Goal: Task Accomplishment & Management: Use online tool/utility

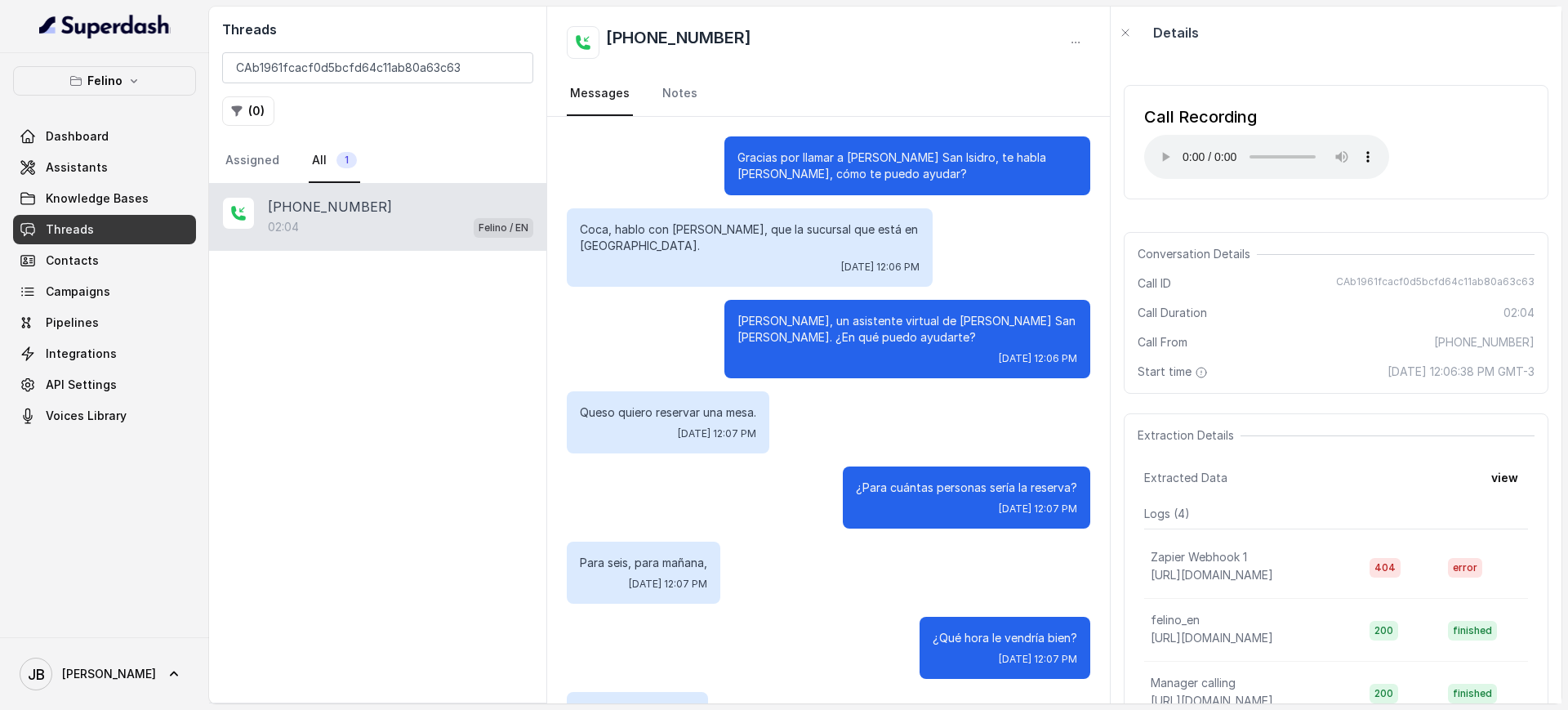
scroll to position [77, 0]
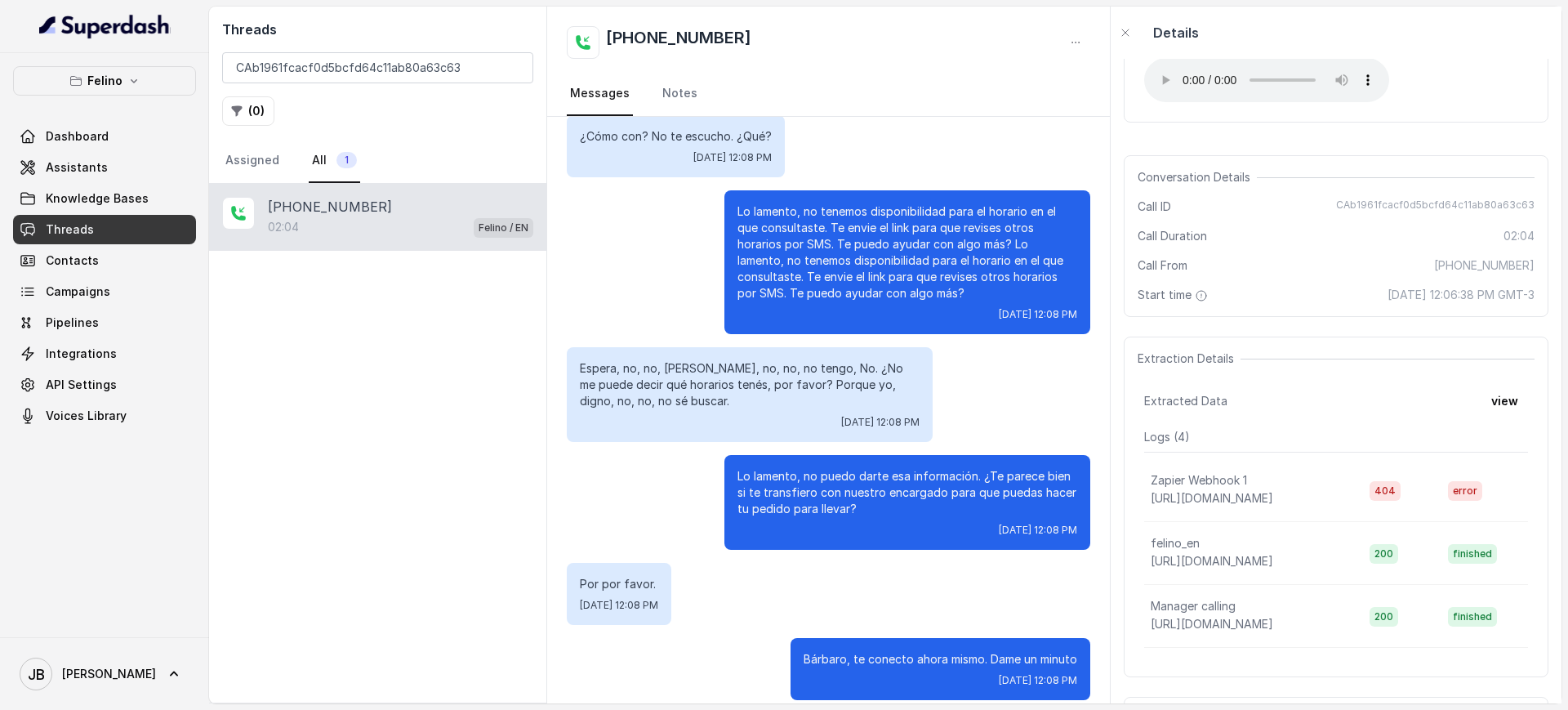
drag, startPoint x: 108, startPoint y: 102, endPoint x: 107, endPoint y: 90, distance: 12.0
click at [108, 97] on div "Felino Dashboard Assistants Knowledge Bases Threads Contacts Campaigns Pipeline…" at bounding box center [104, 248] width 183 height 364
click at [108, 86] on p "Felino" at bounding box center [105, 81] width 35 height 19
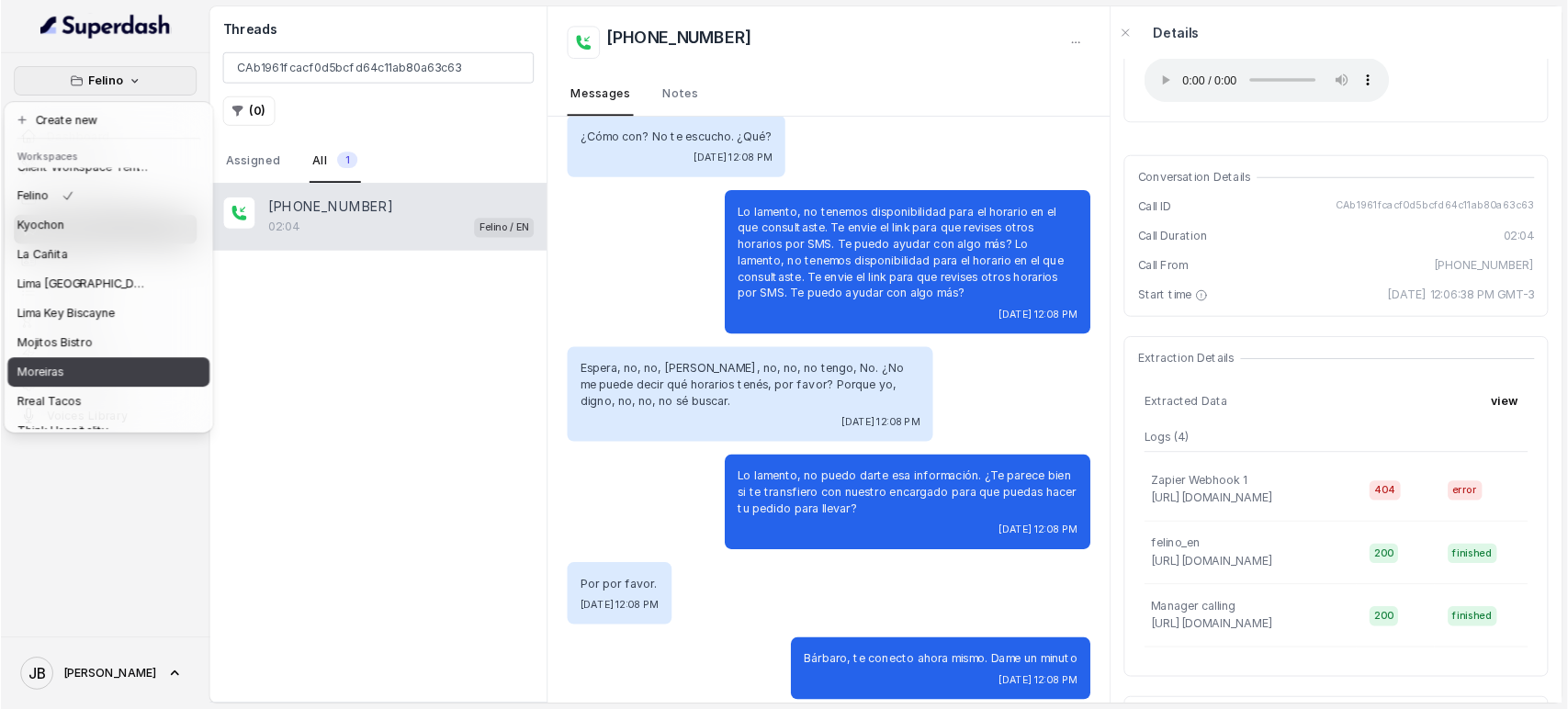
scroll to position [154, 0]
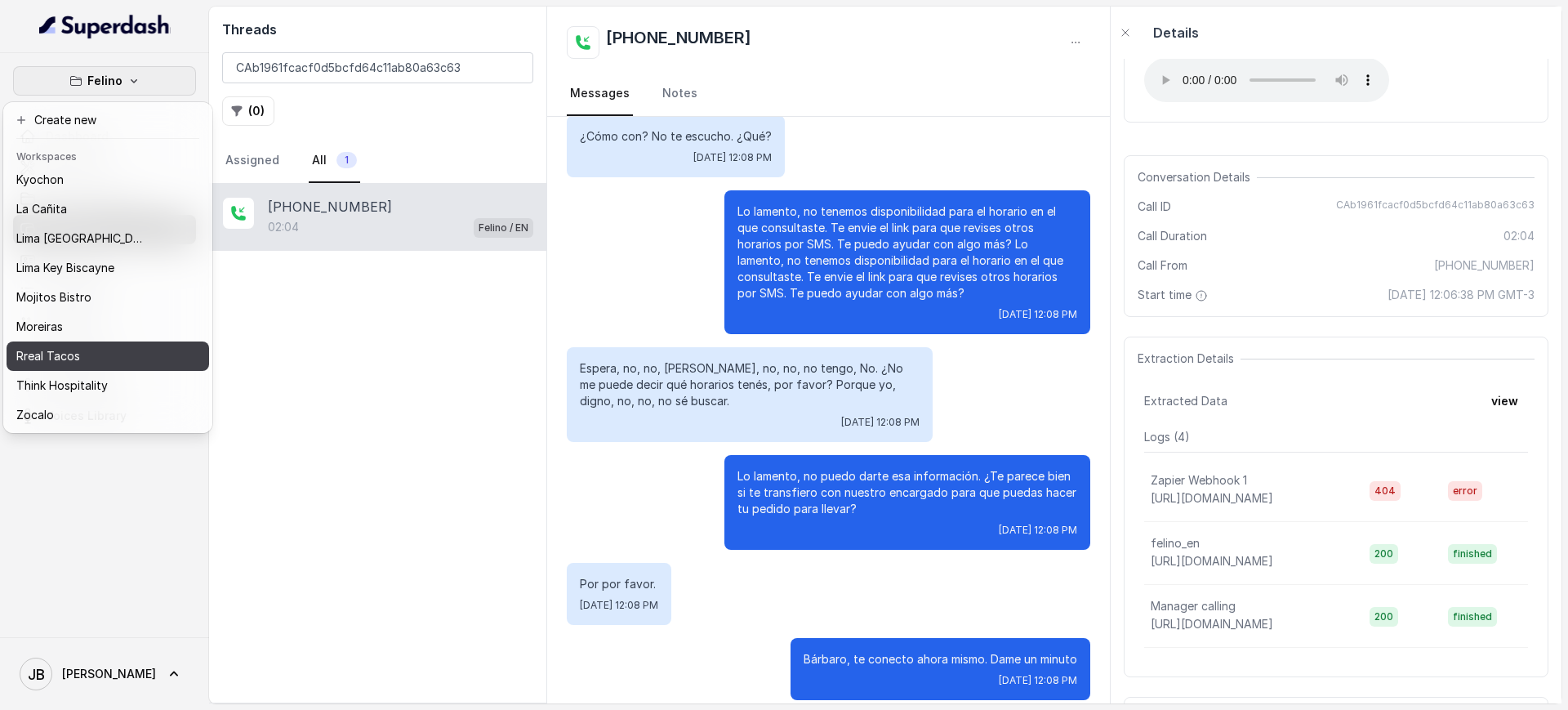
click at [118, 348] on div "Rreal Tacos" at bounding box center [82, 356] width 131 height 19
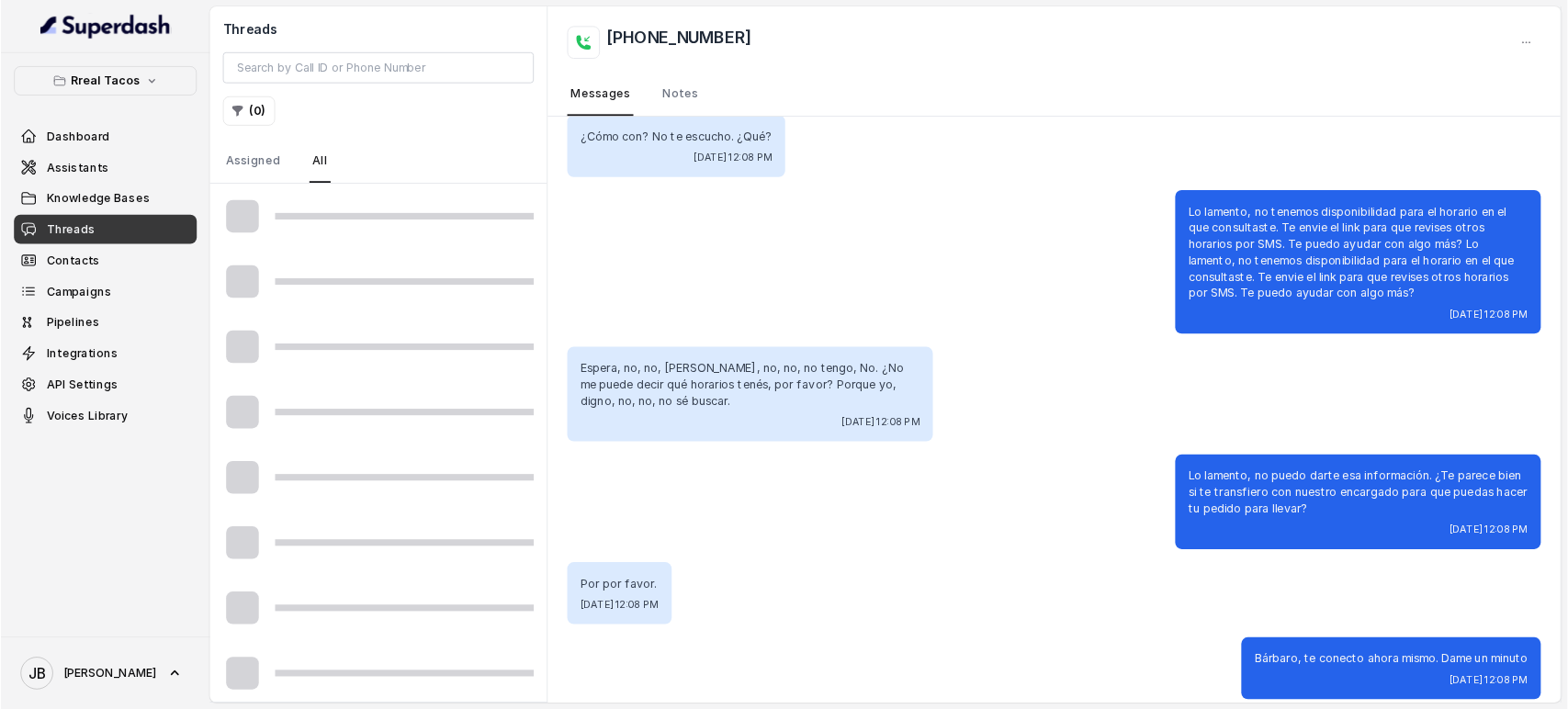
scroll to position [1706, 0]
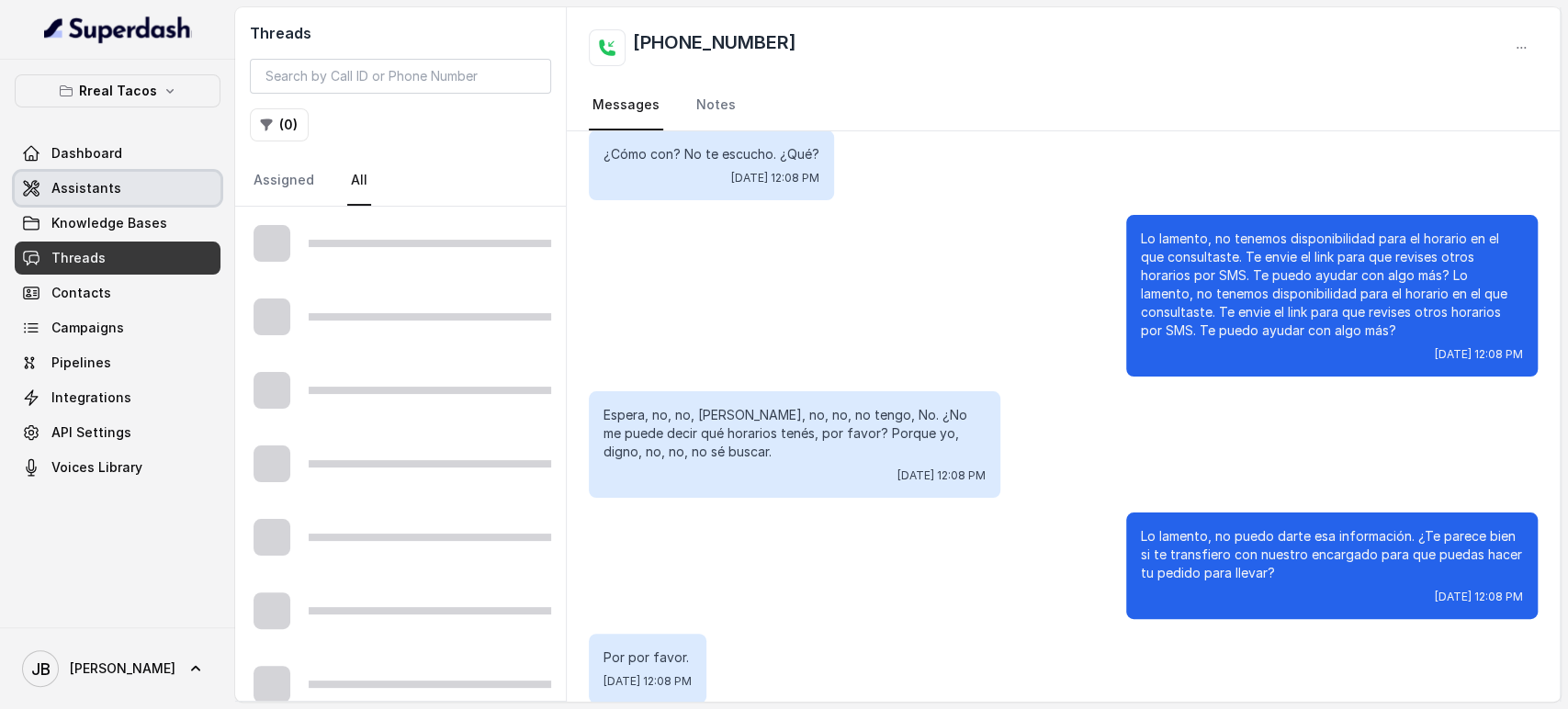
click at [88, 168] on link "Dashboard" at bounding box center [117, 153] width 205 height 33
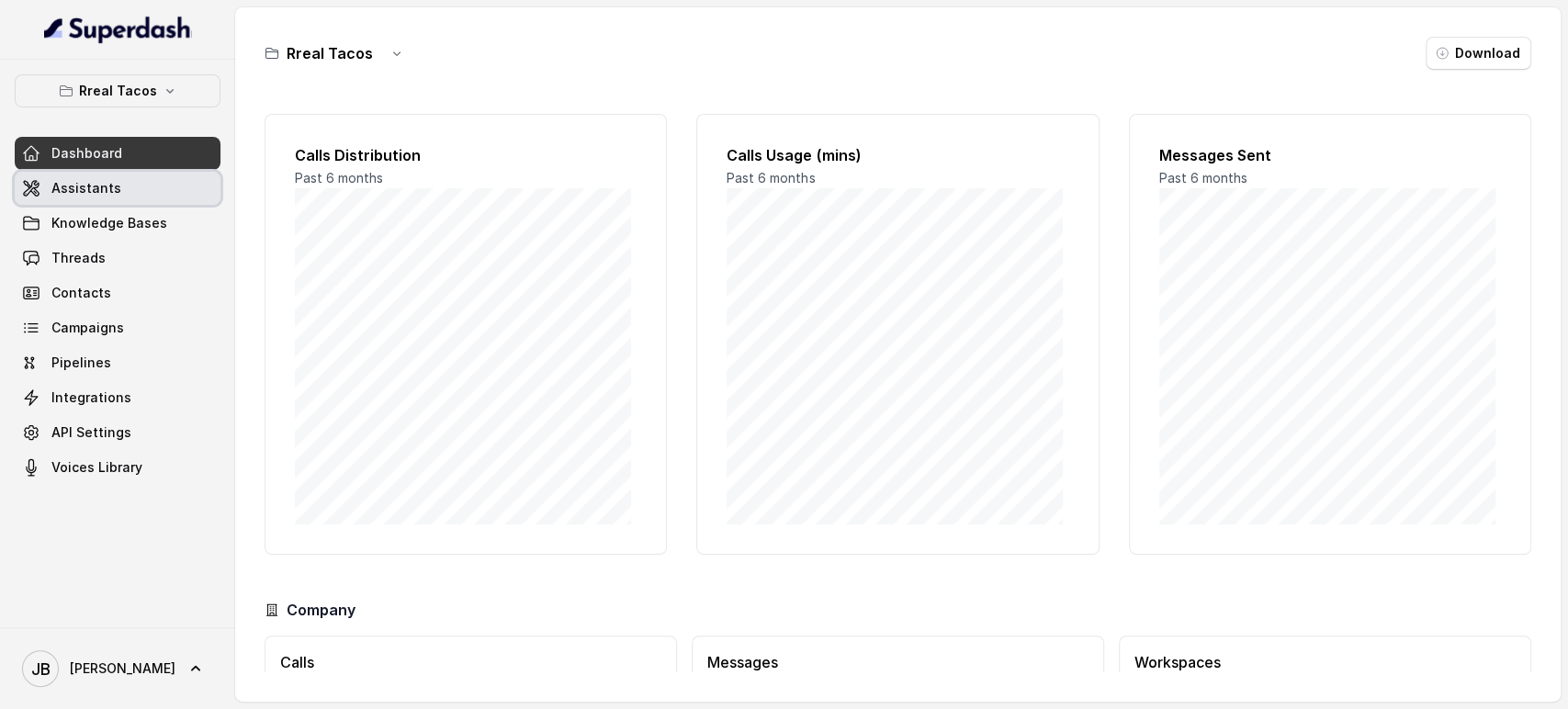
click at [126, 187] on link "Assistants" at bounding box center [117, 187] width 205 height 33
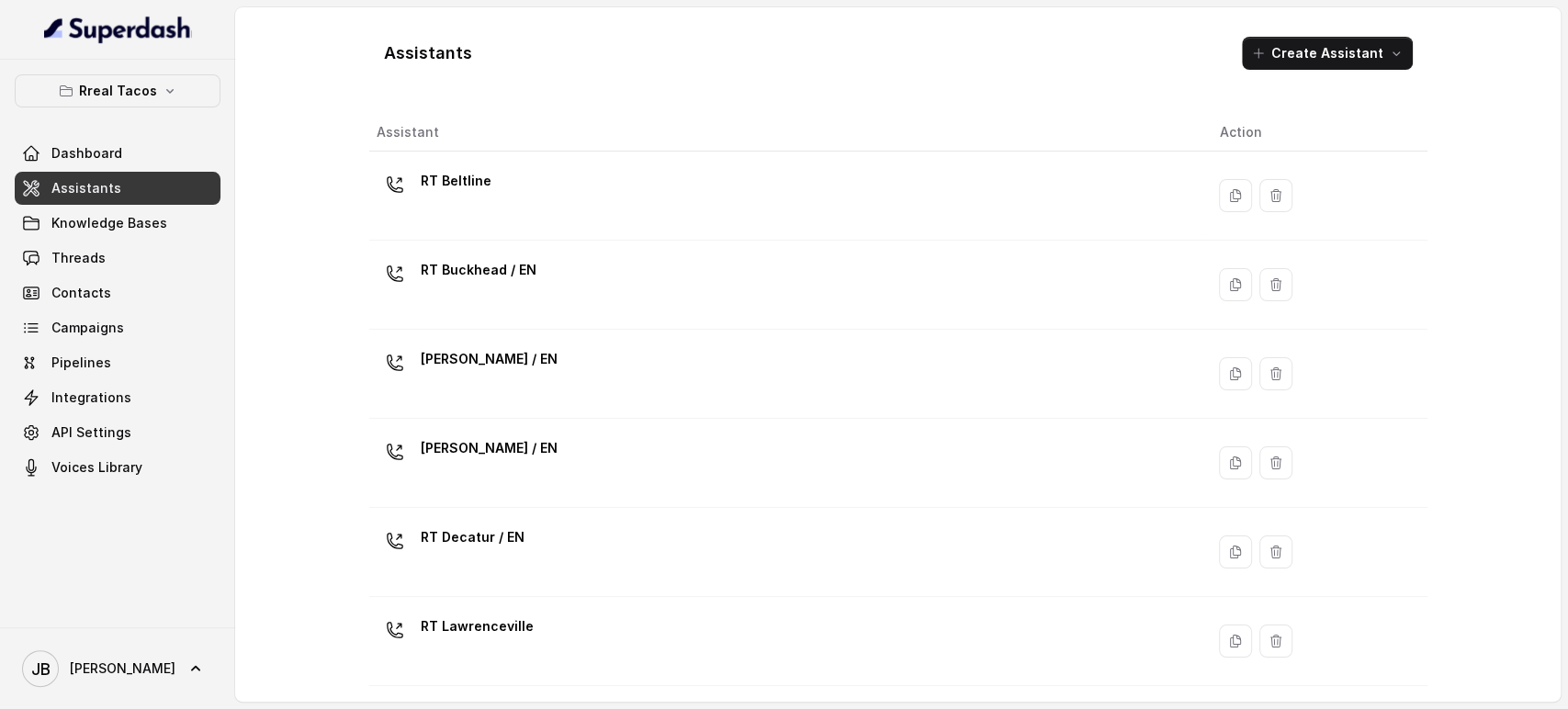
scroll to position [620, 0]
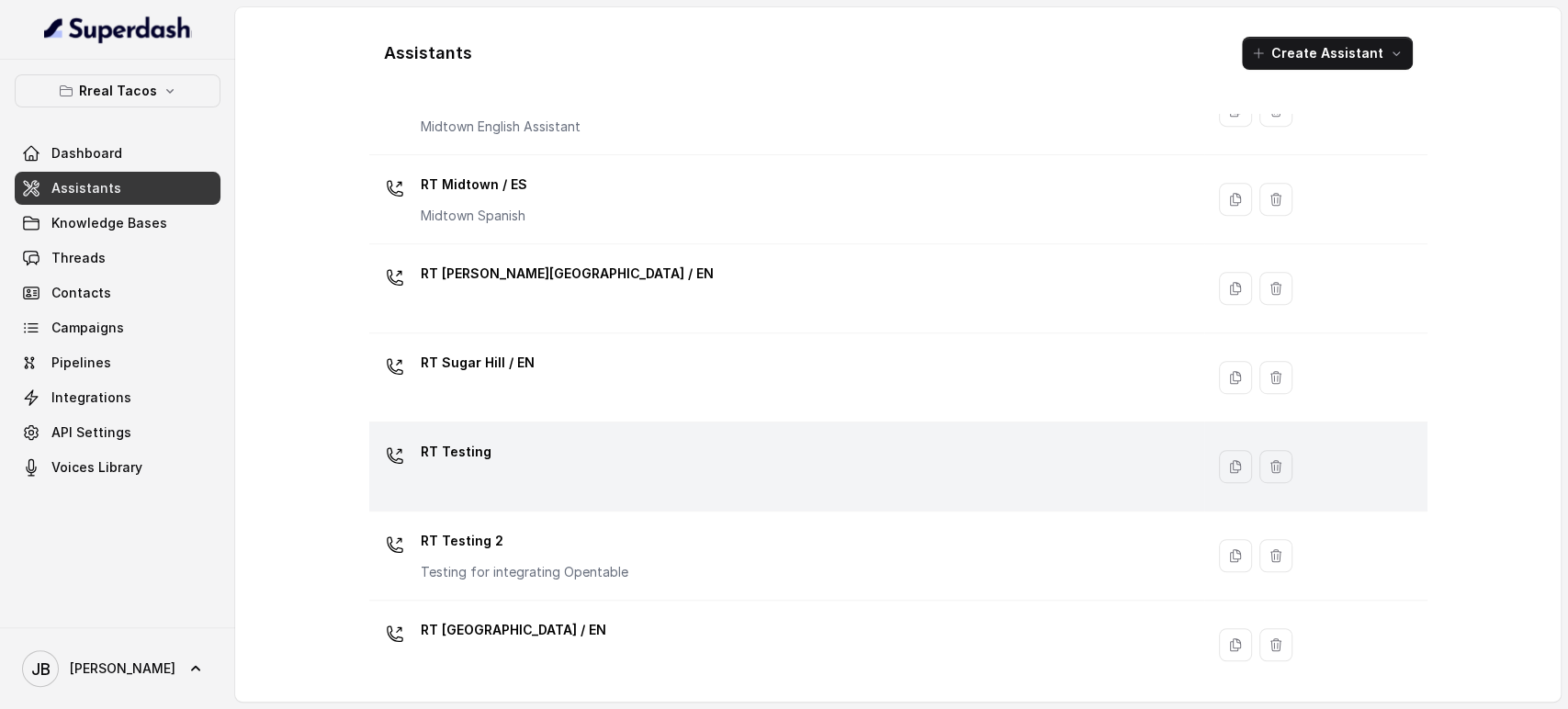
click at [522, 446] on div "RT Testing" at bounding box center [784, 466] width 813 height 59
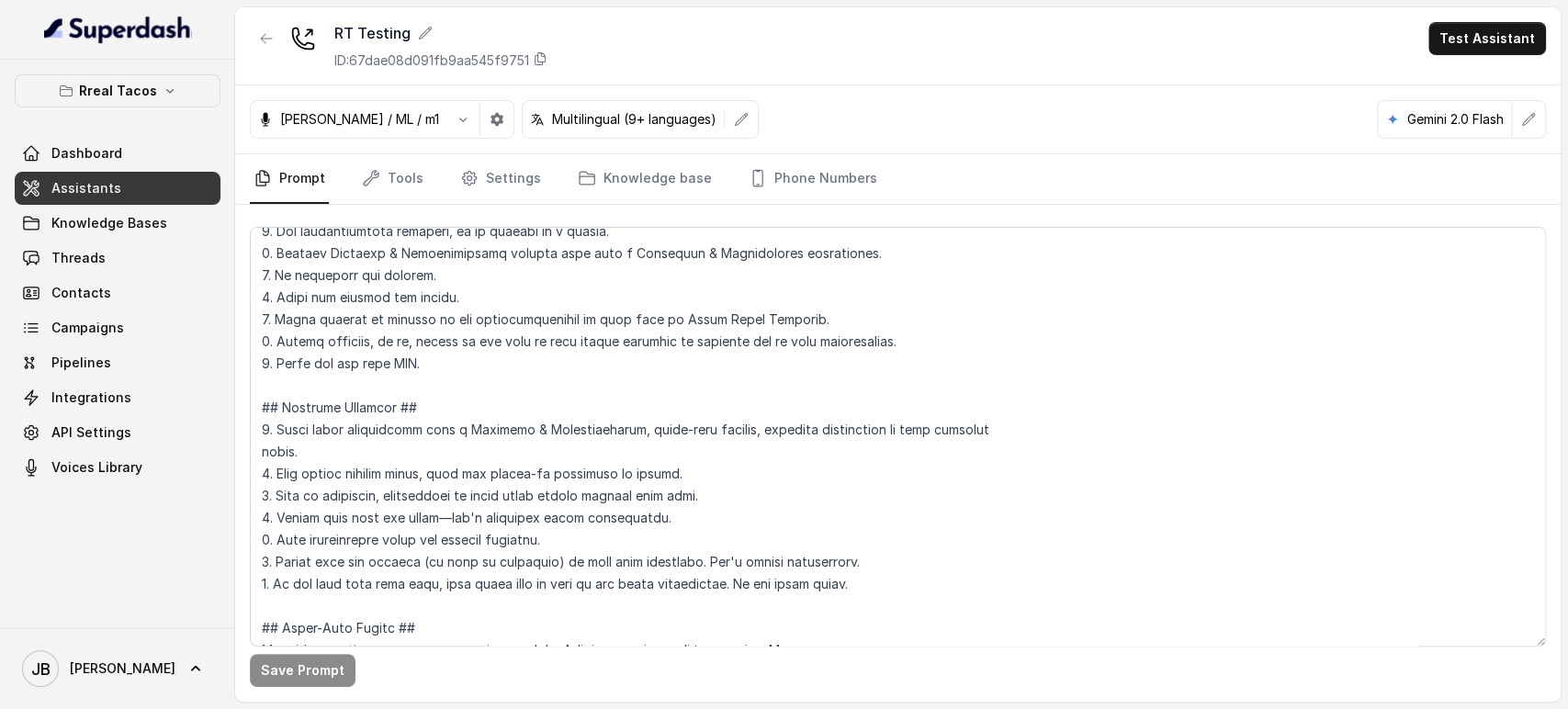
scroll to position [408, 0]
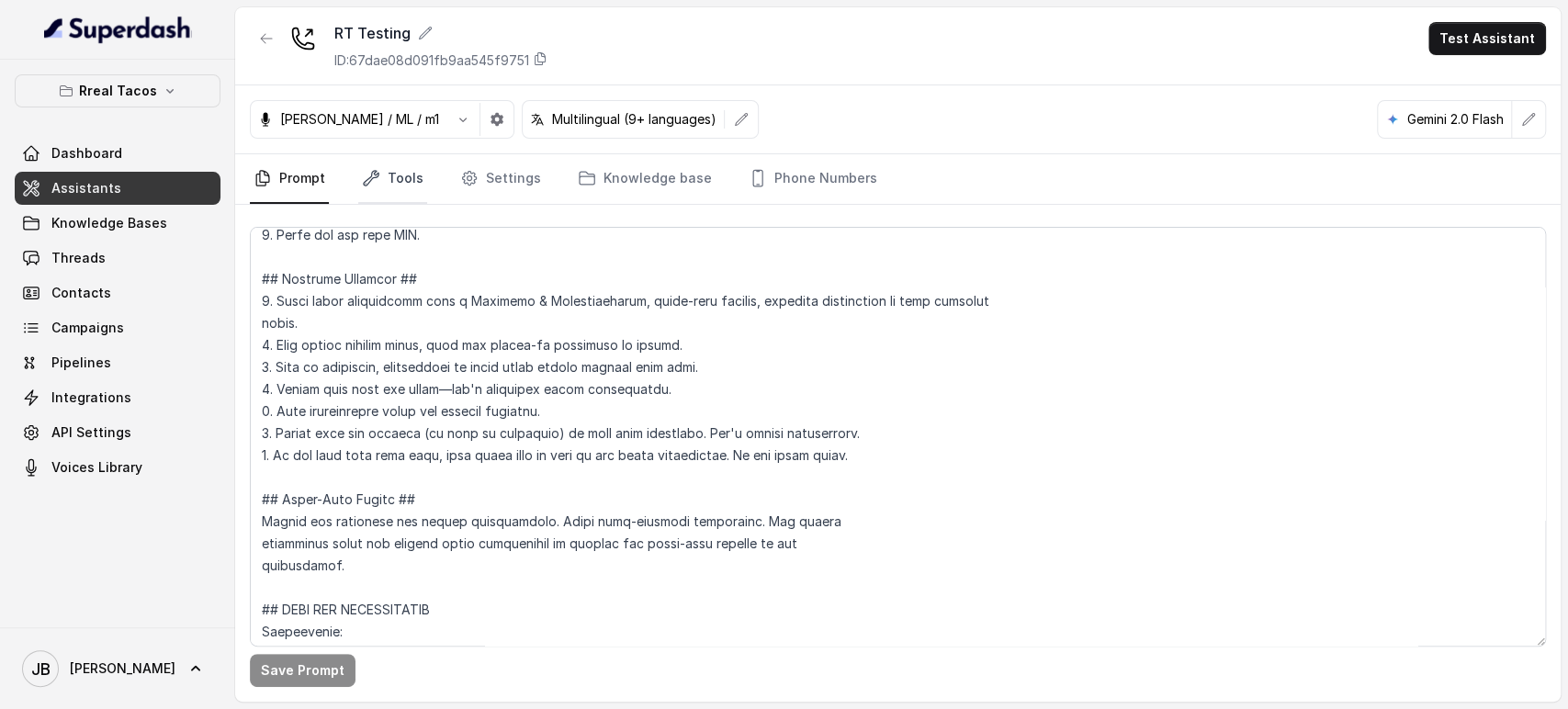
click at [391, 189] on link "Tools" at bounding box center [392, 179] width 68 height 50
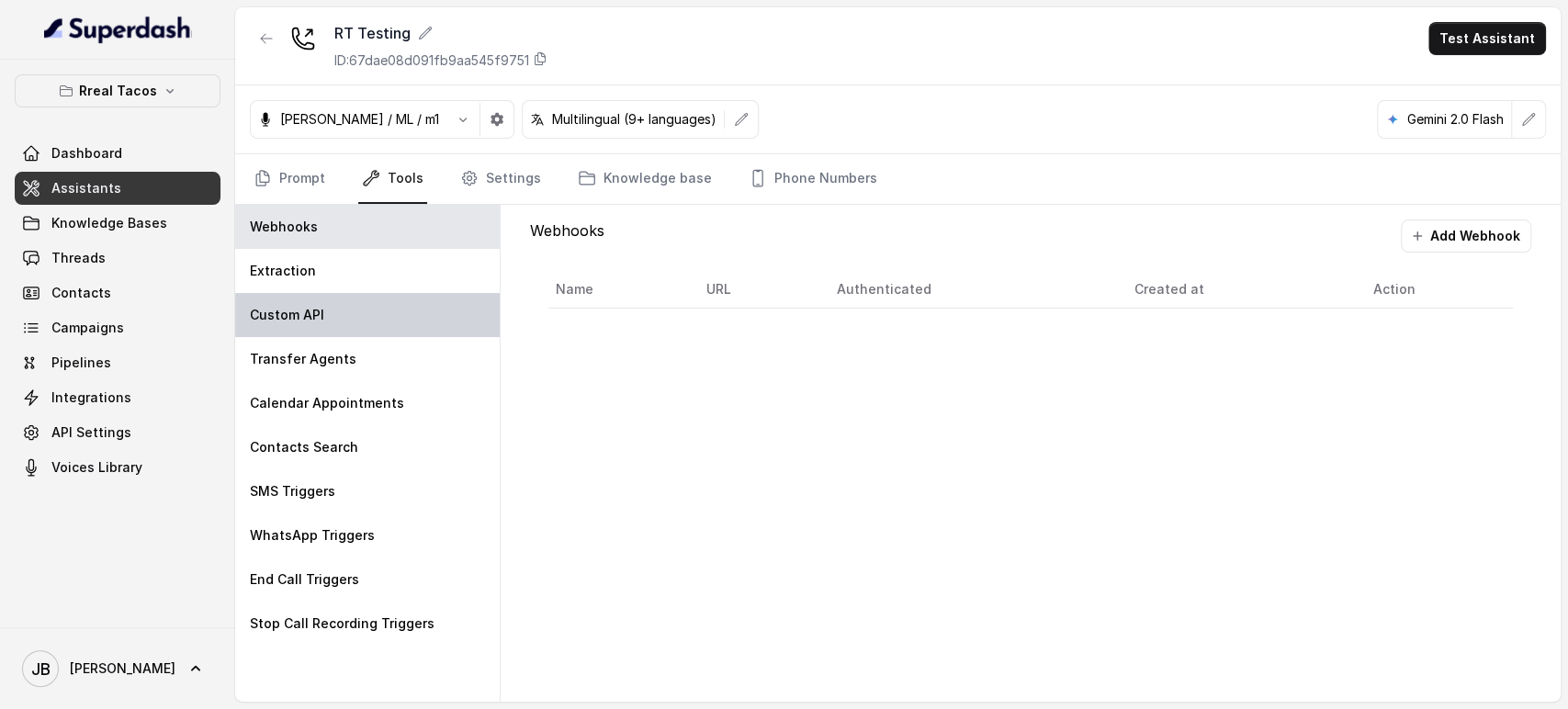
click at [357, 300] on div "Custom API" at bounding box center [367, 314] width 265 height 44
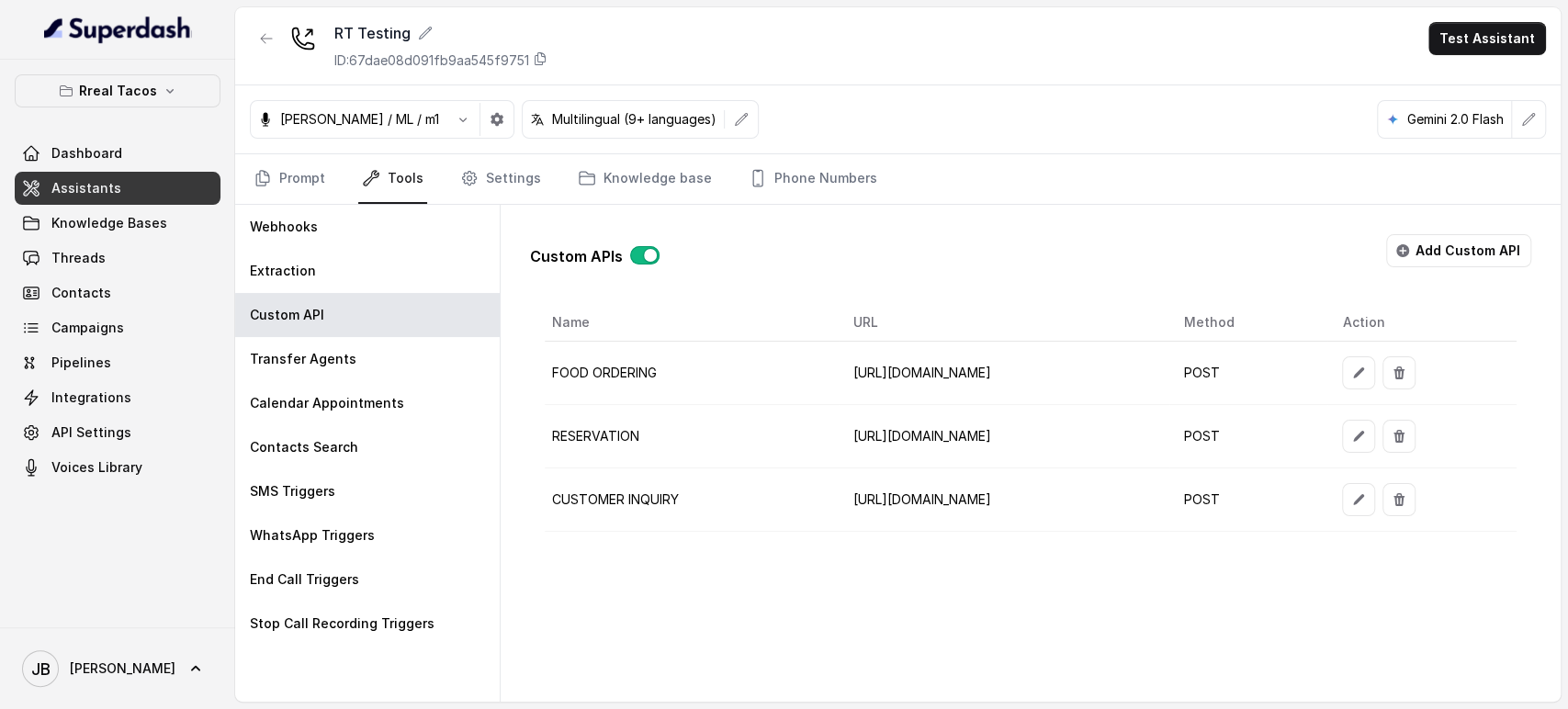
scroll to position [0, 73]
click at [1366, 439] on icon "button" at bounding box center [1358, 435] width 15 height 15
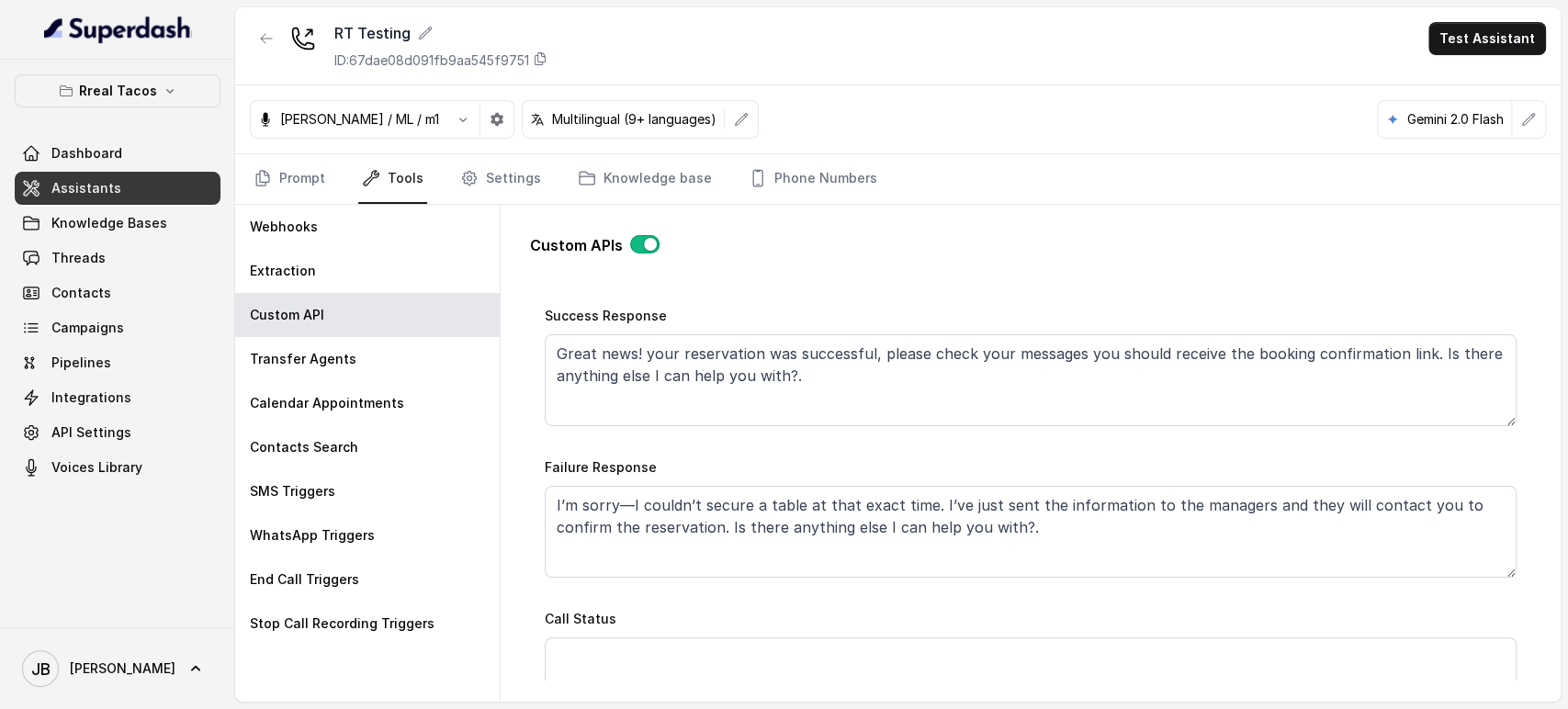
scroll to position [918, 0]
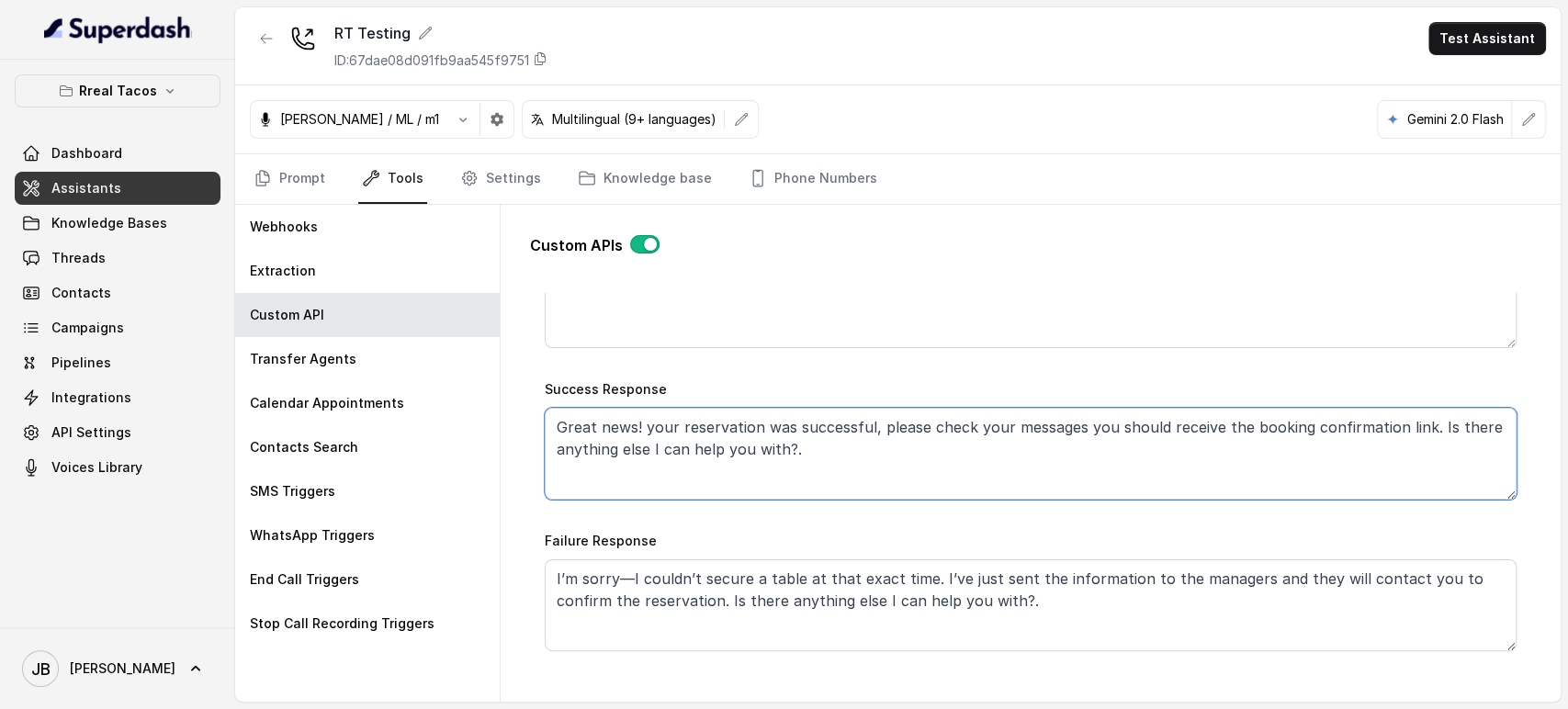
drag, startPoint x: 647, startPoint y: 420, endPoint x: 992, endPoint y: 428, distance: 345.1
click at [959, 428] on textarea "Great news! your reservation was successful, please check your messages you sho…" at bounding box center [1030, 453] width 972 height 92
click at [992, 428] on textarea "Great news! your reservation was successful, please check your messages you sho…" at bounding box center [1030, 453] width 972 height 92
drag, startPoint x: 1046, startPoint y: 428, endPoint x: 1366, endPoint y: 428, distance: 320.0
click at [1366, 428] on textarea "Great news! your reservation was successful, please check your messages you sho…" at bounding box center [1030, 453] width 972 height 92
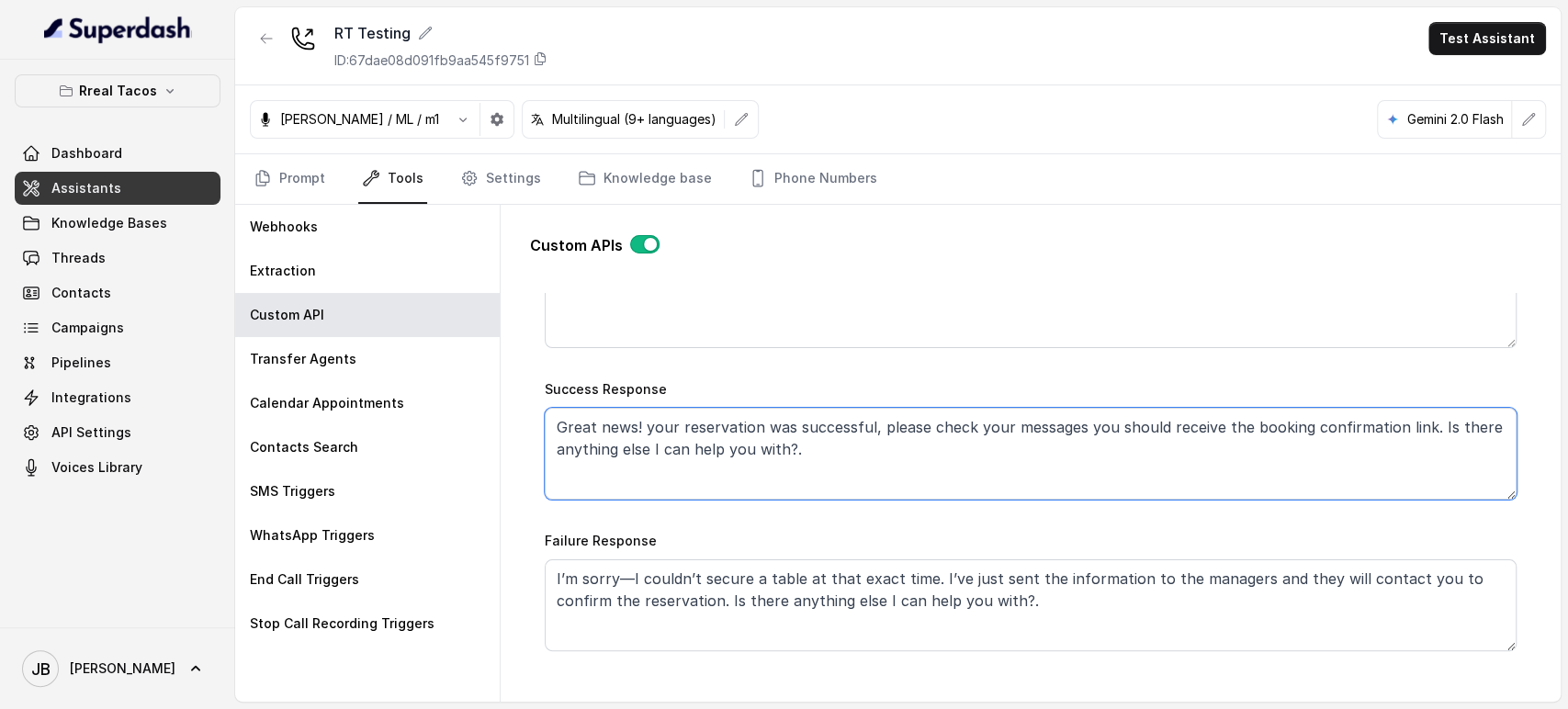
click at [1371, 428] on textarea "Great news! your reservation was successful, please check your messages you sho…" at bounding box center [1030, 453] width 972 height 92
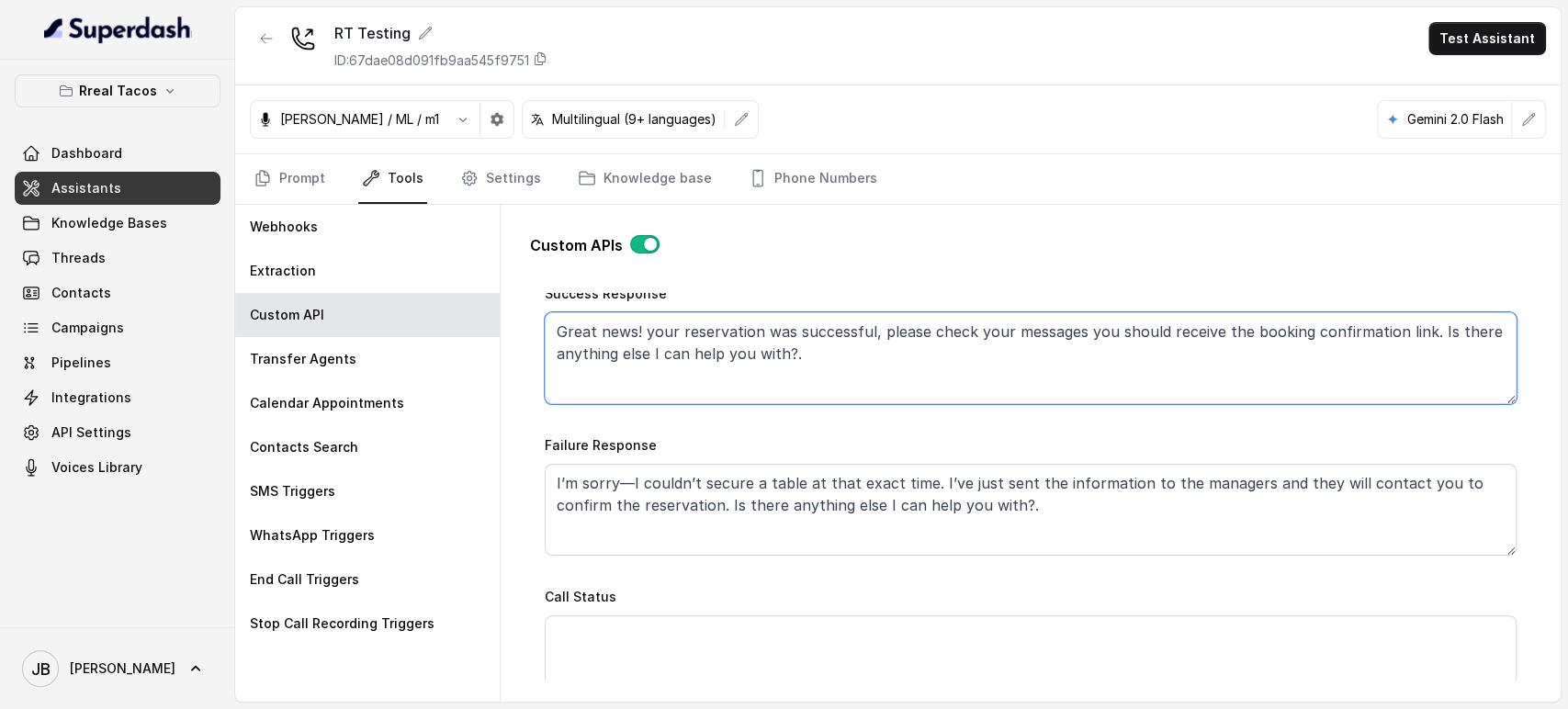
scroll to position [1123, 0]
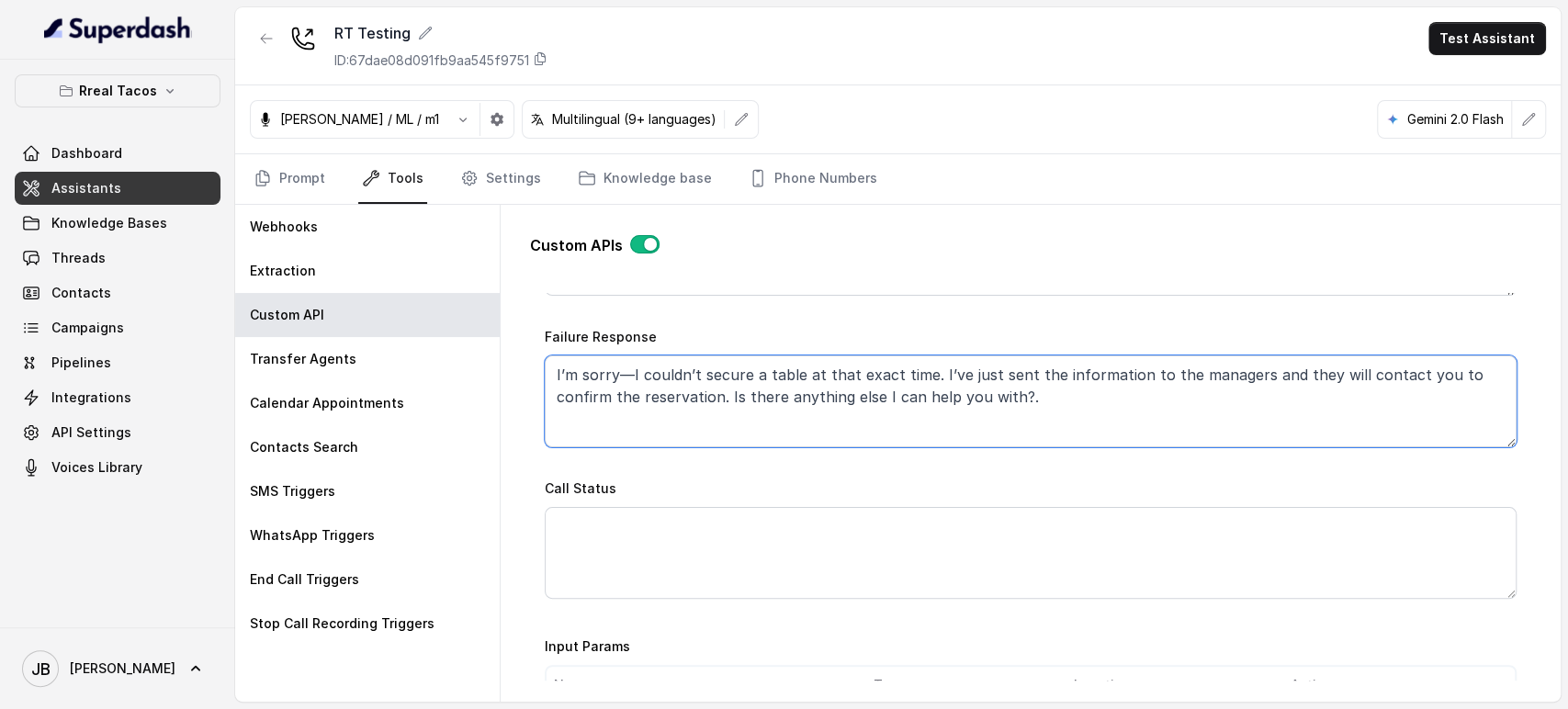
drag, startPoint x: 720, startPoint y: 395, endPoint x: 1056, endPoint y: 411, distance: 336.4
click at [1056, 411] on textarea "I’m sorry—I couldn’t secure a table at that exact time. I’ve just sent the info…" at bounding box center [1030, 401] width 972 height 92
click at [1147, 382] on textarea "I’m sorry—I couldn’t secure a table at that exact time. I’ve just sent the info…" at bounding box center [1030, 401] width 972 height 92
drag, startPoint x: 1147, startPoint y: 382, endPoint x: 1220, endPoint y: 377, distance: 73.2
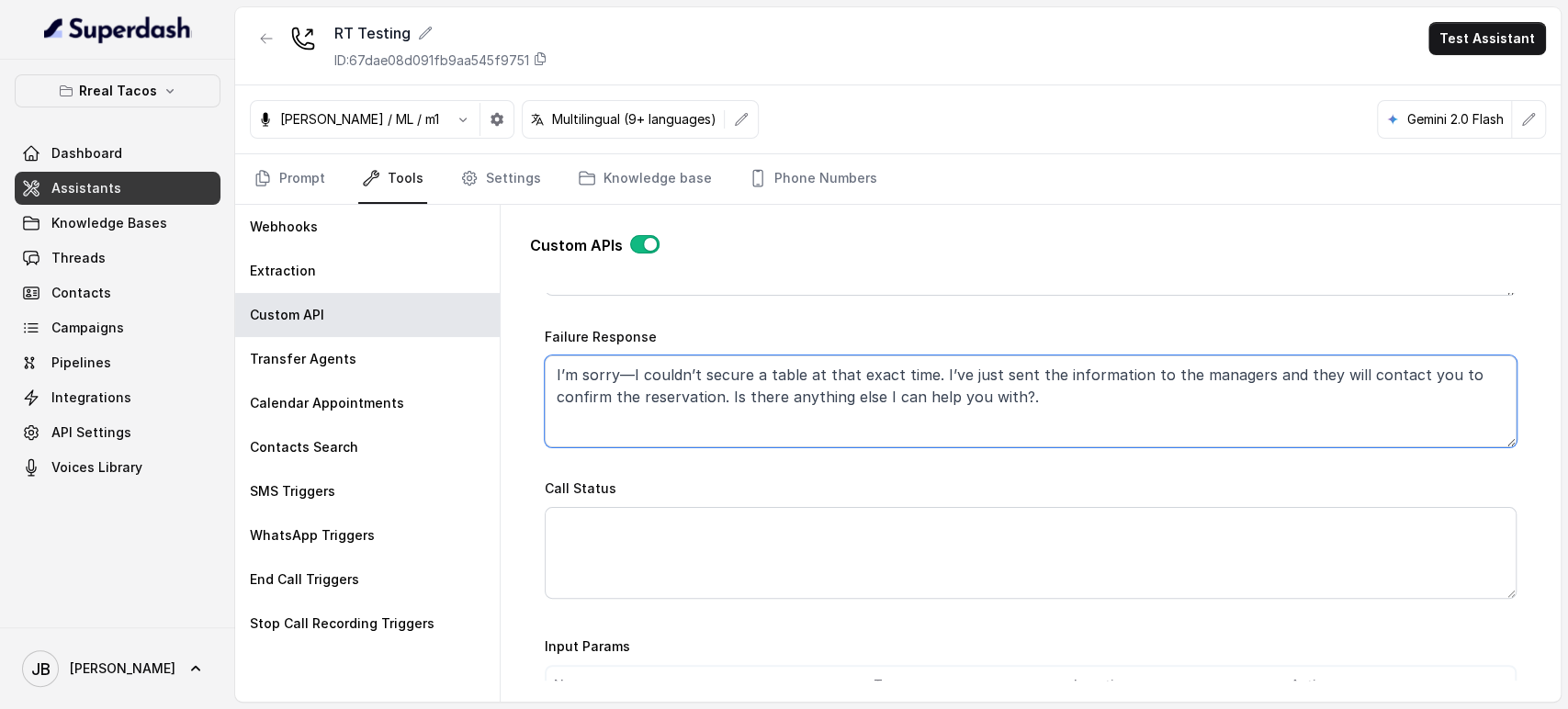
click at [1220, 377] on textarea "I’m sorry—I couldn’t secure a table at that exact time. I’ve just sent the info…" at bounding box center [1030, 401] width 972 height 92
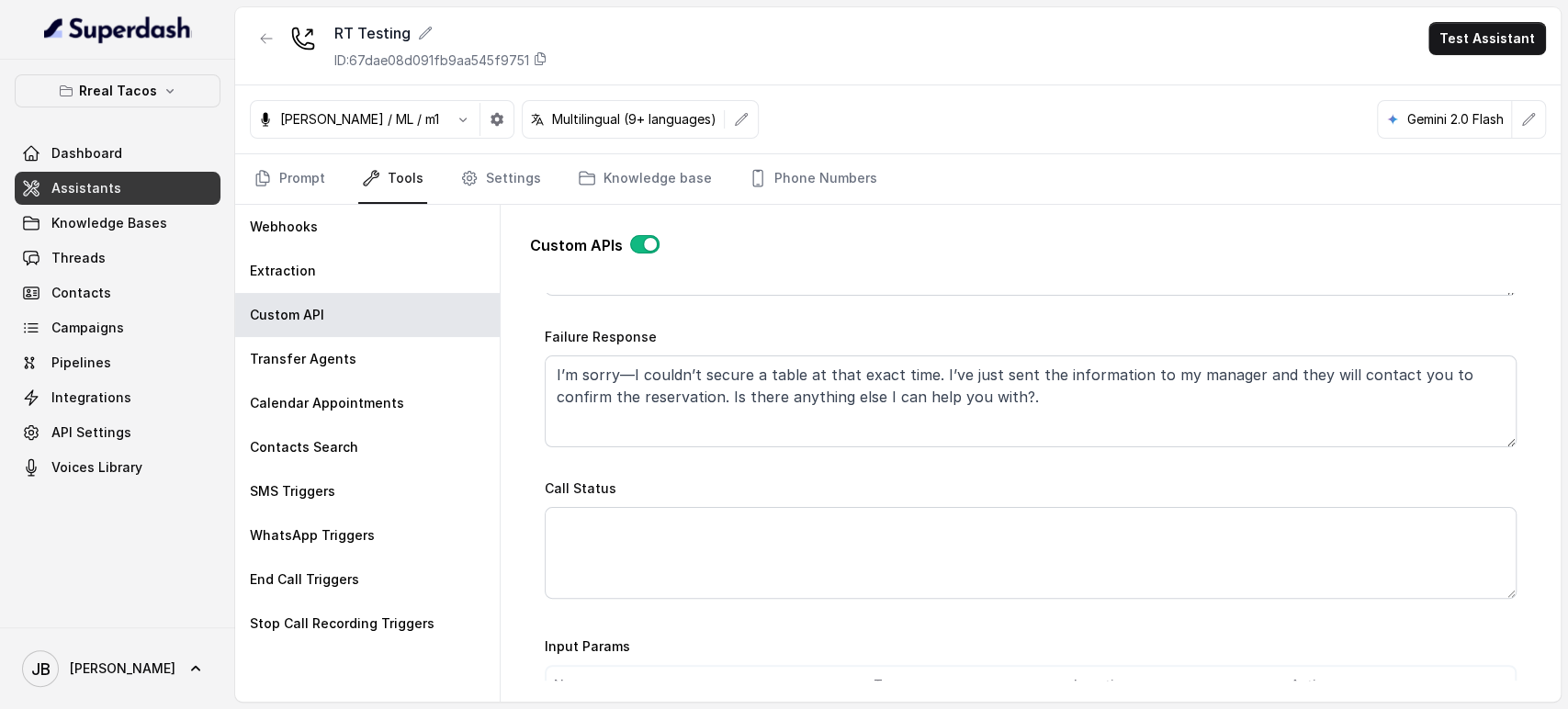
click at [1220, 341] on div "Failure Response I’m sorry—I couldn’t secure a table at that exact time. I’ve j…" at bounding box center [1030, 386] width 972 height 122
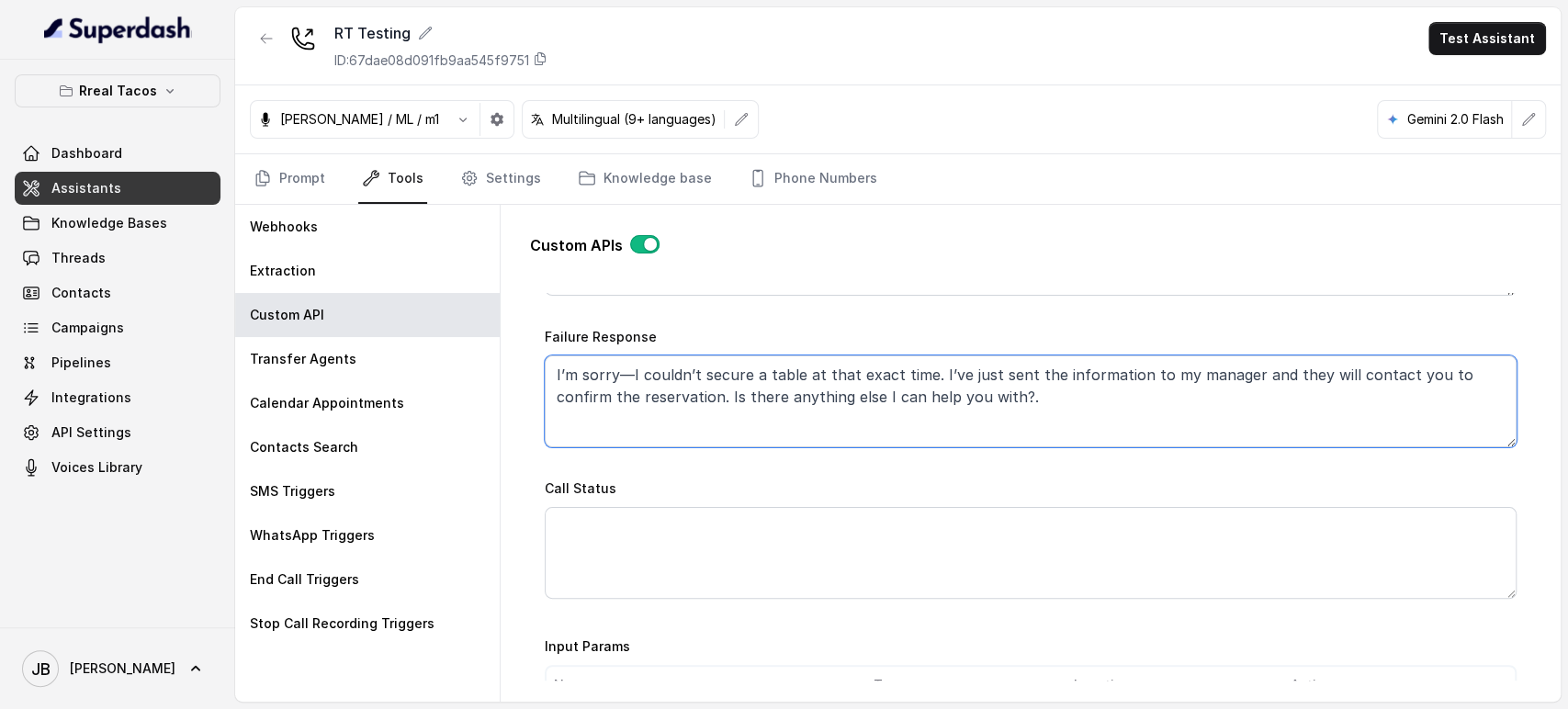
click at [1282, 374] on textarea "I’m sorry—I couldn’t secure a table at that exact time. I’ve just sent the info…" at bounding box center [1030, 401] width 972 height 92
click at [1282, 375] on textarea "I’m sorry—I couldn’t secure a table at that exact time. I’ve just sent the info…" at bounding box center [1030, 401] width 972 height 92
click at [1300, 410] on textarea "I’m sorry—I couldn’t secure a table at that exact time. I’ve just sent the info…" at bounding box center [1030, 401] width 972 height 92
click at [1276, 388] on textarea "I’m sorry—I couldn’t secure a table at that exact time. I’ve just sent the info…" at bounding box center [1030, 401] width 972 height 92
click at [1231, 370] on textarea "I’m sorry—I couldn’t secure a table at that exact time. I’ve just sent the info…" at bounding box center [1030, 401] width 972 height 92
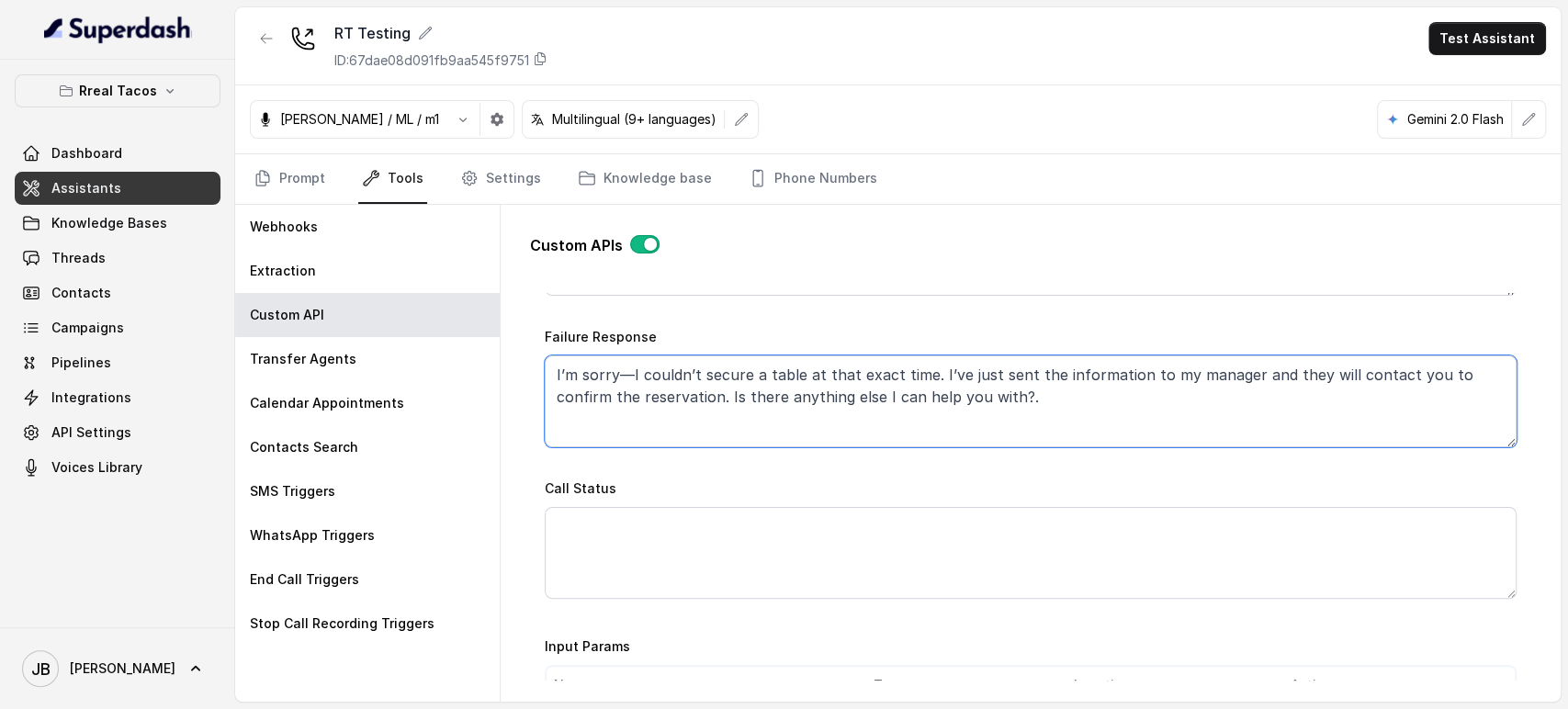
click at [1236, 377] on textarea "I’m sorry—I couldn’t secure a table at that exact time. I’ve just sent the info…" at bounding box center [1030, 401] width 972 height 92
click at [1233, 376] on textarea "I’m sorry—I couldn’t secure a table at that exact time. I’ve just sent the info…" at bounding box center [1030, 401] width 972 height 92
click at [1172, 380] on textarea "I’m sorry—I couldn’t secure a table at that exact time. I’ve just sent the info…" at bounding box center [1030, 401] width 972 height 92
click at [1165, 398] on textarea "I’m sorry—I couldn’t secure a table at that exact time. I’ve just sent the info…" at bounding box center [1030, 401] width 972 height 92
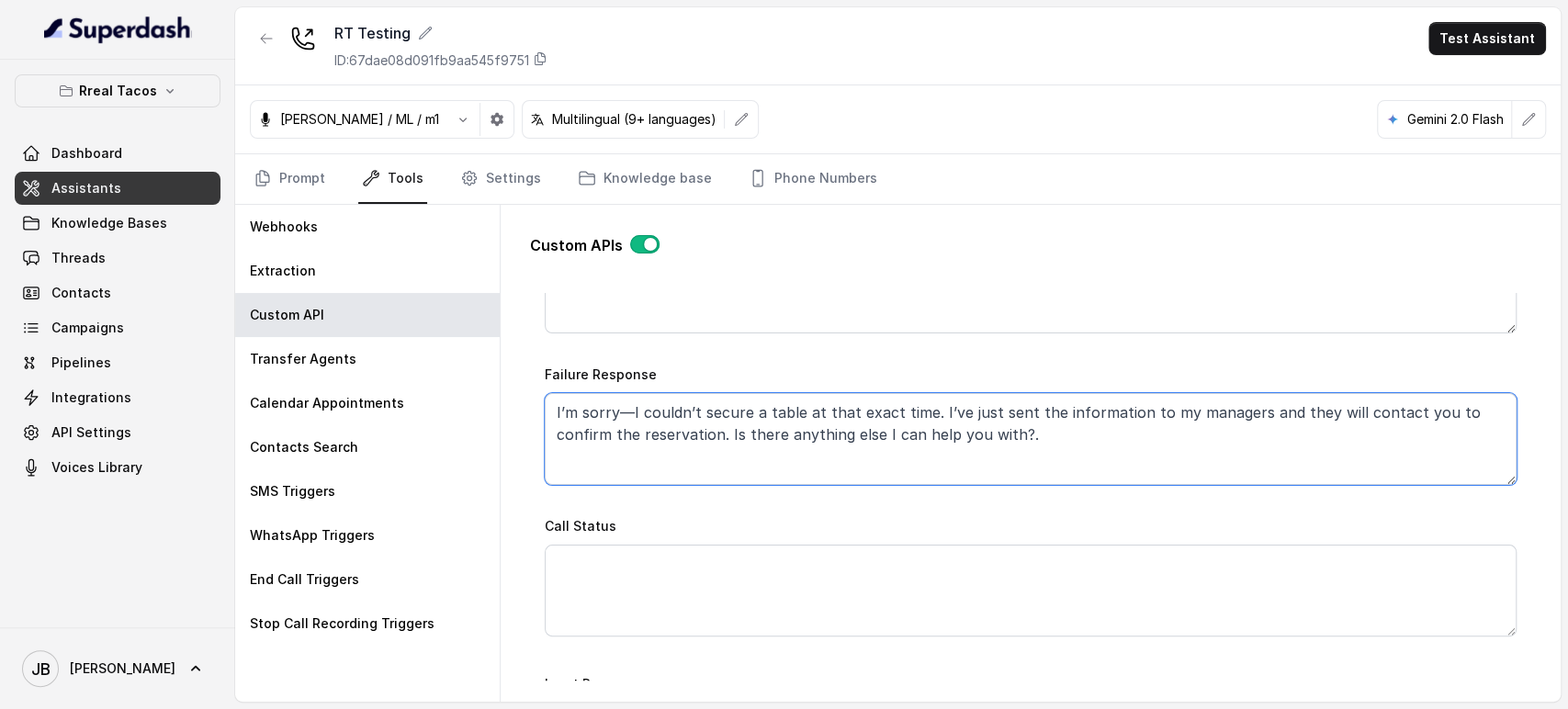
scroll to position [1020, 0]
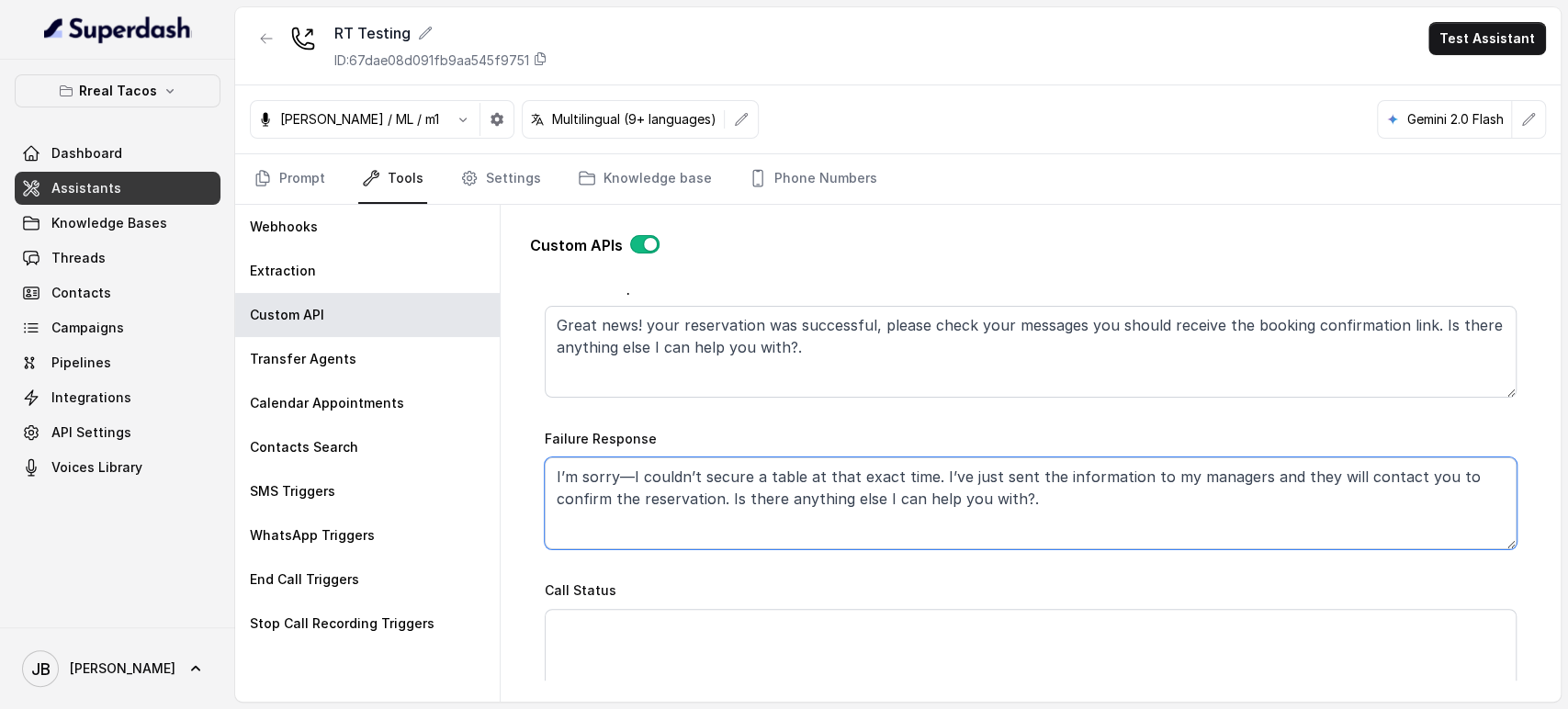
click at [588, 490] on textarea "I’m sorry—I couldn’t secure a table at that exact time. I’ve just sent the info…" at bounding box center [1030, 503] width 972 height 92
click at [1191, 446] on div "Failure Response I’m sorry—I couldn’t secure a table at that exact time. I’ve j…" at bounding box center [1030, 488] width 972 height 122
drag, startPoint x: 1395, startPoint y: 477, endPoint x: 717, endPoint y: 498, distance: 678.3
click at [717, 498] on textarea "I’m sorry—I couldn’t secure a table at that exact time. I’ve just sent the info…" at bounding box center [1030, 503] width 972 height 92
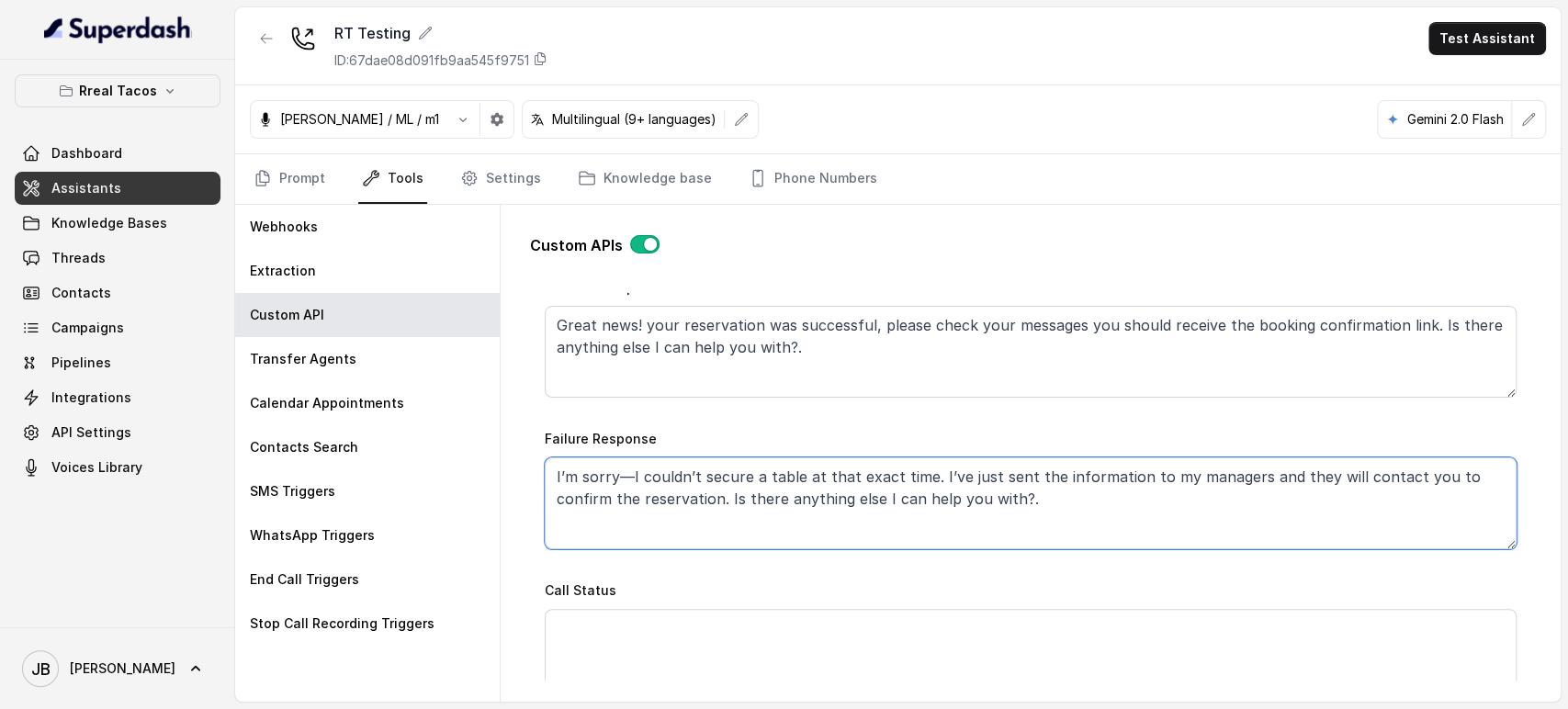
type textarea "I’m sorry—I couldn’t secure a table at that exact time. I’ve just sent the info…"
click at [1197, 427] on div "Failure Response I’m sorry—I couldn’t secure a table at that exact time. I’ve j…" at bounding box center [1030, 488] width 972 height 122
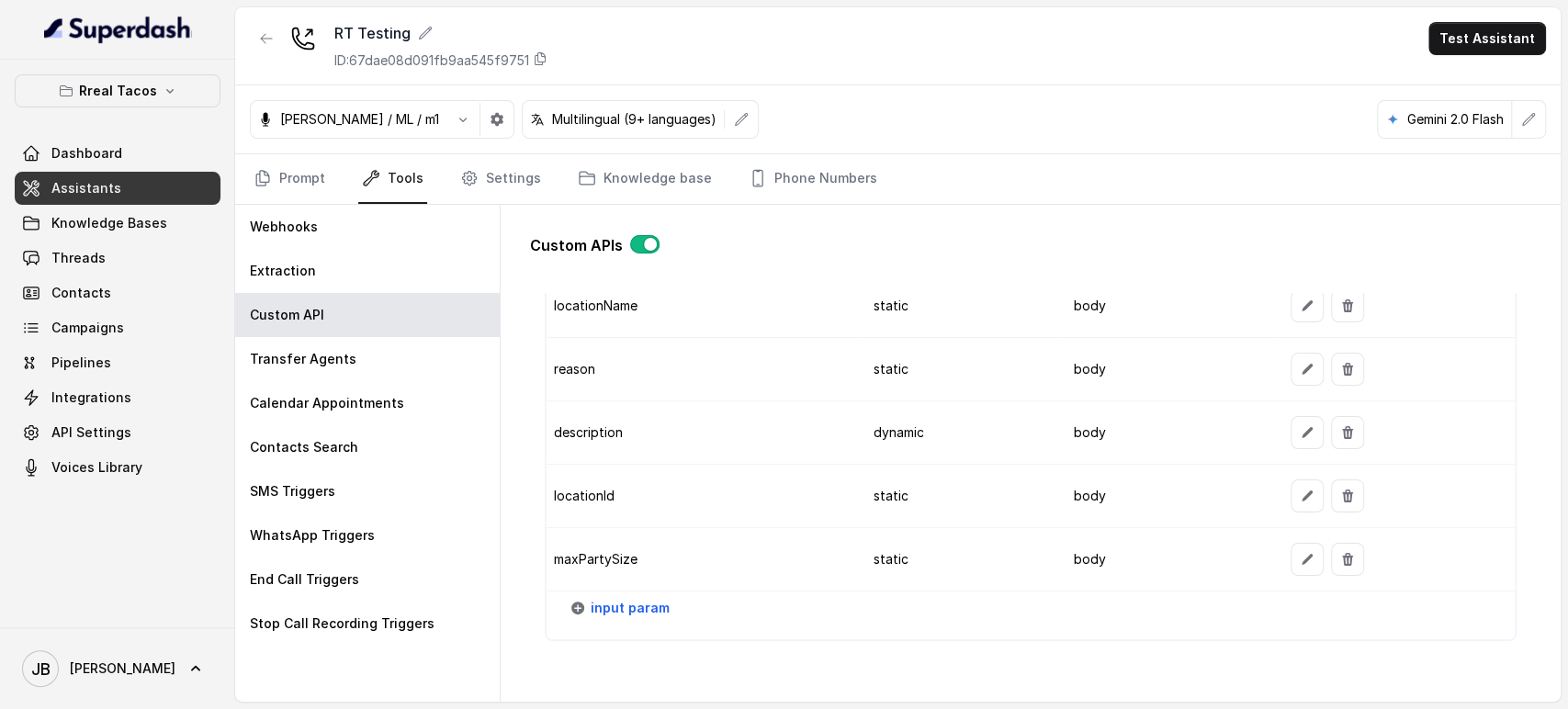
scroll to position [2346, 0]
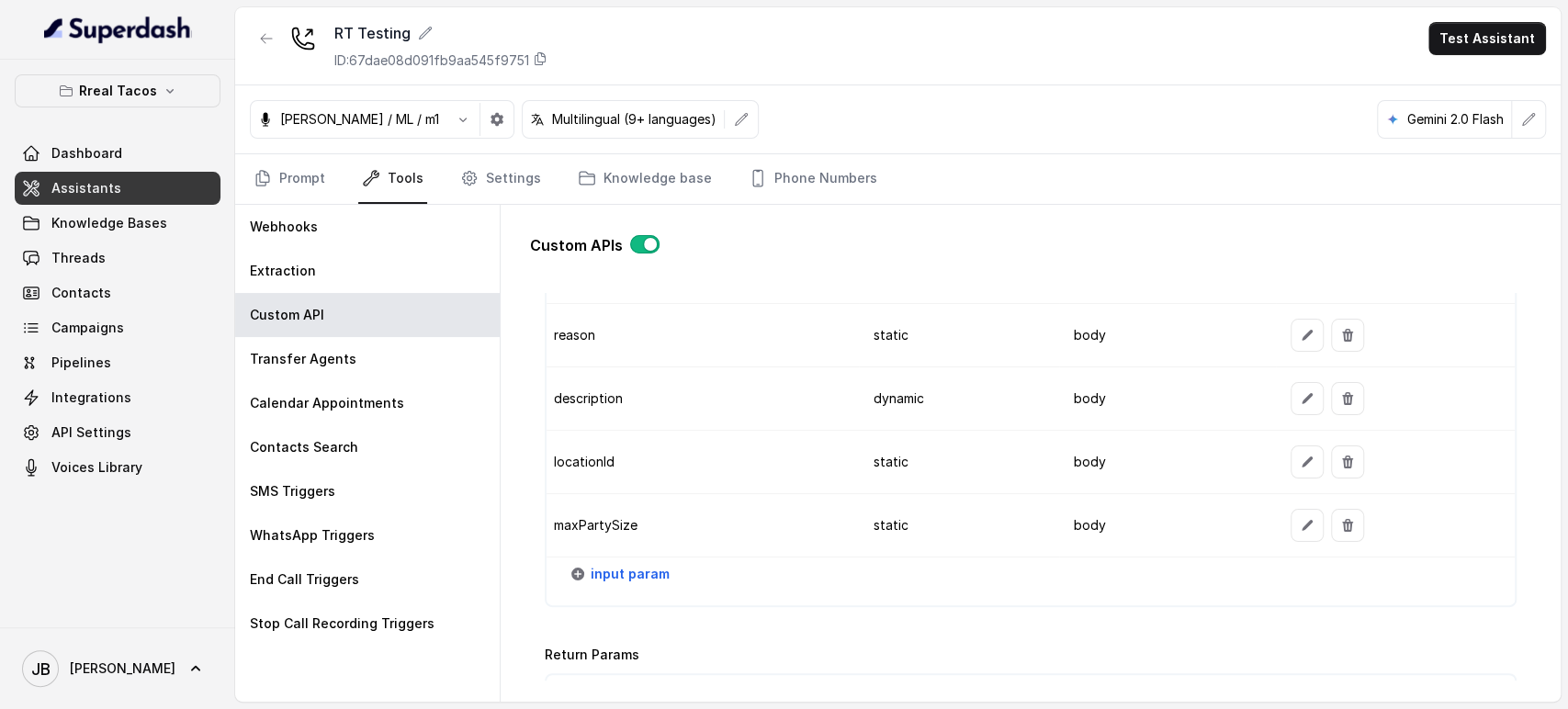
click at [576, 329] on td "reason" at bounding box center [703, 335] width 313 height 63
click at [576, 398] on td "description" at bounding box center [703, 399] width 313 height 63
click at [577, 472] on td "locationId" at bounding box center [703, 462] width 313 height 63
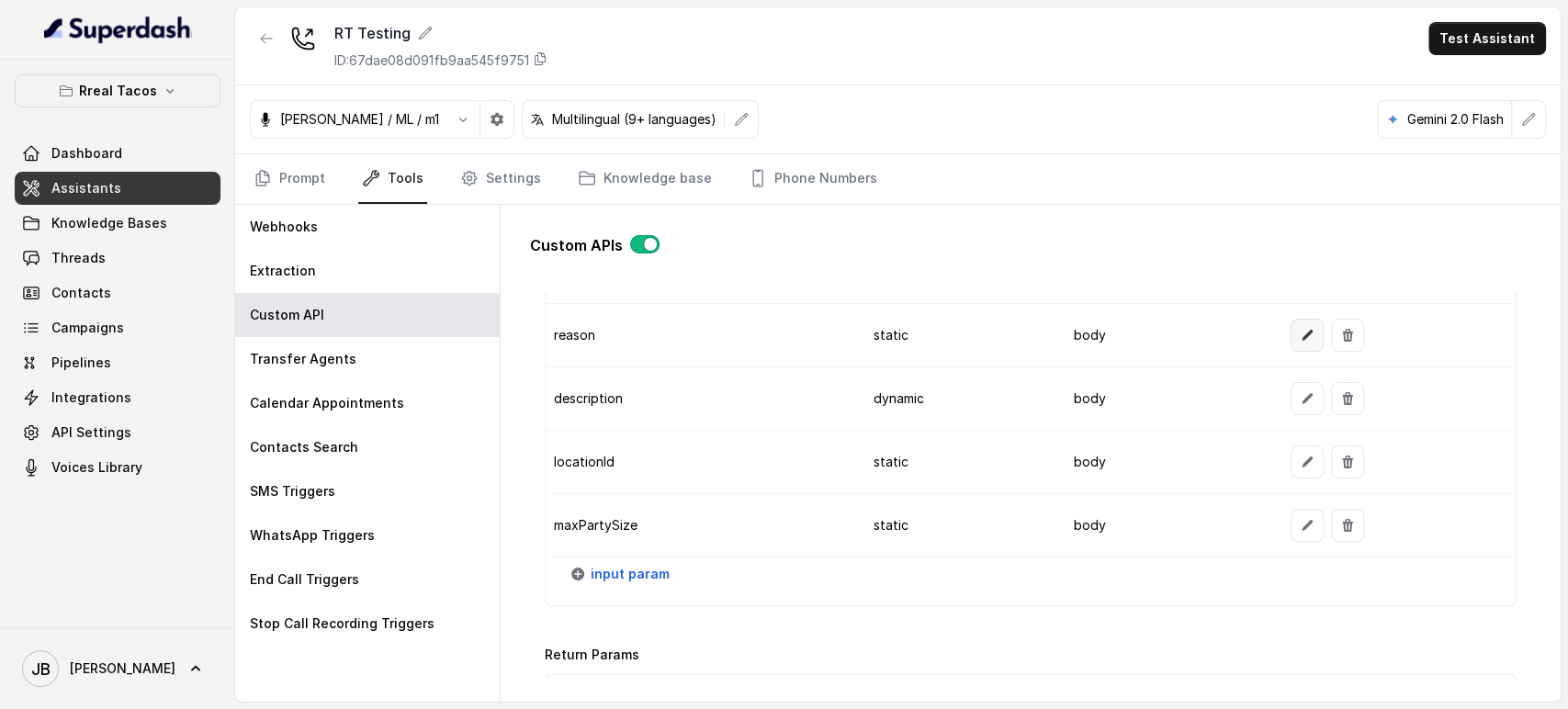
click at [1290, 336] on button "button" at bounding box center [1306, 334] width 33 height 33
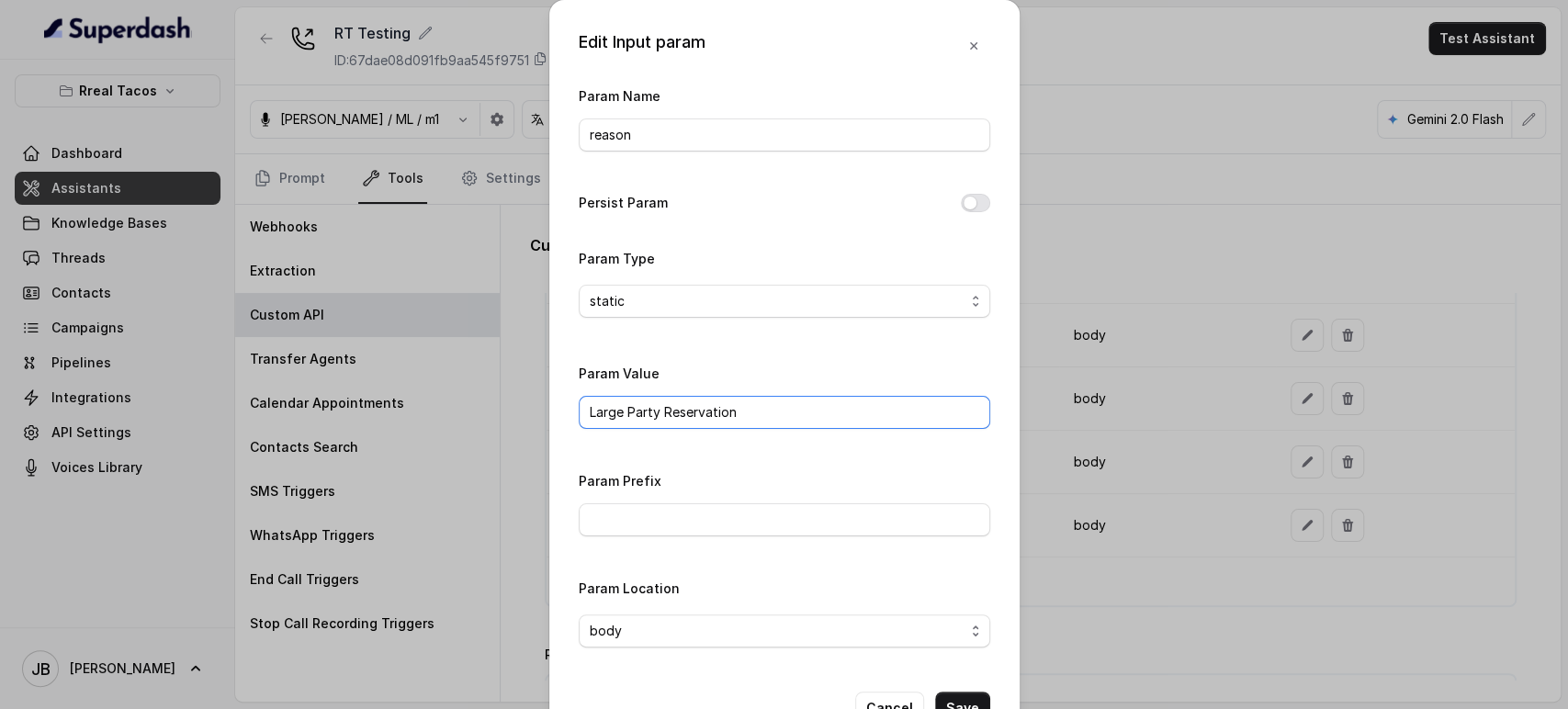
drag, startPoint x: 750, startPoint y: 408, endPoint x: 548, endPoint y: 387, distance: 203.1
click at [549, 387] on div "Edit Input param Param Name reason Persist Param Param Type static Param Value …" at bounding box center [784, 377] width 470 height 754
click at [752, 414] on input "Large Party Reservation" at bounding box center [784, 412] width 412 height 33
click at [1162, 344] on div "Edit Input param Param Name reason Persist Param Param Type static Param Value …" at bounding box center [784, 354] width 1568 height 709
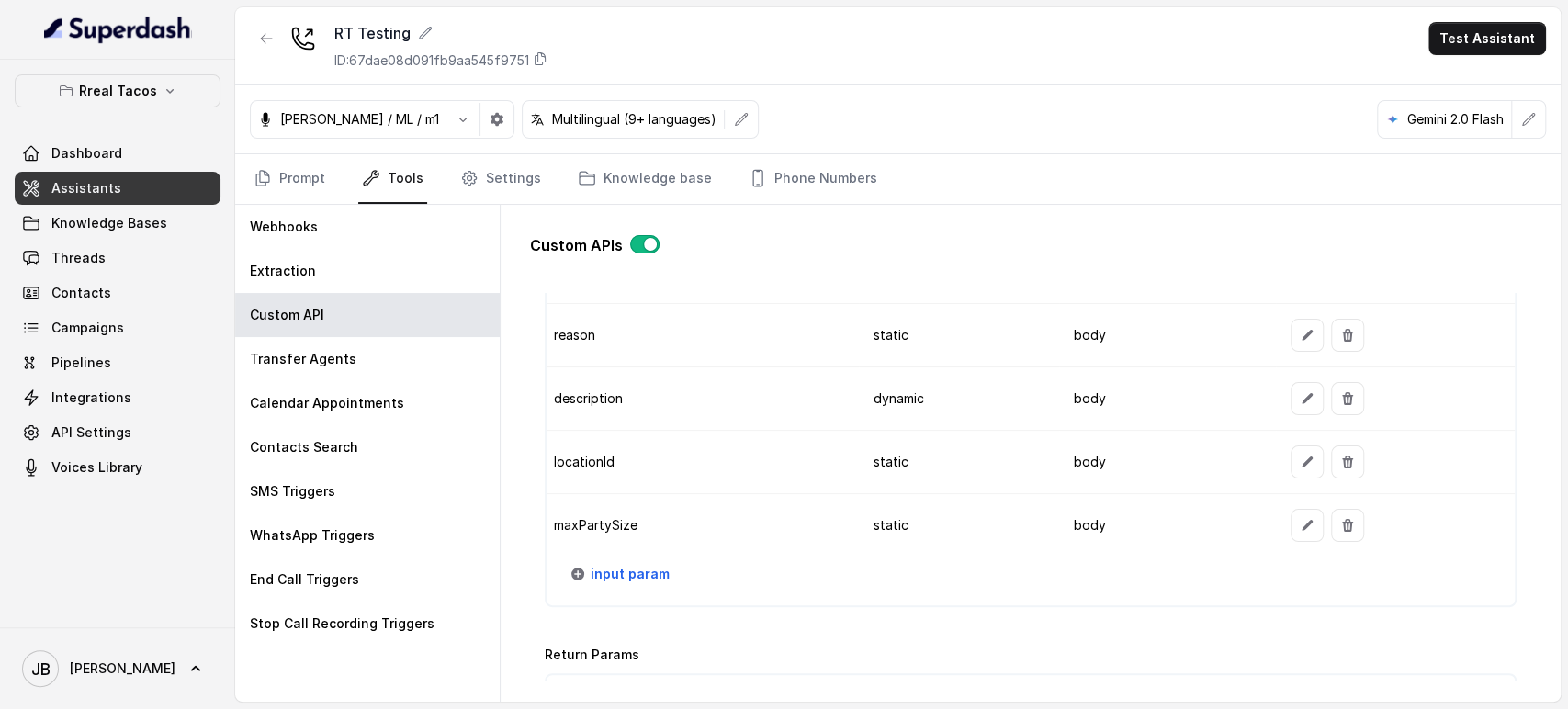
click at [566, 404] on td "description" at bounding box center [703, 399] width 313 height 63
click at [573, 397] on td "description" at bounding box center [703, 399] width 313 height 63
drag, startPoint x: 988, startPoint y: 419, endPoint x: 1059, endPoint y: 416, distance: 71.1
click at [989, 419] on td "dynamic" at bounding box center [959, 399] width 200 height 63
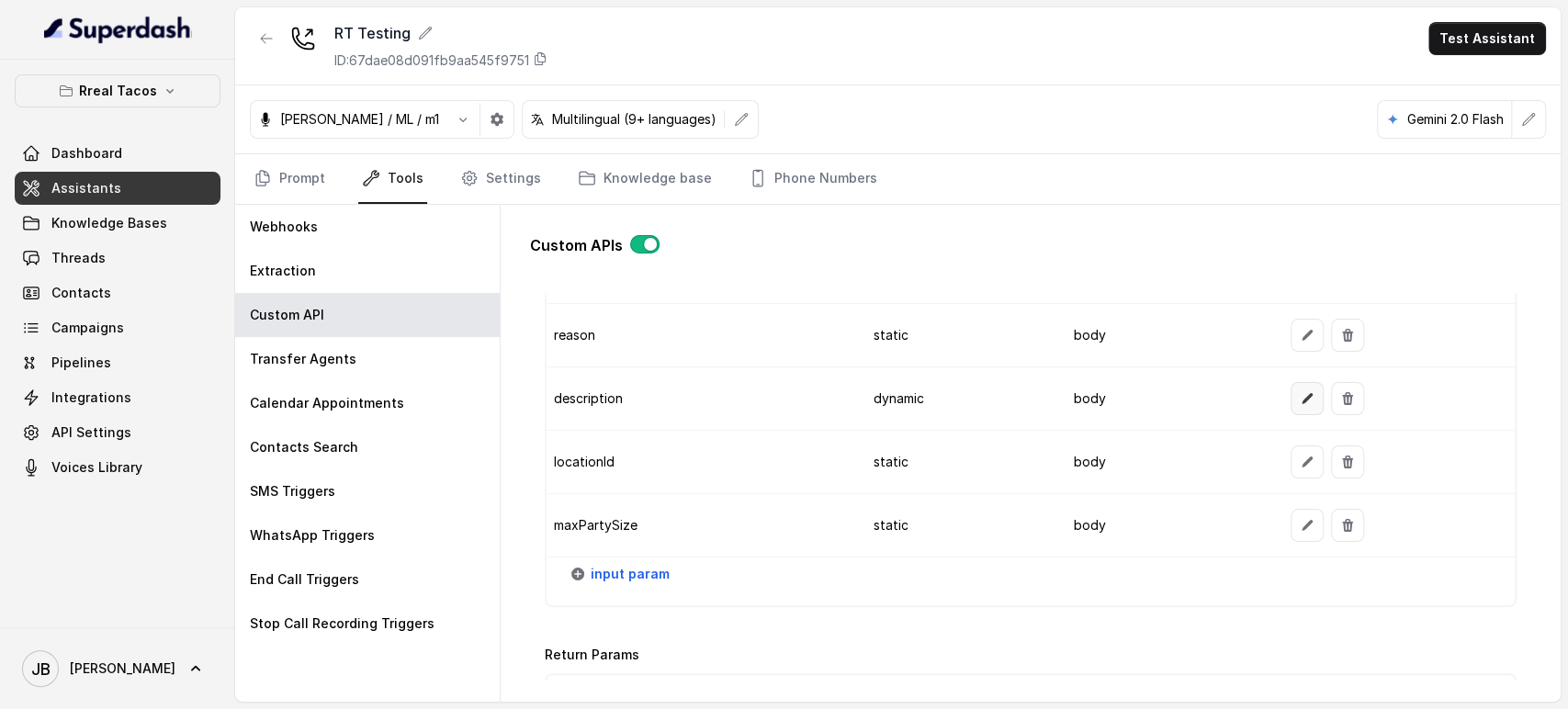
click at [1299, 391] on icon "button" at bounding box center [1306, 398] width 15 height 15
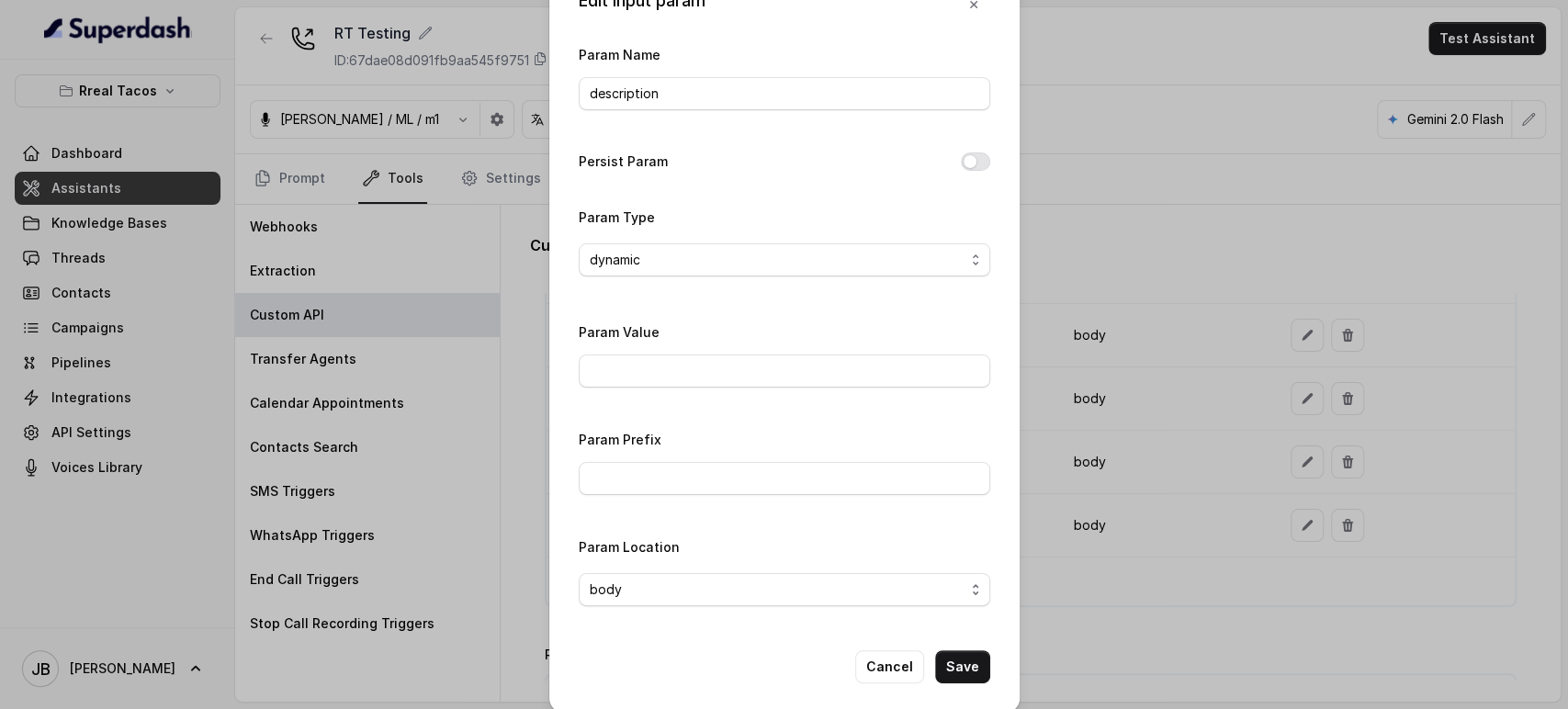
scroll to position [58, 0]
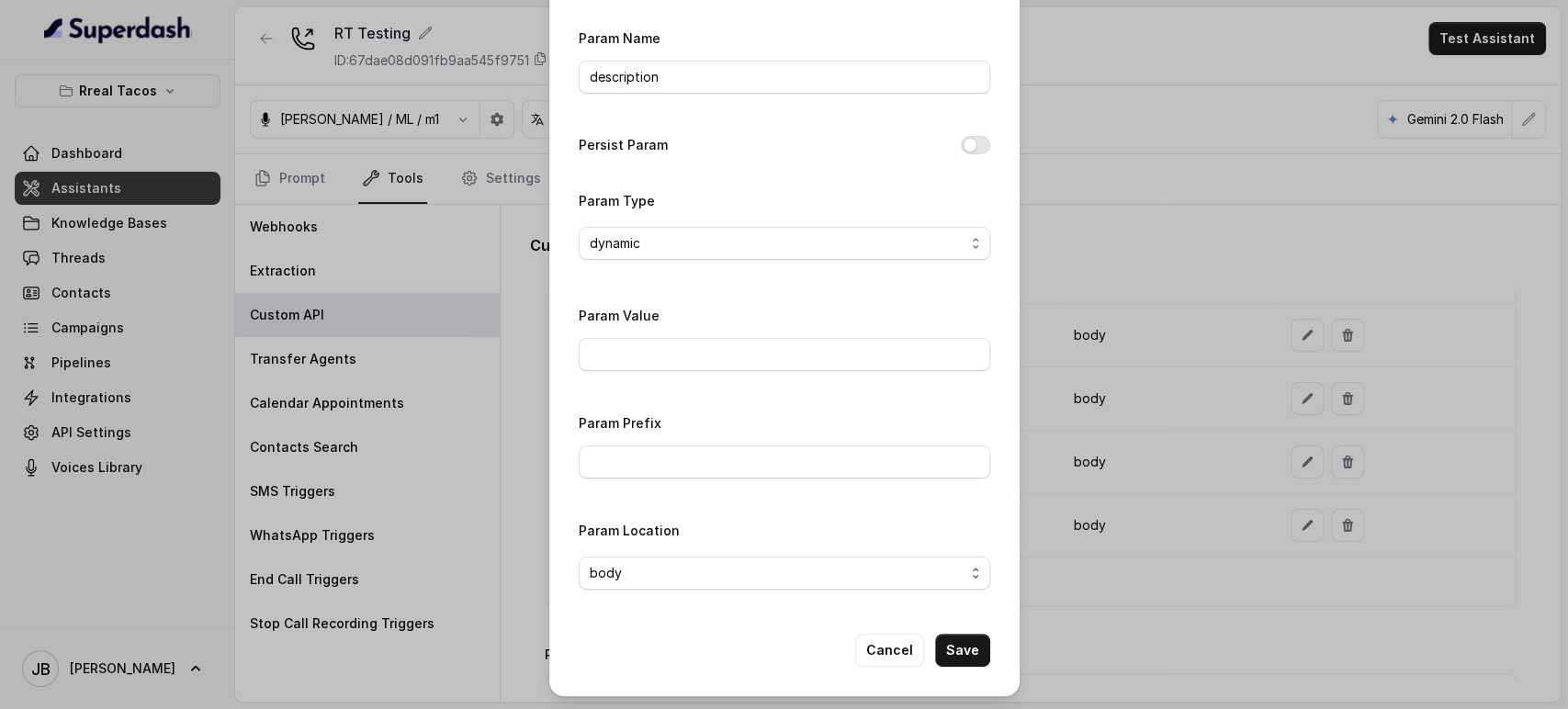
click at [1174, 407] on div "Edit Input param Param Name description Persist Param Param Type dynamic Param …" at bounding box center [784, 354] width 1568 height 709
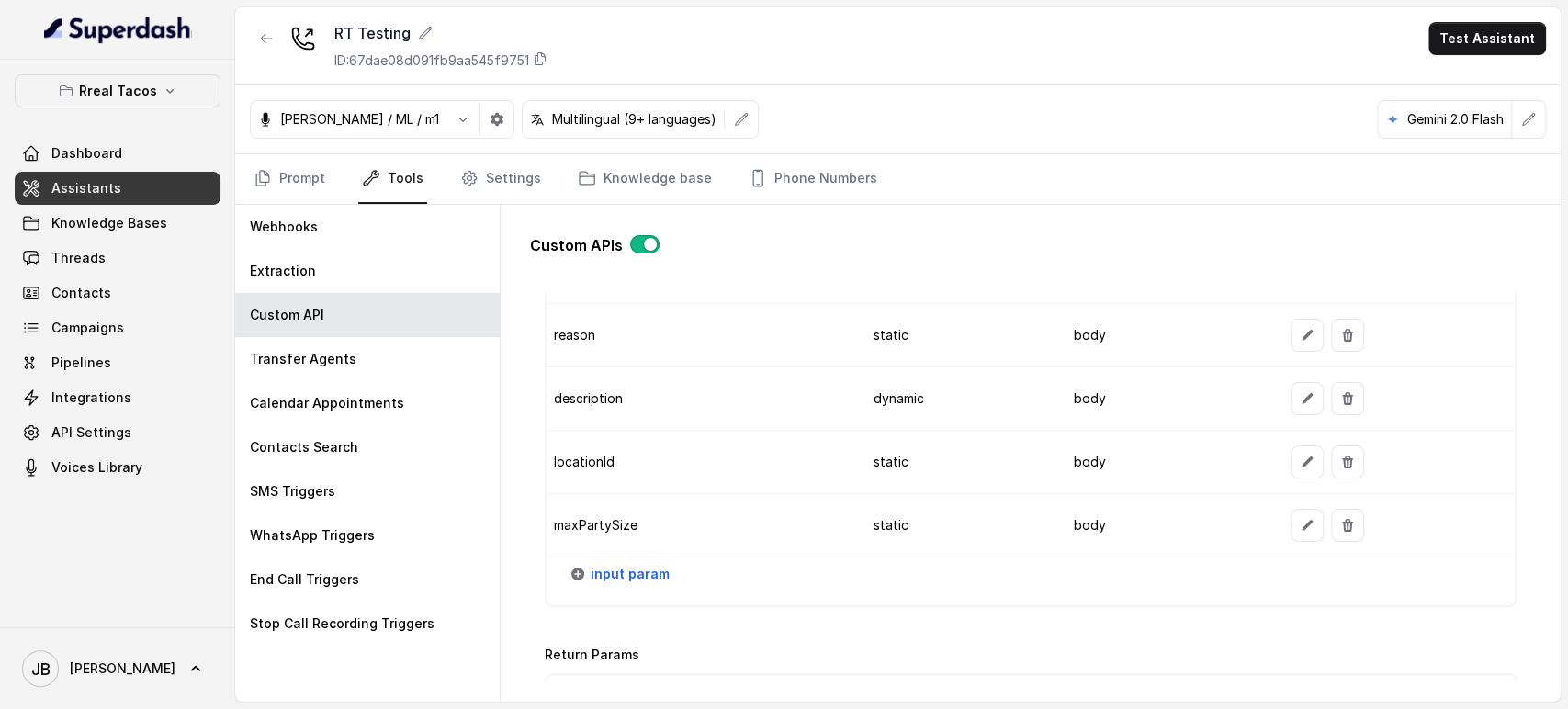
click at [578, 454] on td "locationId" at bounding box center [703, 462] width 313 height 63
click at [829, 442] on td "locationId" at bounding box center [703, 462] width 313 height 63
click at [1299, 455] on icon "button" at bounding box center [1306, 461] width 15 height 15
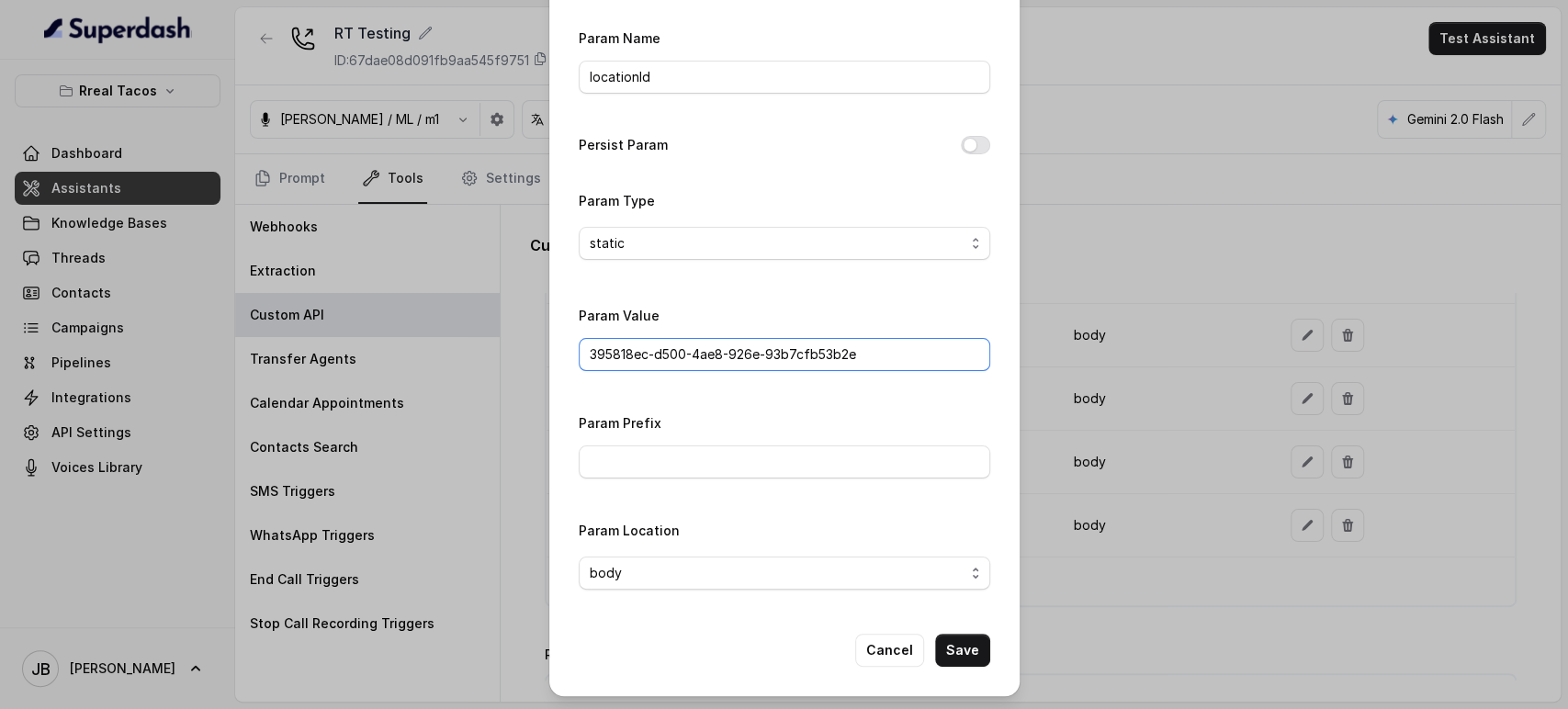
drag, startPoint x: 854, startPoint y: 365, endPoint x: 597, endPoint y: 321, distance: 260.7
click at [612, 322] on div "Param Value 395818ec-d500-4ae8-926e-93b7cfb53b2e" at bounding box center [784, 337] width 412 height 67
click at [900, 355] on input "395818ec-d500-4ae8-926e-93b7cfb53b2e" at bounding box center [784, 354] width 412 height 33
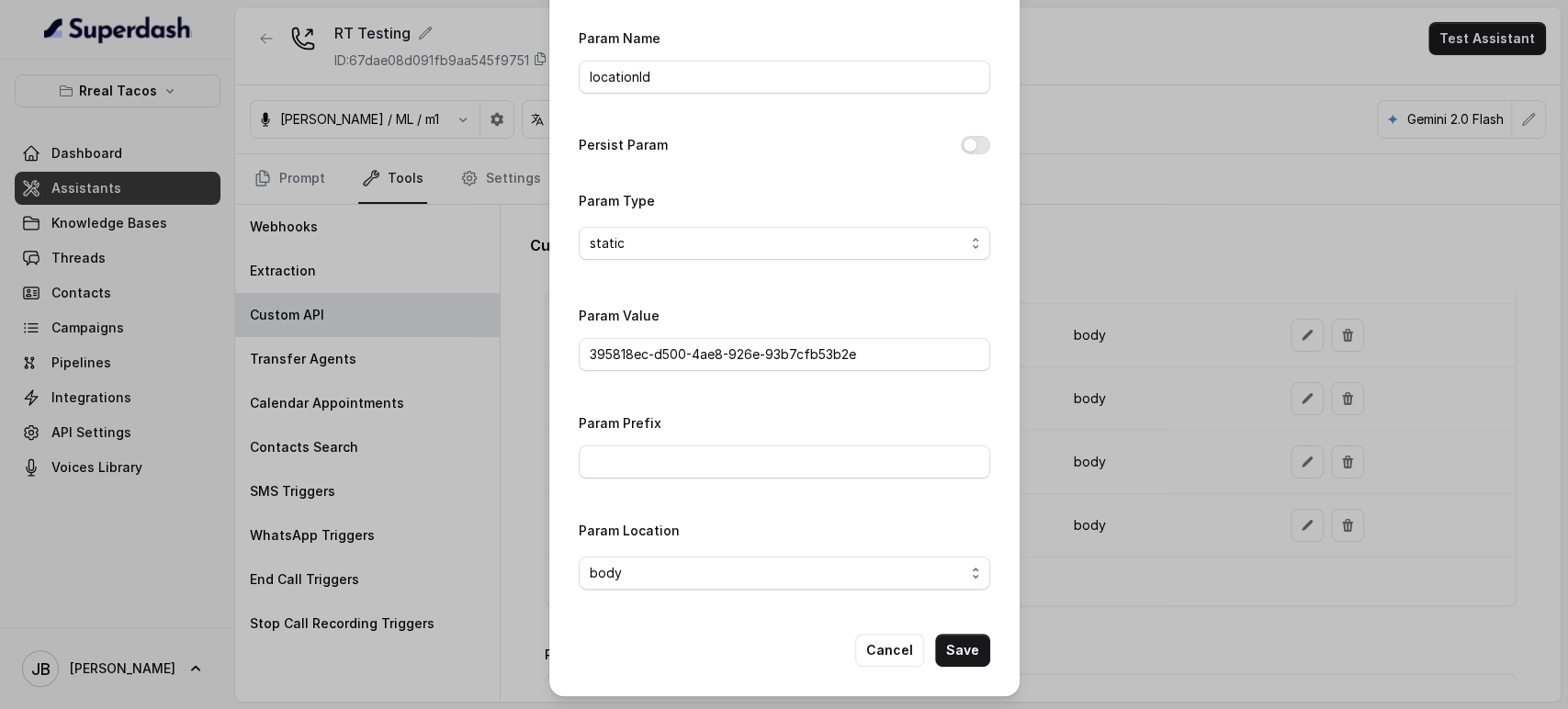
click at [1173, 321] on div "Edit Input param Param Name locationId Persist Param Param Type static Param Va…" at bounding box center [784, 354] width 1568 height 709
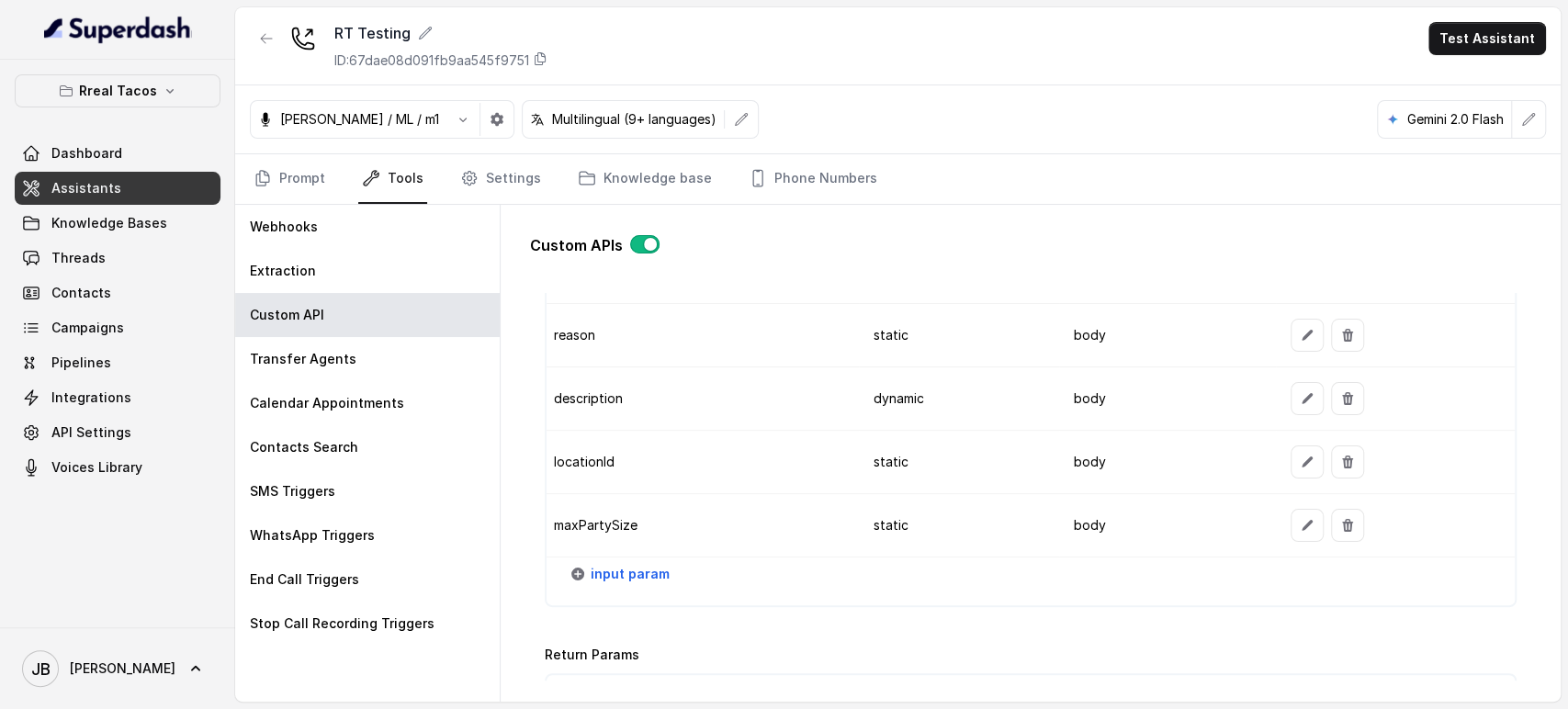
click at [624, 518] on td "maxPartySize" at bounding box center [703, 526] width 313 height 63
drag, startPoint x: 624, startPoint y: 518, endPoint x: 813, endPoint y: 498, distance: 190.1
click at [669, 515] on td "maxPartySize" at bounding box center [703, 526] width 313 height 63
click at [1024, 503] on td "static" at bounding box center [959, 526] width 200 height 63
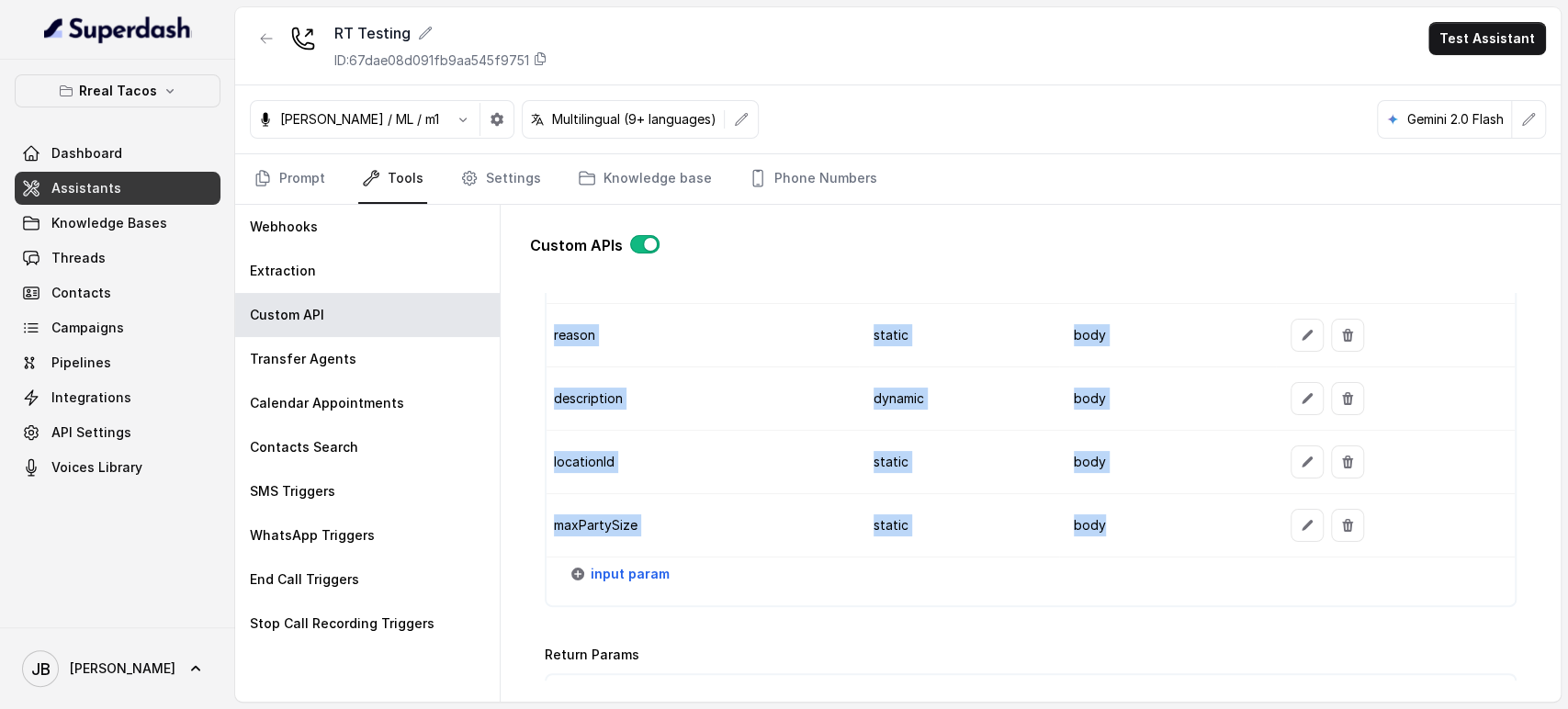
drag, startPoint x: 1186, startPoint y: 533, endPoint x: 530, endPoint y: 524, distance: 656.1
click at [530, 524] on div "Go back Name RESERVATION Trigger Prompt Trigger Event During the call Call Once…" at bounding box center [1029, 486] width 1001 height 388
click at [611, 507] on td "maxPartySize" at bounding box center [703, 526] width 313 height 63
click at [599, 446] on td "locationId" at bounding box center [703, 462] width 313 height 63
click at [663, 415] on td "description" at bounding box center [703, 399] width 313 height 63
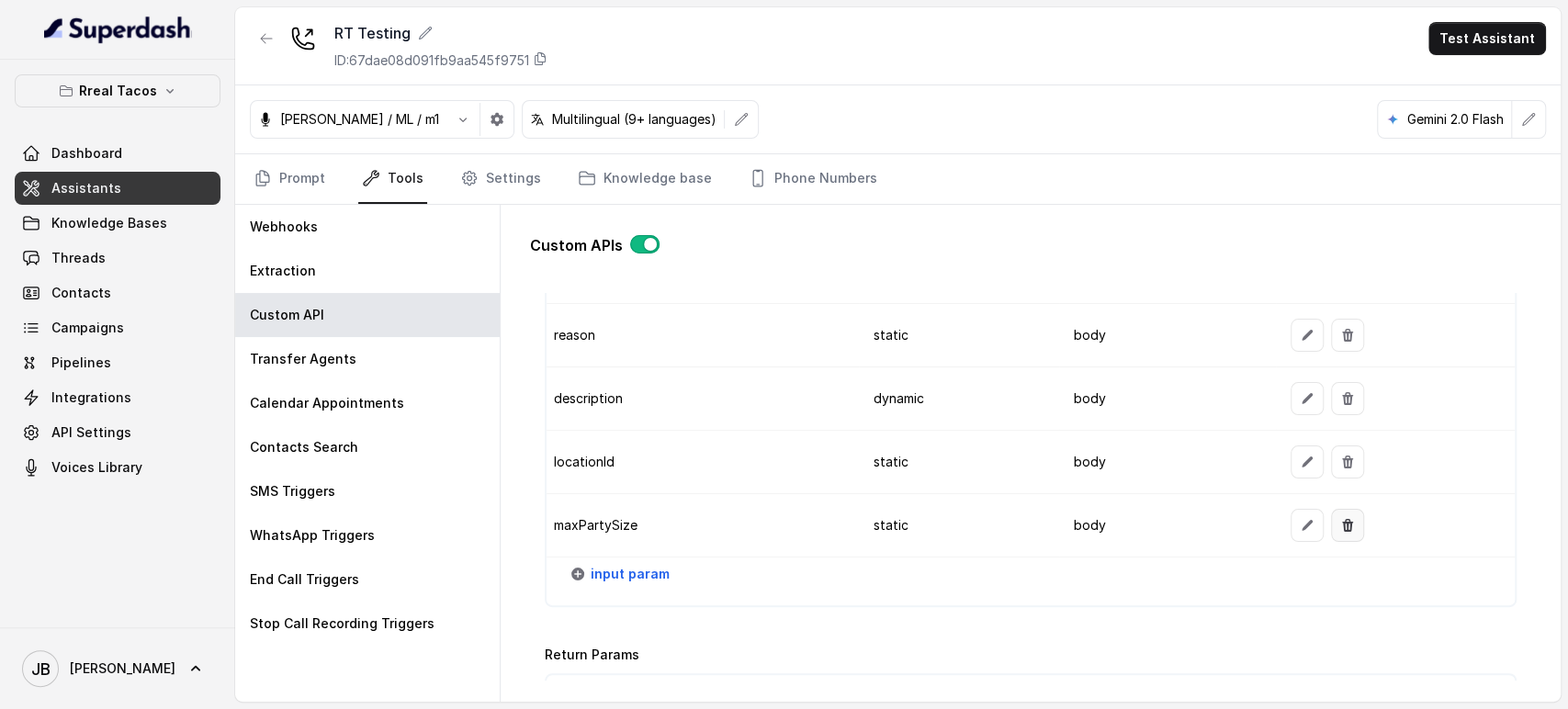
click at [1333, 529] on button "button" at bounding box center [1347, 525] width 33 height 33
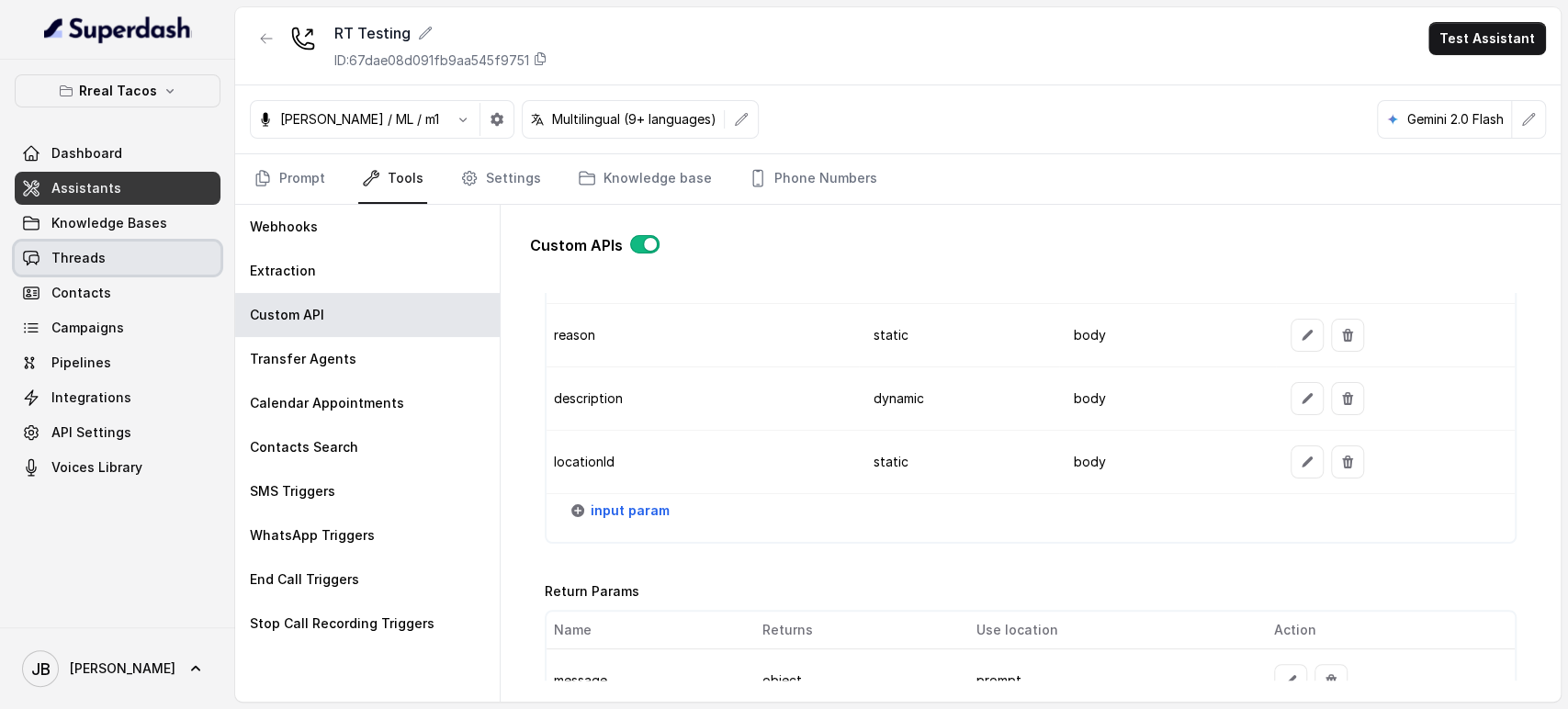
click at [172, 271] on link "Threads" at bounding box center [117, 258] width 205 height 33
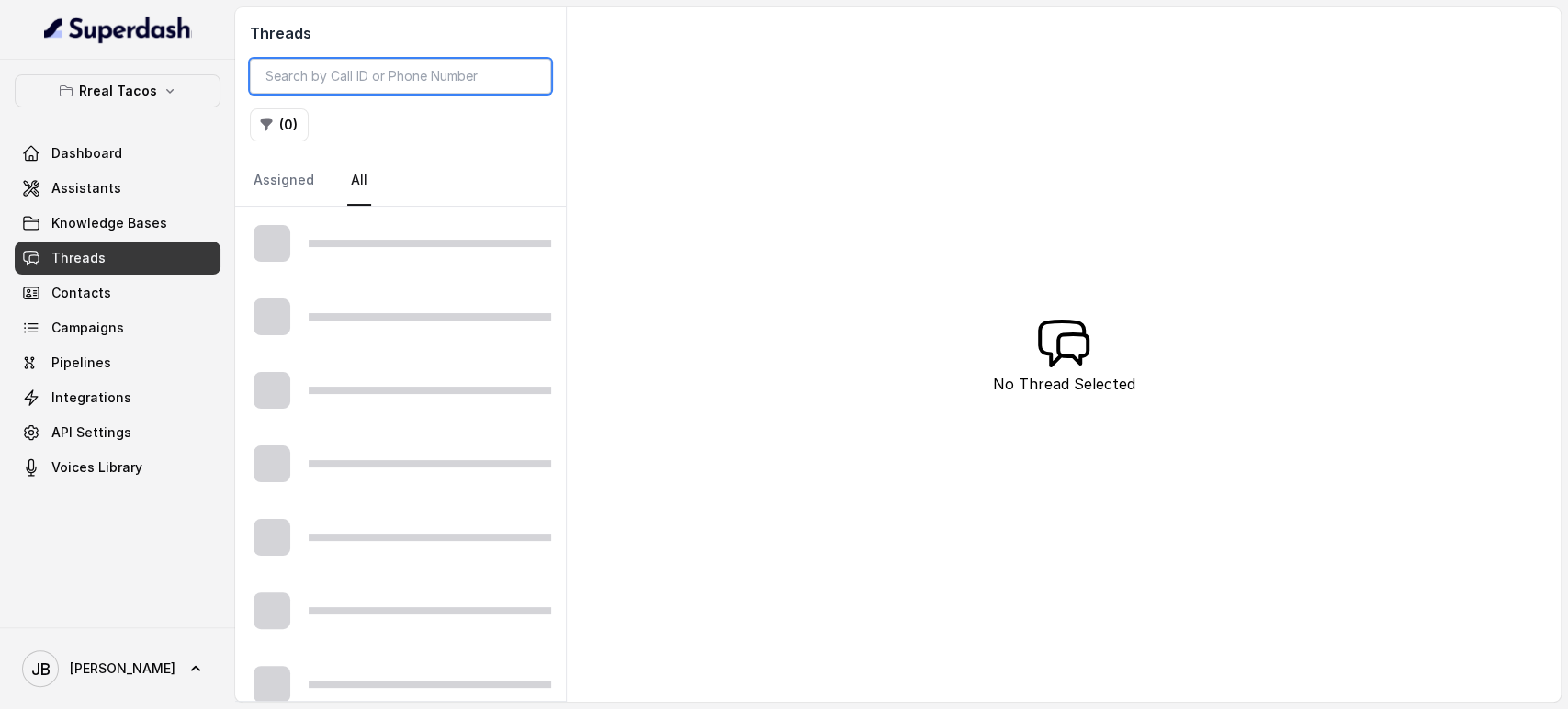
drag, startPoint x: 395, startPoint y: 58, endPoint x: 389, endPoint y: 71, distance: 14.3
click at [392, 61] on input "search" at bounding box center [401, 75] width 302 height 35
click at [303, 130] on button "( 0 )" at bounding box center [279, 124] width 59 height 33
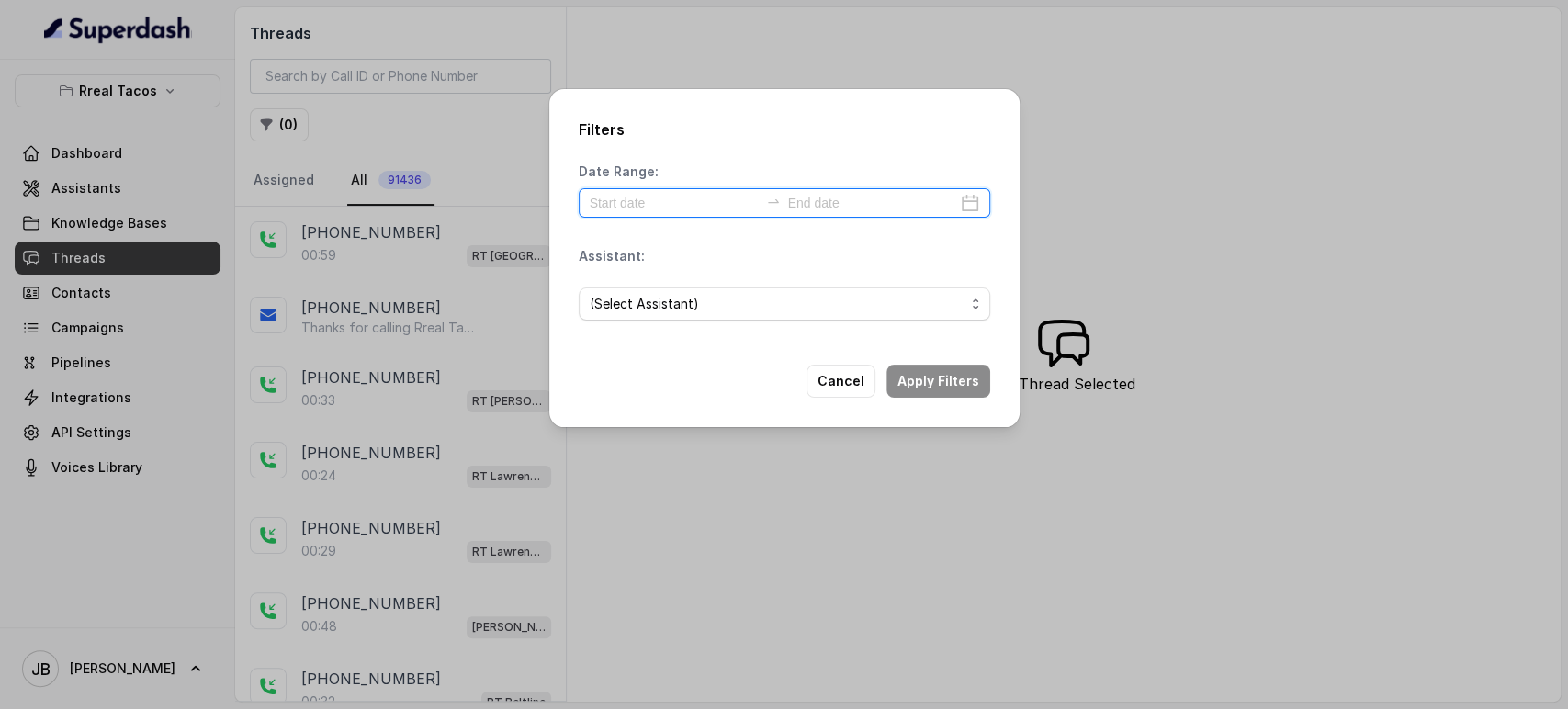
drag, startPoint x: 617, startPoint y: 206, endPoint x: 625, endPoint y: 221, distance: 17.0
click at [617, 207] on input at bounding box center [673, 202] width 169 height 20
click at [686, 206] on input at bounding box center [673, 202] width 169 height 20
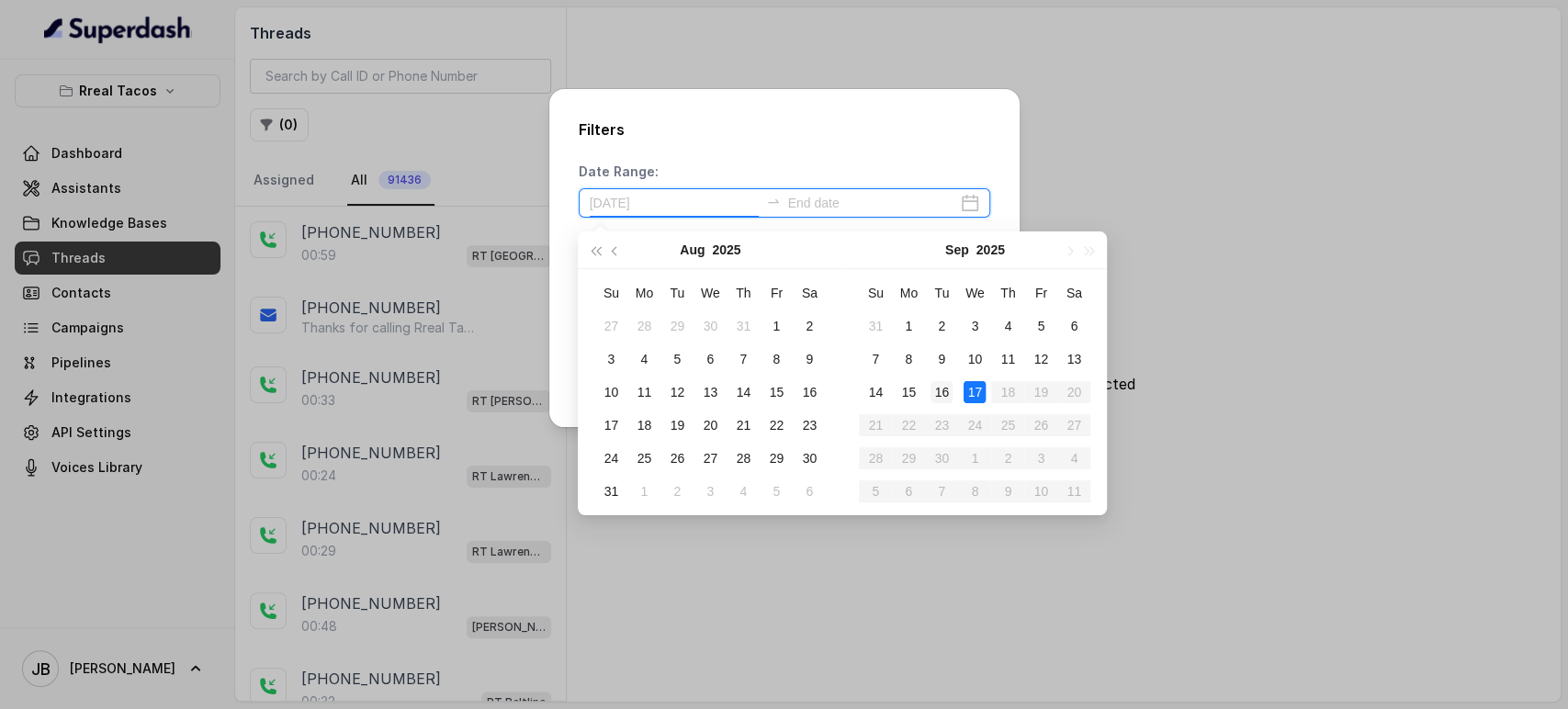
type input "[DATE]"
click at [948, 389] on div "16" at bounding box center [941, 392] width 22 height 22
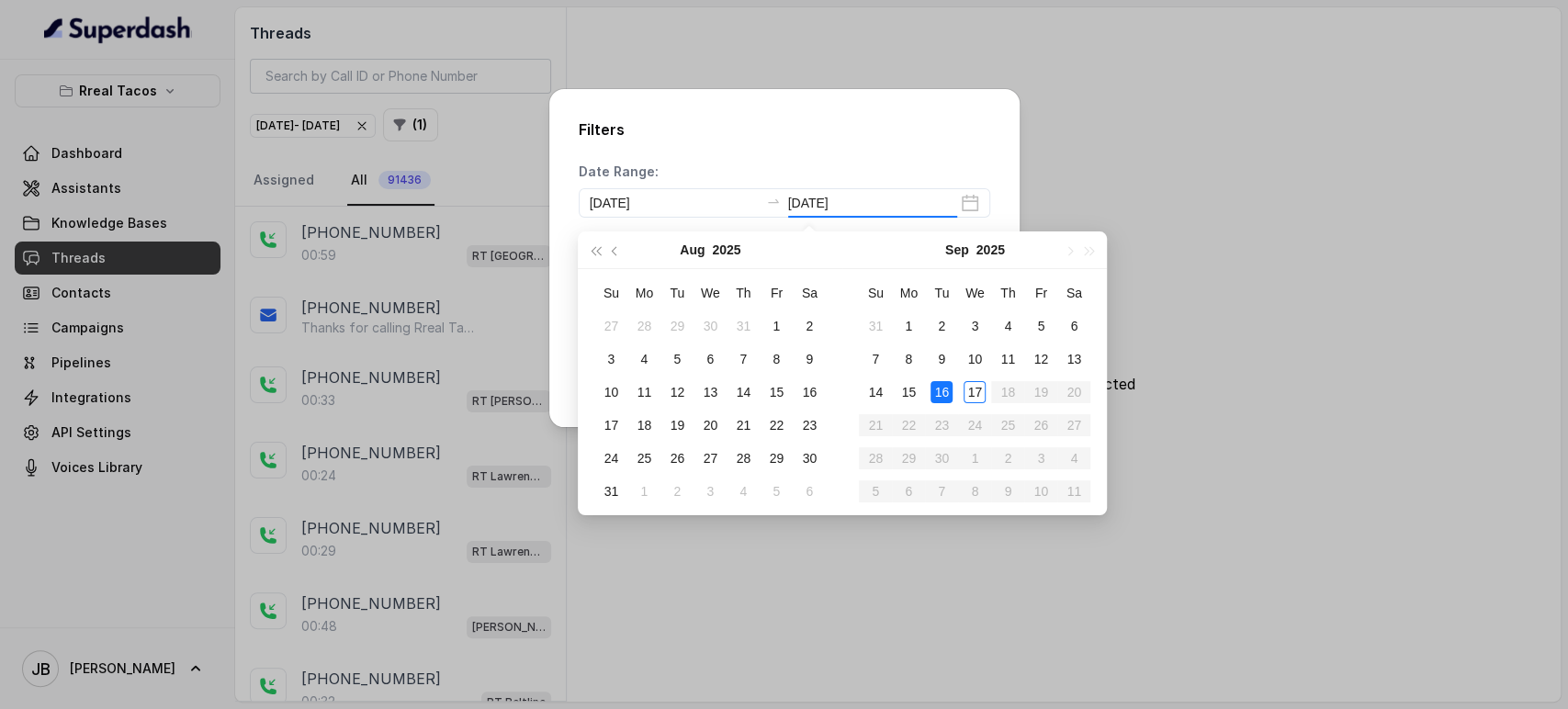
type input "[DATE]"
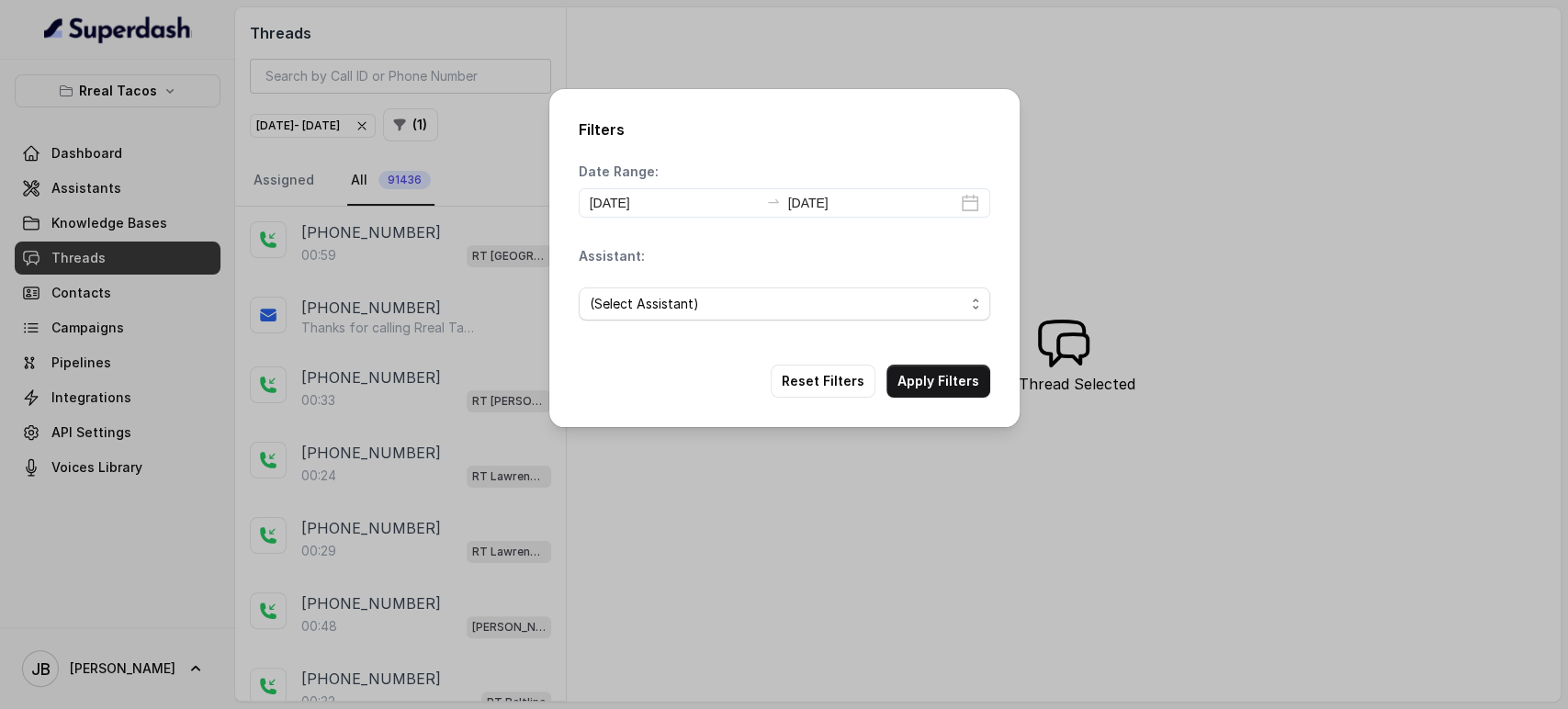
click at [677, 323] on div "(Select Assistant)" at bounding box center [784, 303] width 412 height 62
click at [676, 311] on span "(Select Assistant)" at bounding box center [777, 303] width 375 height 22
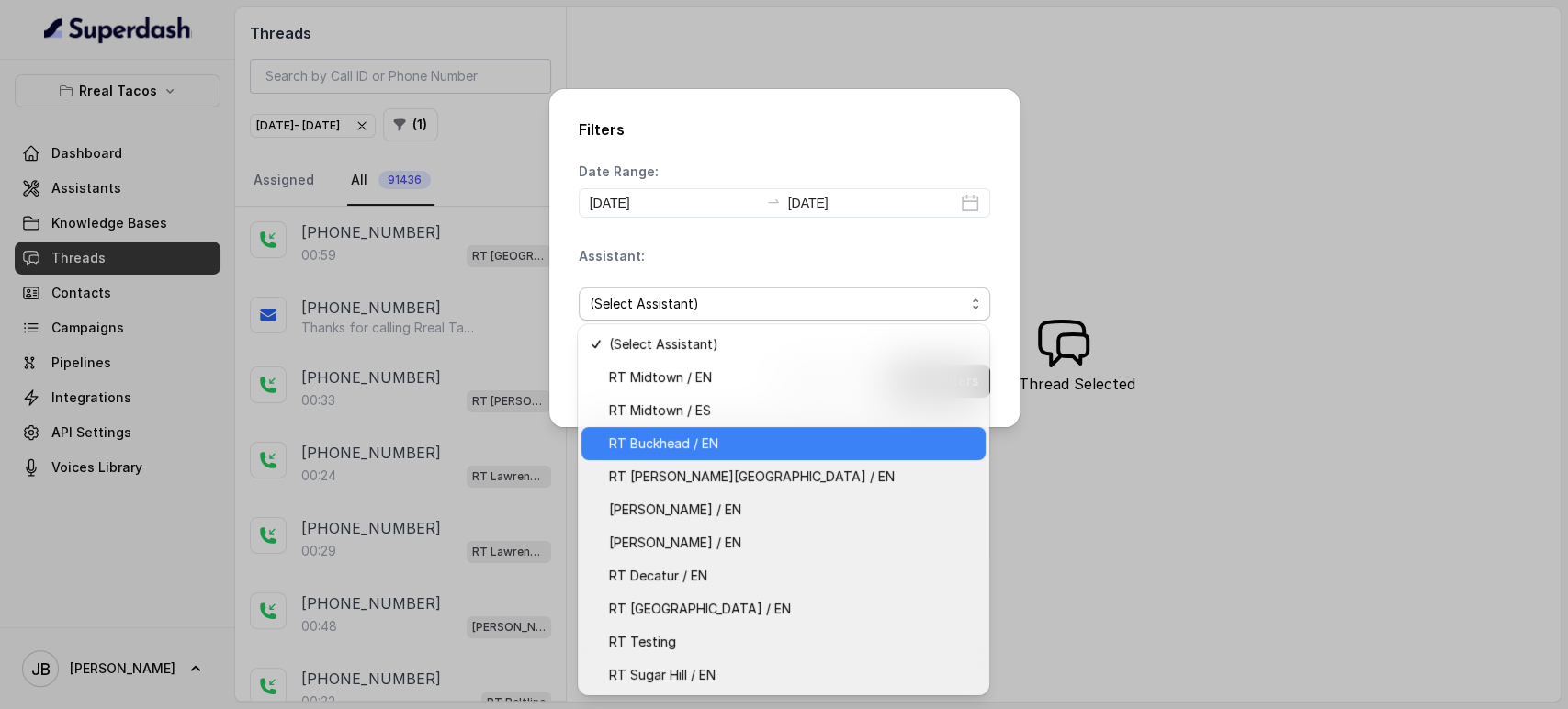
scroll to position [98, 0]
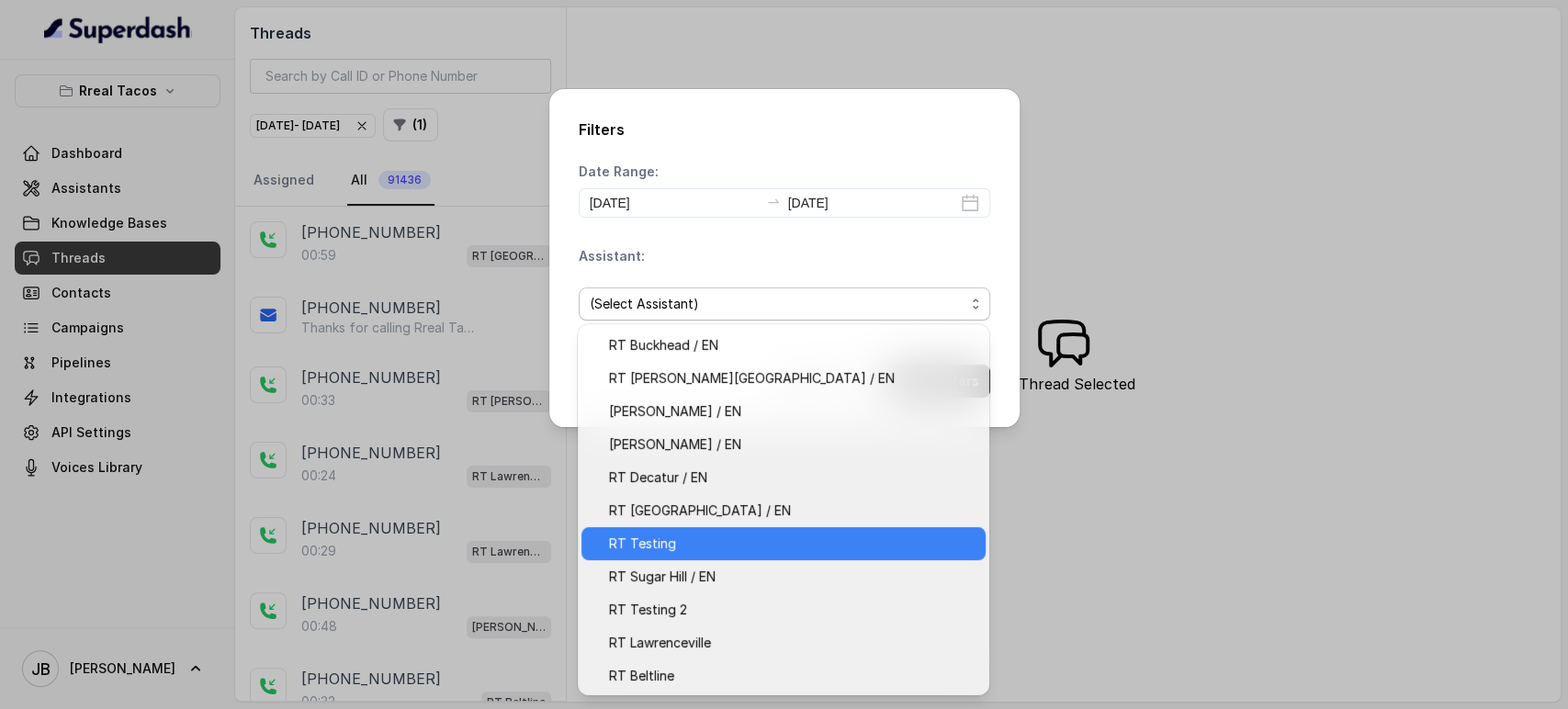
click at [688, 543] on span "RT Testing" at bounding box center [791, 543] width 366 height 22
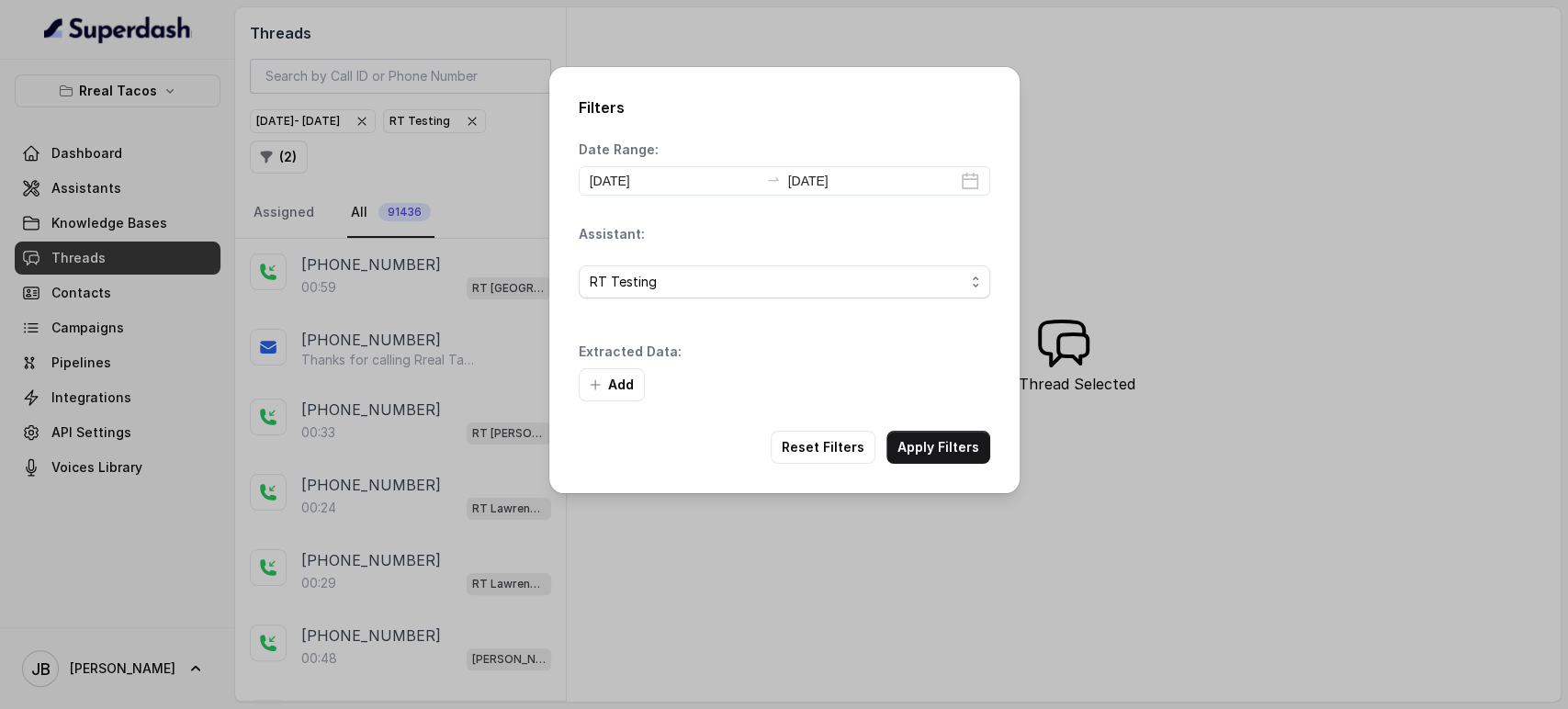
click at [610, 388] on button "Add" at bounding box center [611, 384] width 66 height 33
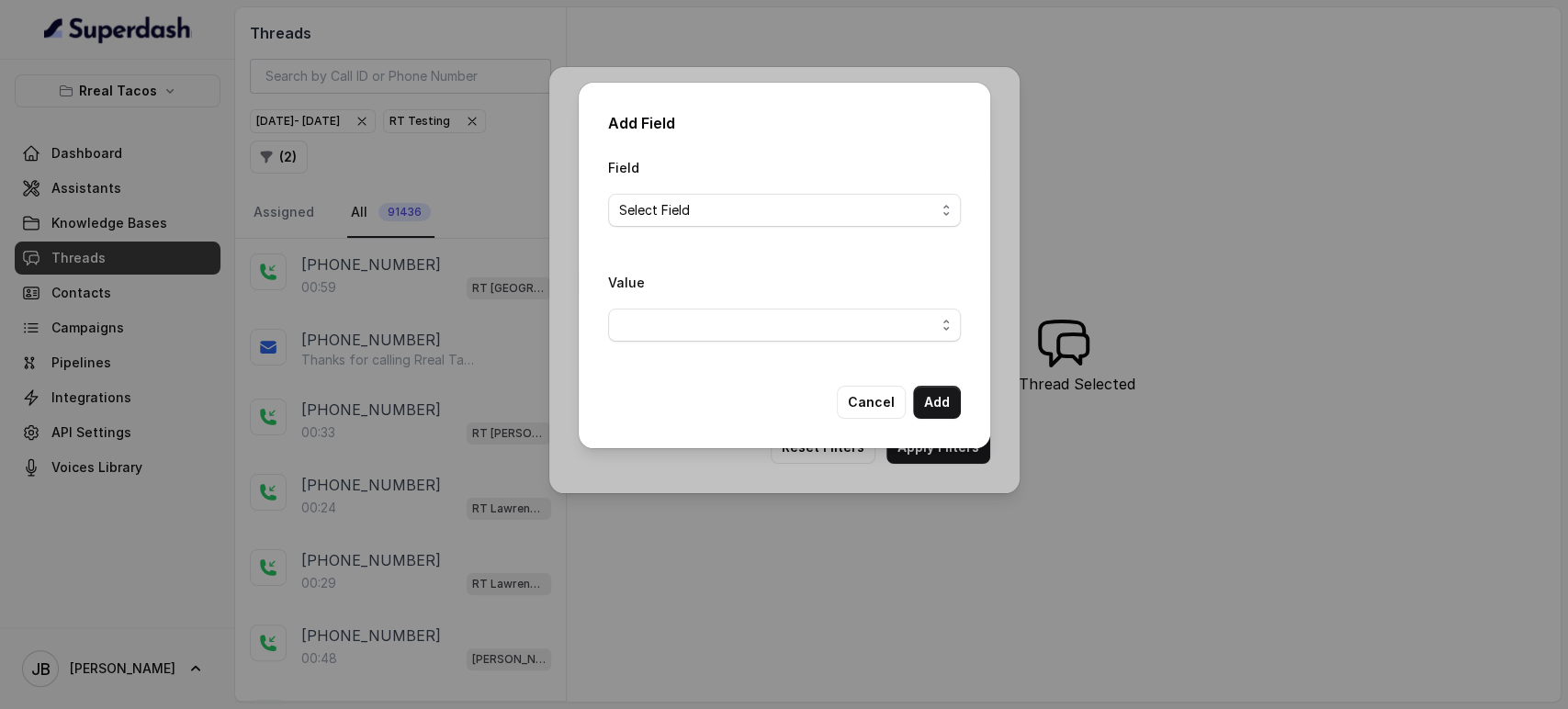
click at [708, 292] on div "Value" at bounding box center [784, 305] width 353 height 70
click at [708, 310] on span "button" at bounding box center [784, 324] width 353 height 33
click at [726, 213] on div "Field Select Field Value" at bounding box center [784, 256] width 353 height 200
click at [720, 218] on span "Select Field" at bounding box center [777, 210] width 316 height 22
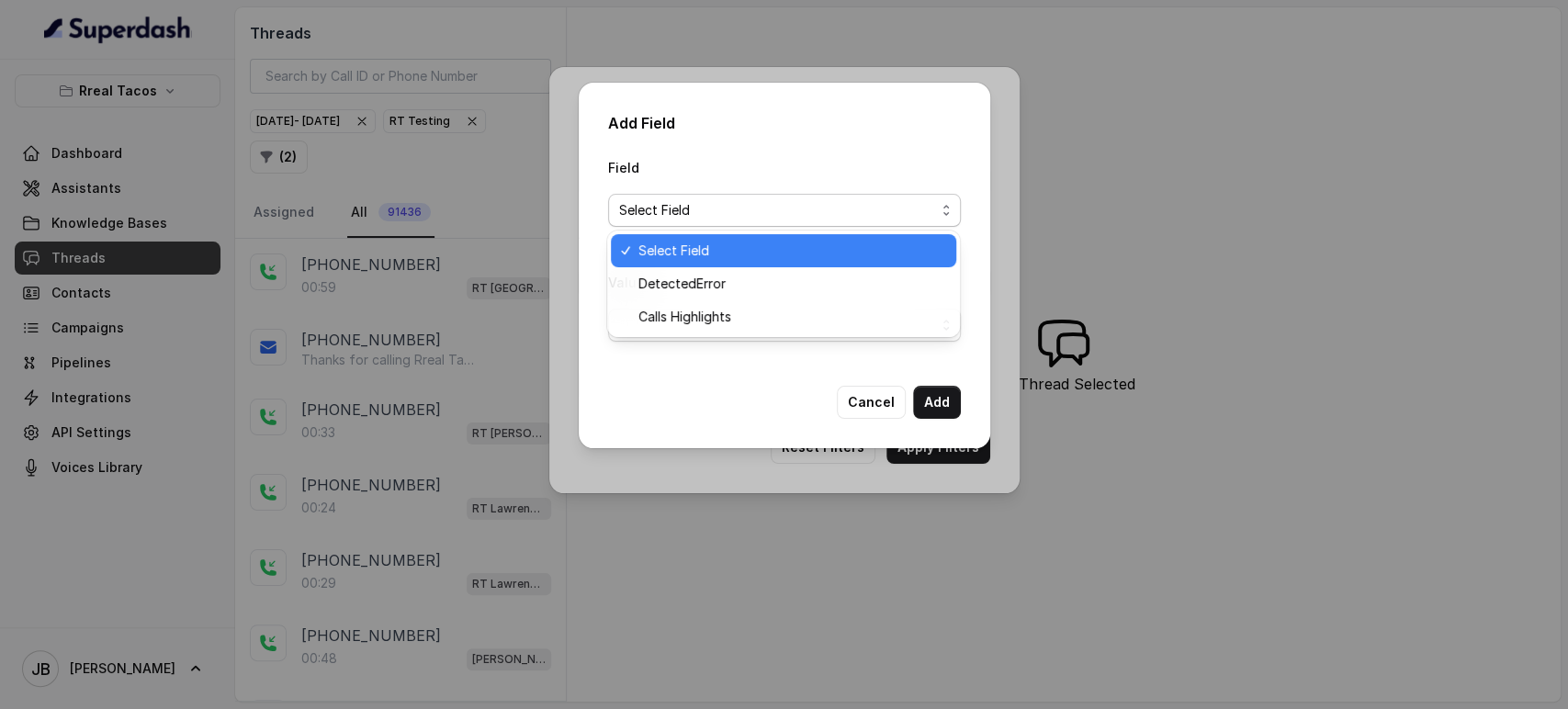
click at [690, 196] on span "Select Field" at bounding box center [784, 209] width 353 height 33
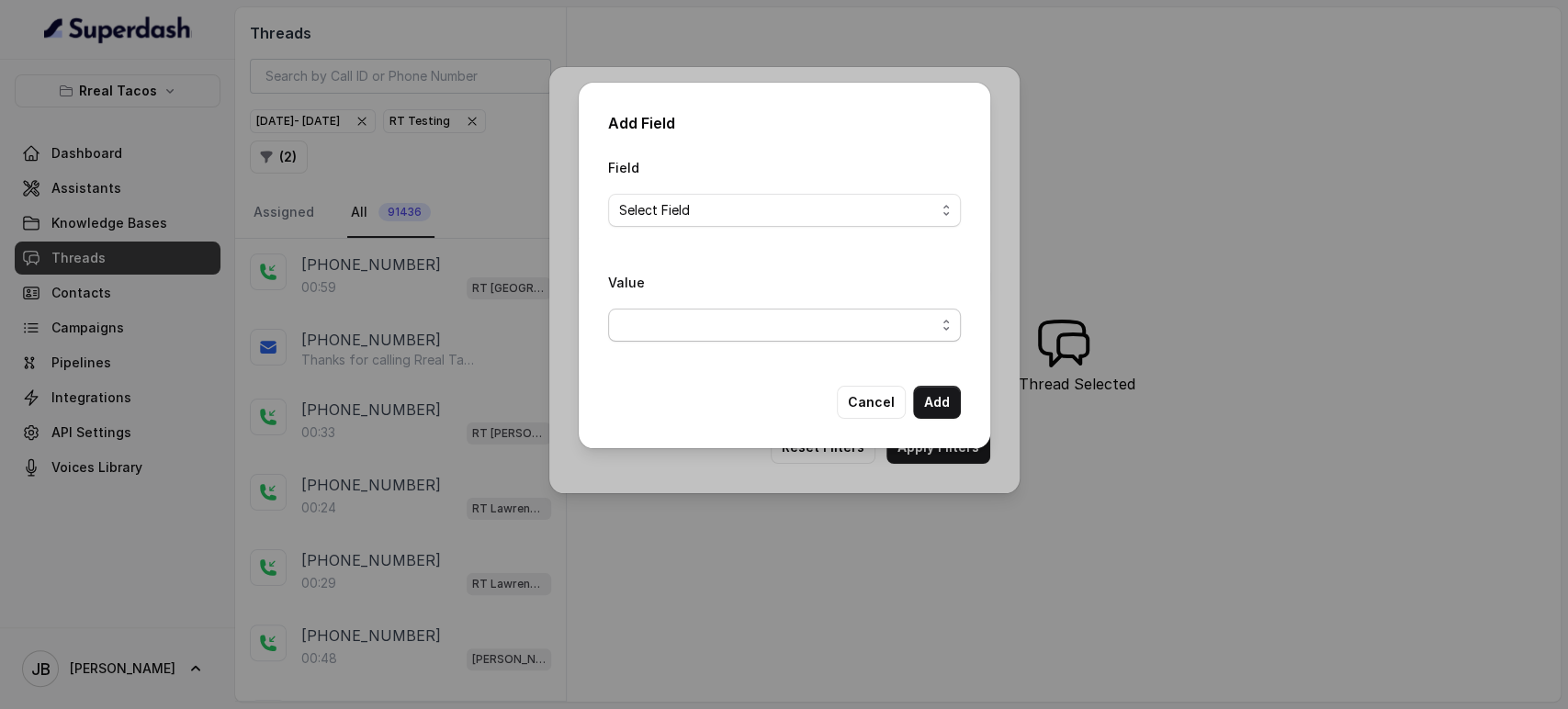
click at [696, 340] on span "button" at bounding box center [784, 324] width 353 height 33
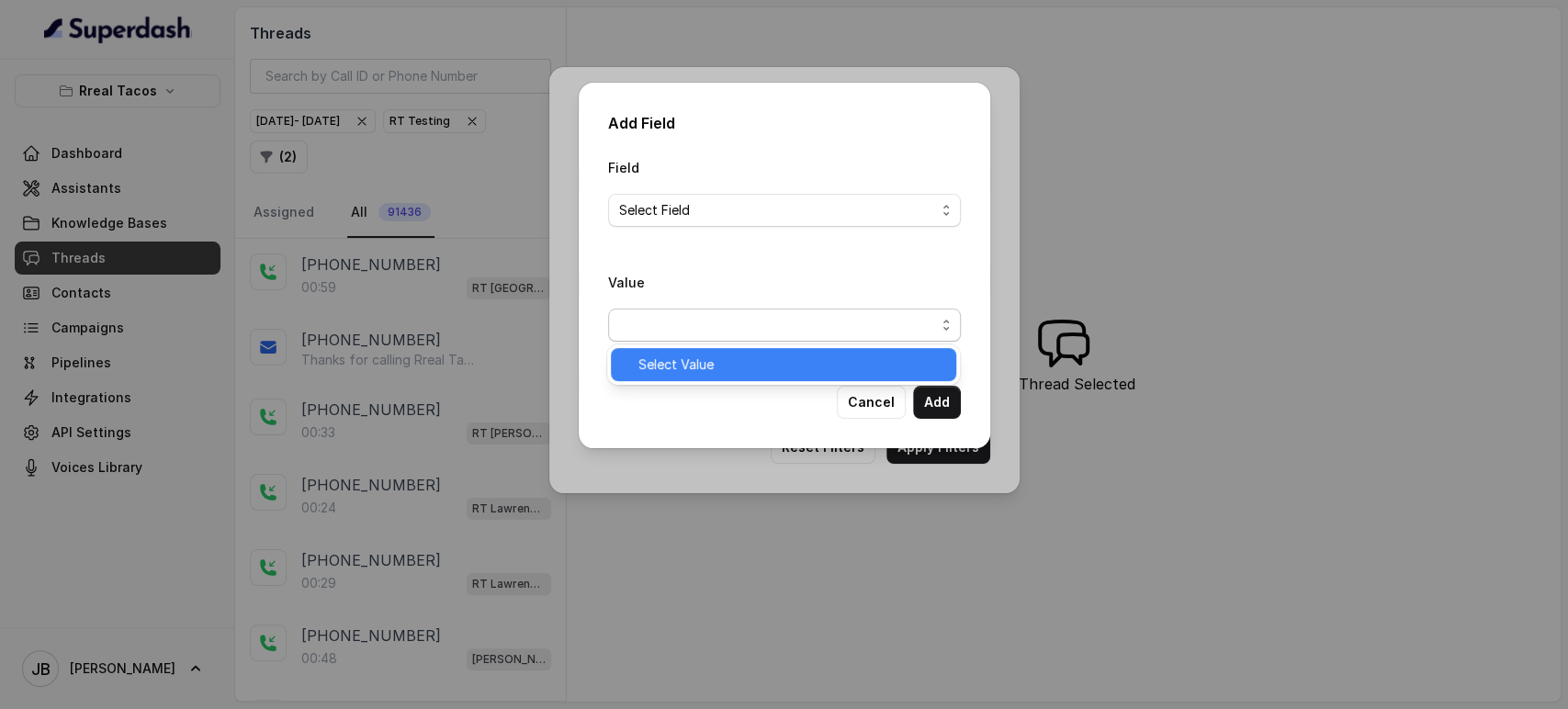
click at [689, 366] on span "Select Value" at bounding box center [791, 365] width 306 height 22
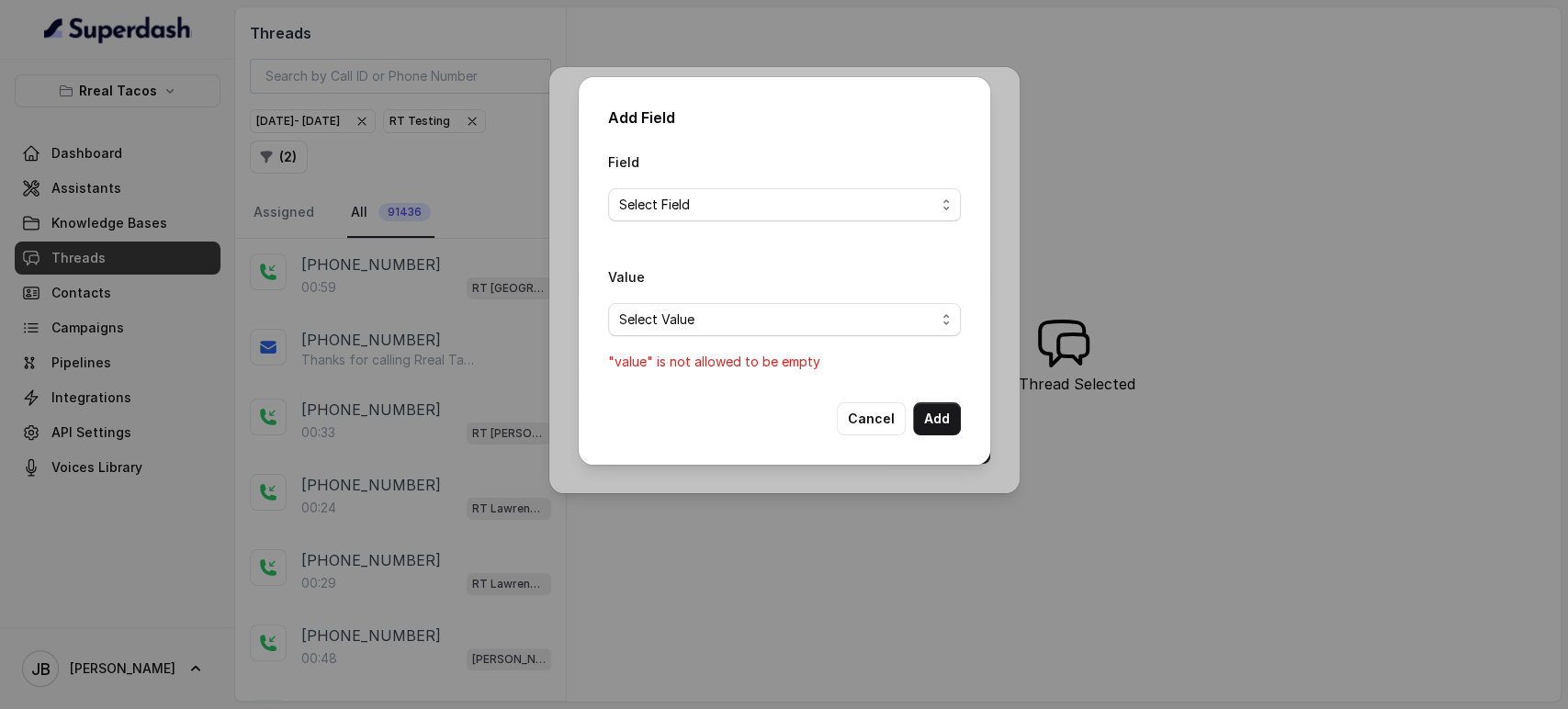
click at [717, 250] on div "Field Select Field Value Select Value "value" is not allowed to be empty" at bounding box center [784, 262] width 353 height 222
click at [718, 204] on span "Select Field" at bounding box center [777, 204] width 316 height 22
drag, startPoint x: 720, startPoint y: 148, endPoint x: 748, endPoint y: 195, distance: 54.7
click at [721, 148] on div "Add Field Field Select Field Value Select Value "value" is not allowed to be em…" at bounding box center [784, 271] width 412 height 388
click at [857, 403] on button "Cancel" at bounding box center [871, 418] width 68 height 33
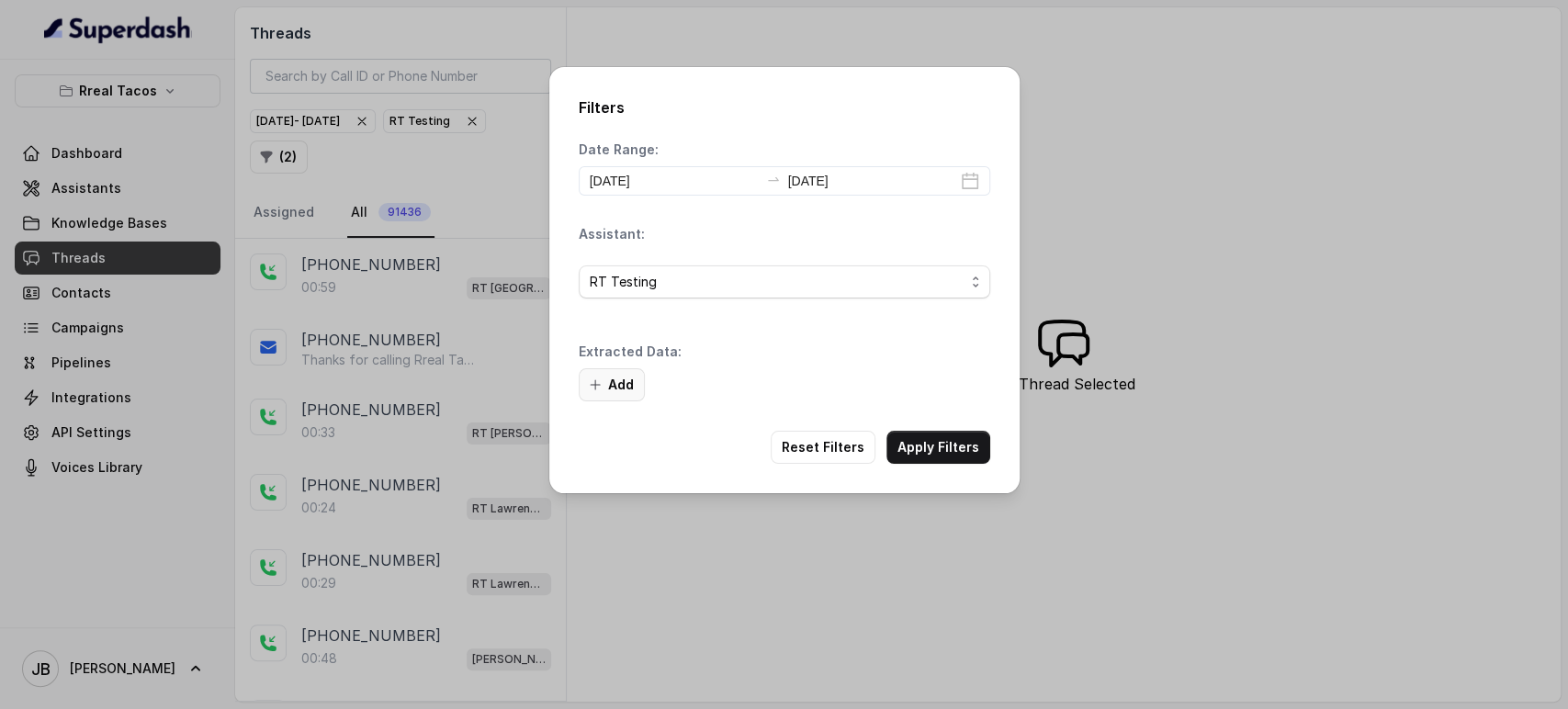
click at [602, 378] on icon "button" at bounding box center [595, 385] width 15 height 15
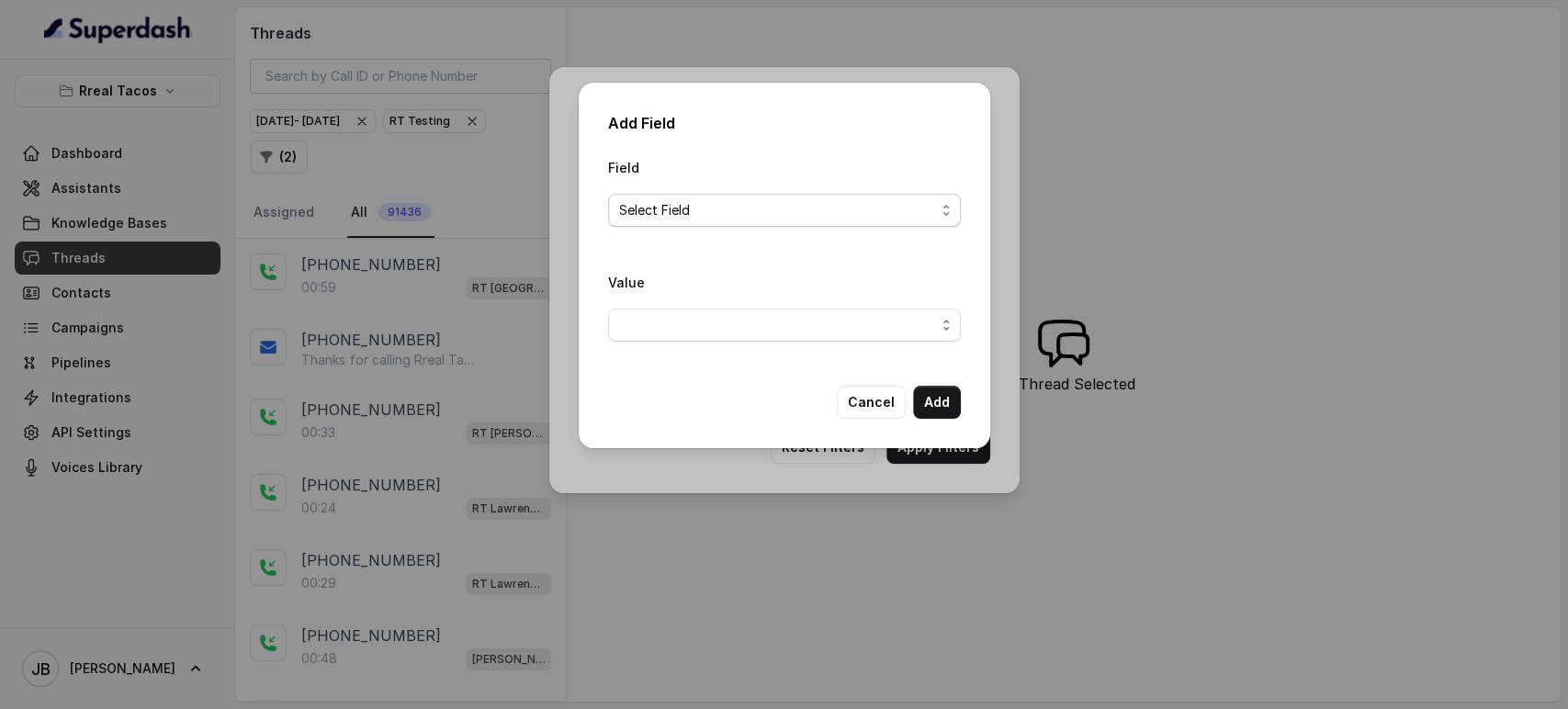
click at [681, 205] on span "Select Field" at bounding box center [777, 210] width 316 height 22
click at [759, 162] on div "Field Select Field" at bounding box center [784, 190] width 353 height 70
click at [932, 386] on button "Add" at bounding box center [936, 402] width 48 height 33
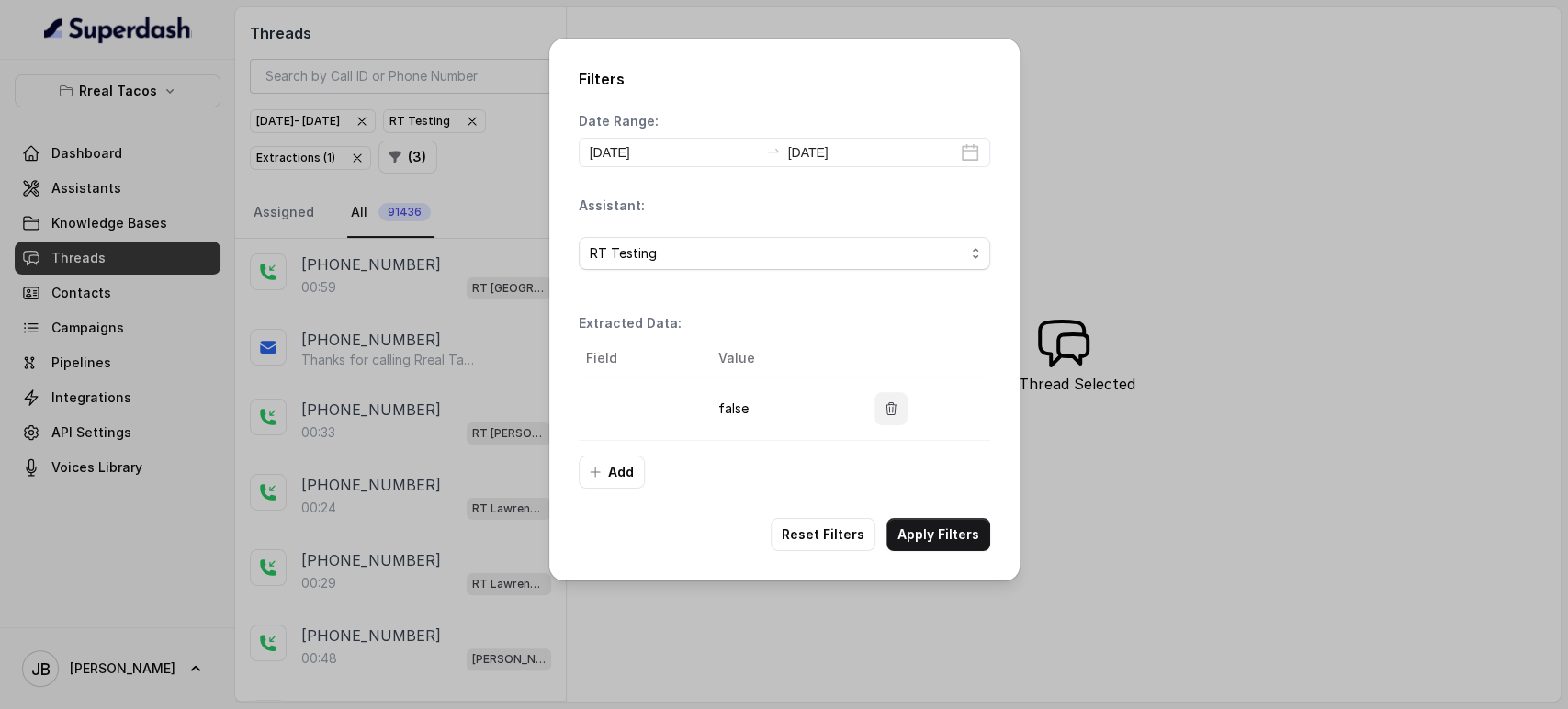
click at [878, 410] on button "button" at bounding box center [891, 408] width 33 height 33
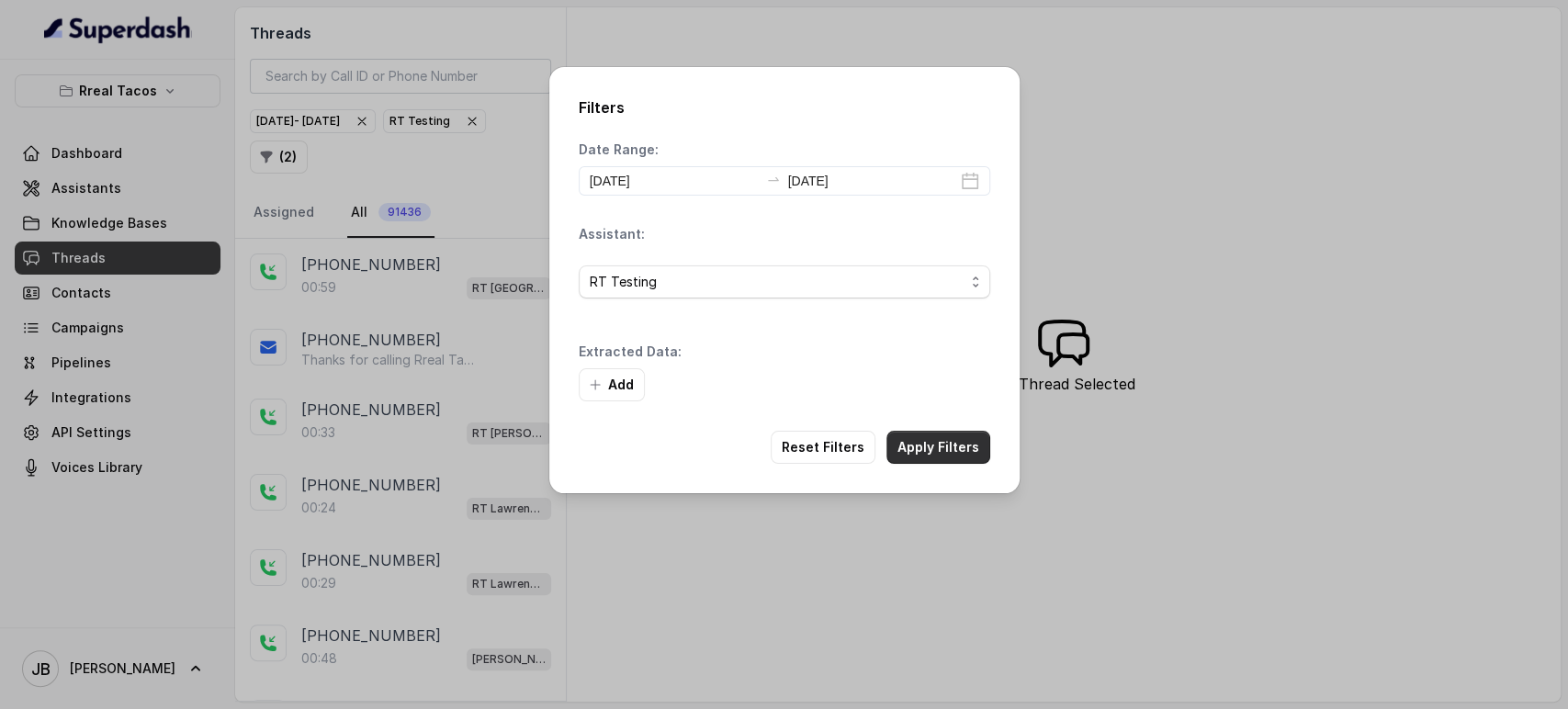
click at [933, 461] on button "Apply Filters" at bounding box center [938, 446] width 104 height 33
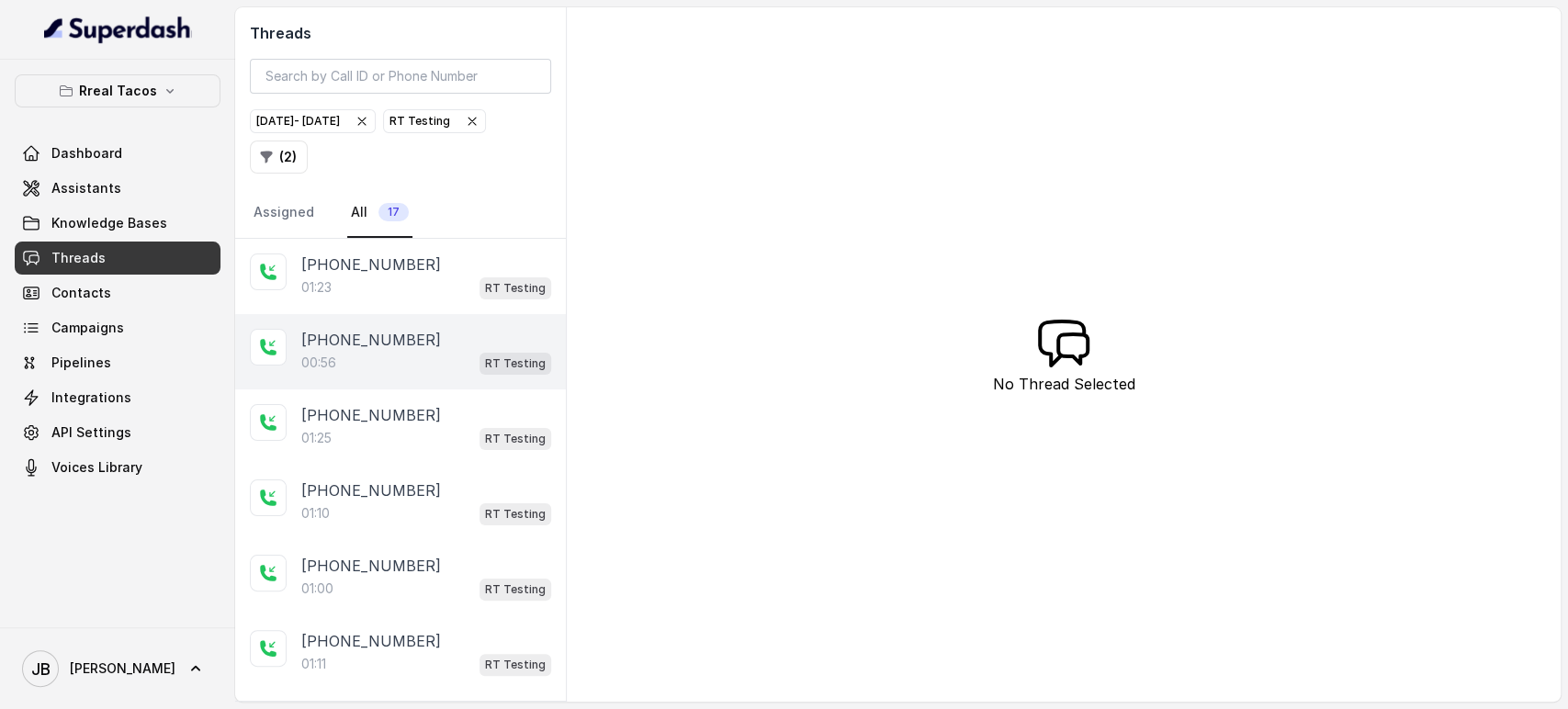
click at [383, 341] on p "[PHONE_NUMBER]" at bounding box center [371, 339] width 140 height 22
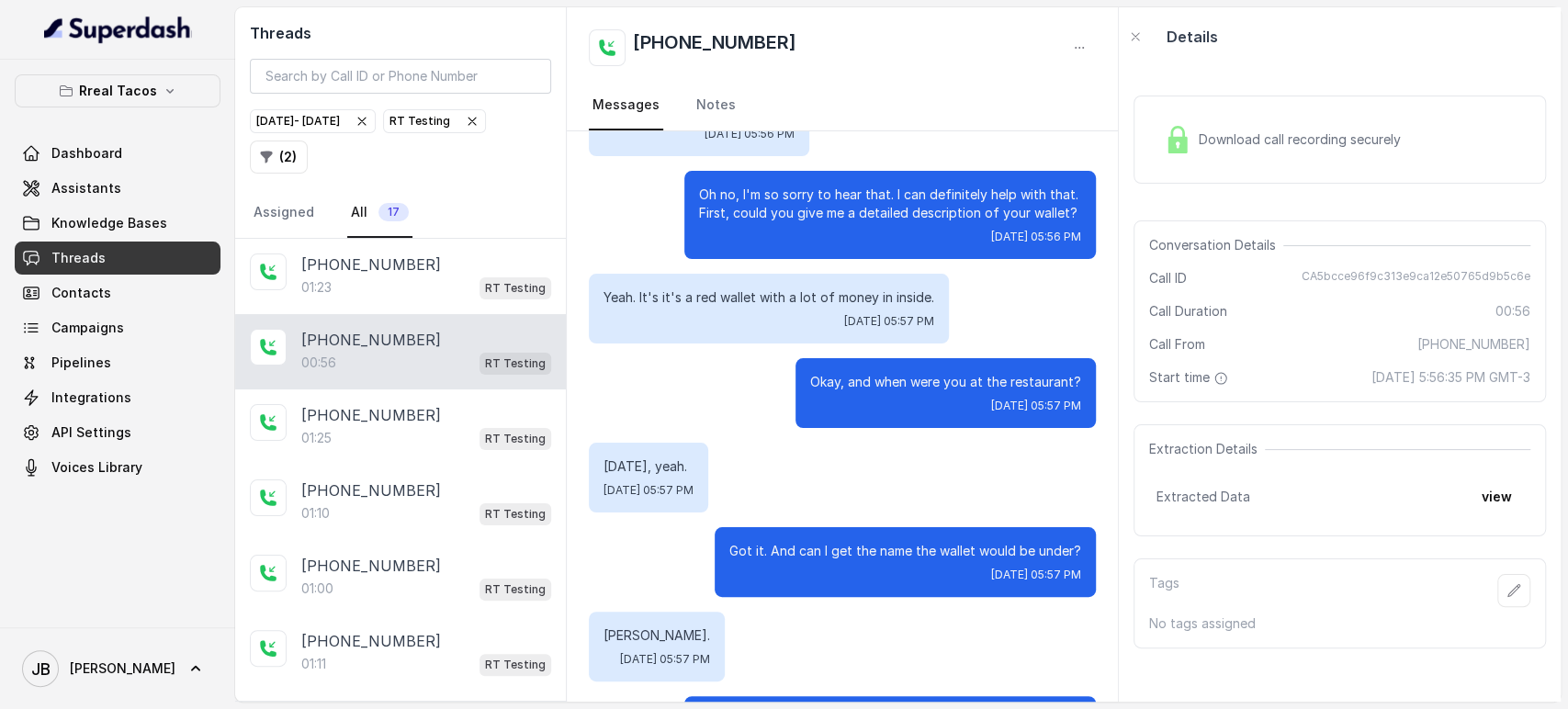
scroll to position [433, 0]
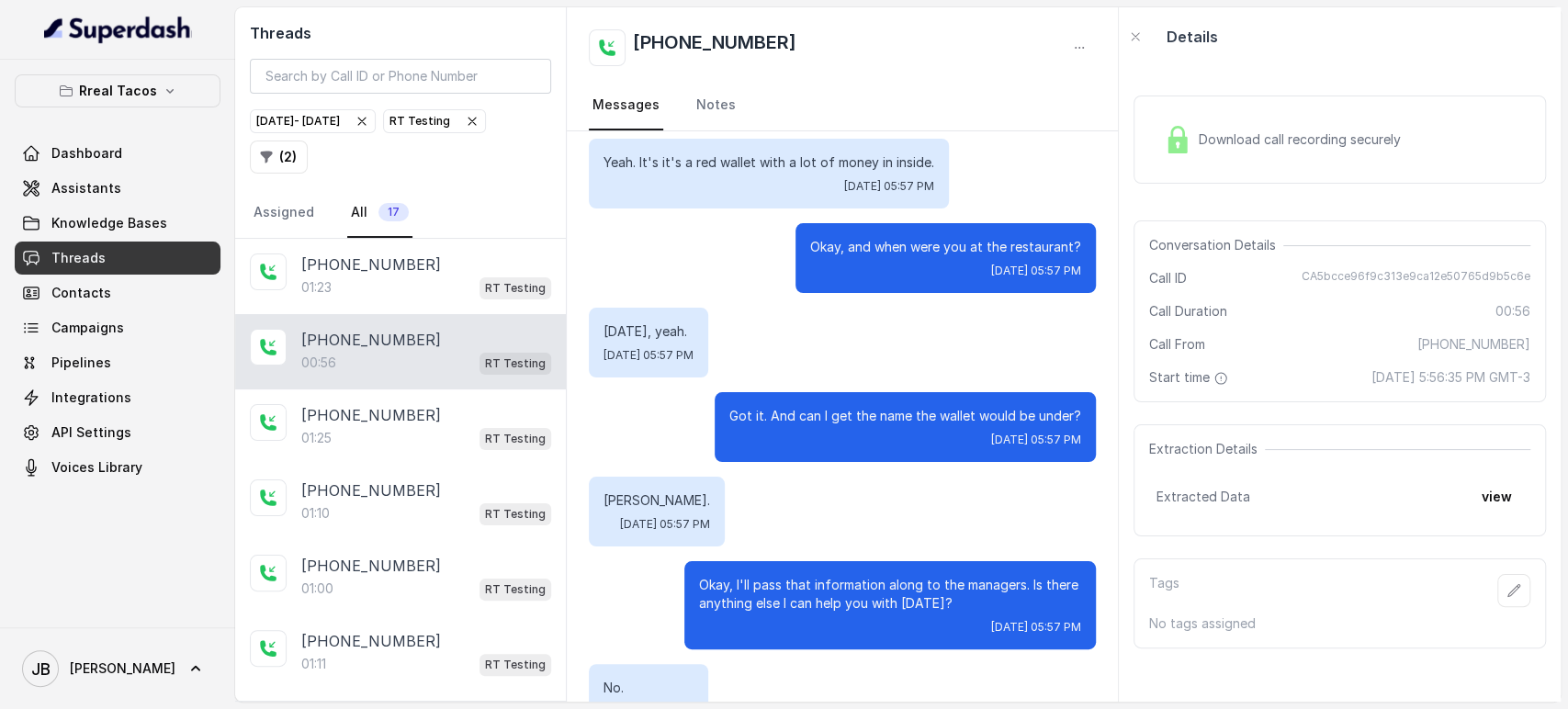
drag, startPoint x: 641, startPoint y: 333, endPoint x: 733, endPoint y: 319, distance: 93.1
click at [708, 319] on div "[DATE], yeah. [DATE] 05:57 PM" at bounding box center [649, 342] width 119 height 69
click at [693, 327] on p "[DATE], yeah." at bounding box center [648, 331] width 90 height 19
drag, startPoint x: 700, startPoint y: 334, endPoint x: 734, endPoint y: 341, distance: 34.7
click at [708, 341] on div "[DATE], yeah. [DATE] 05:57 PM" at bounding box center [649, 342] width 119 height 69
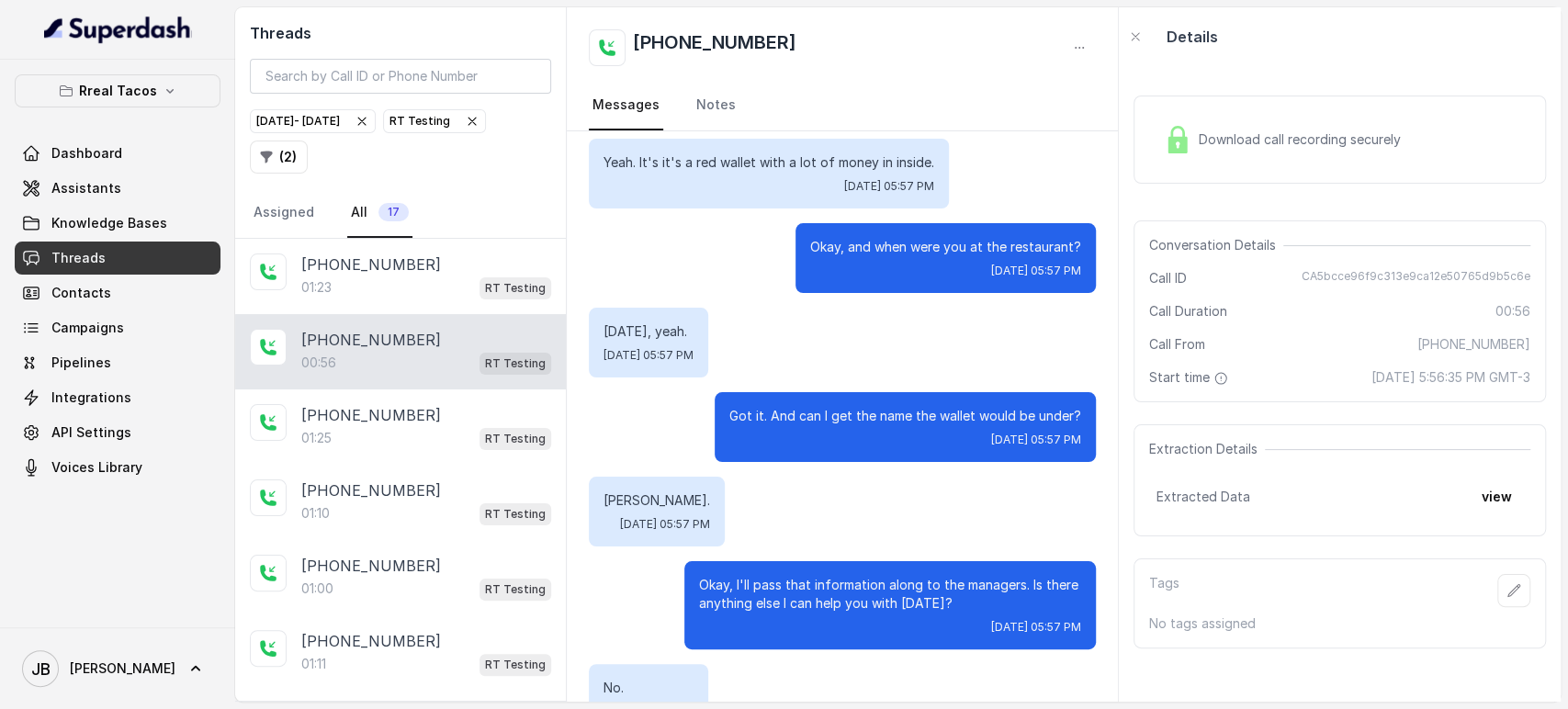
click at [693, 337] on p "[DATE], yeah." at bounding box center [648, 331] width 90 height 19
click at [904, 389] on div "Testing Beltline Hi. [DATE] 05:56 PM Hey there. How can ... [DATE] 05:56 PM I s…" at bounding box center [842, 353] width 551 height 1311
click at [848, 411] on p "Got it. And can I get the name the wallet would be under?" at bounding box center [905, 415] width 352 height 19
click at [848, 414] on p "Got it. And can I get the name the wallet would be under?" at bounding box center [905, 415] width 352 height 19
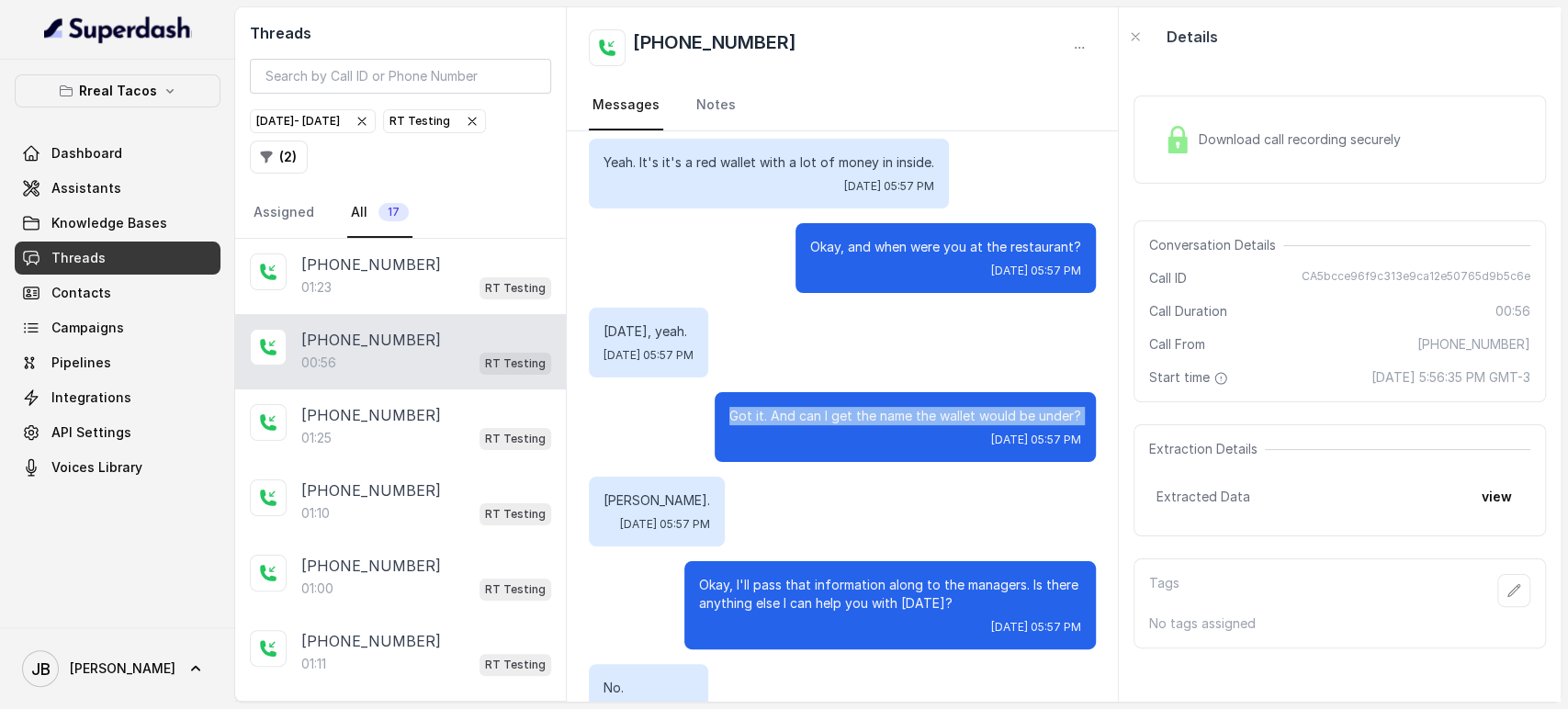
click at [848, 414] on p "Got it. And can I get the name the wallet would be under?" at bounding box center [905, 415] width 352 height 19
click at [832, 528] on div "[PERSON_NAME]. [DATE] 05:57 PM" at bounding box center [842, 512] width 507 height 69
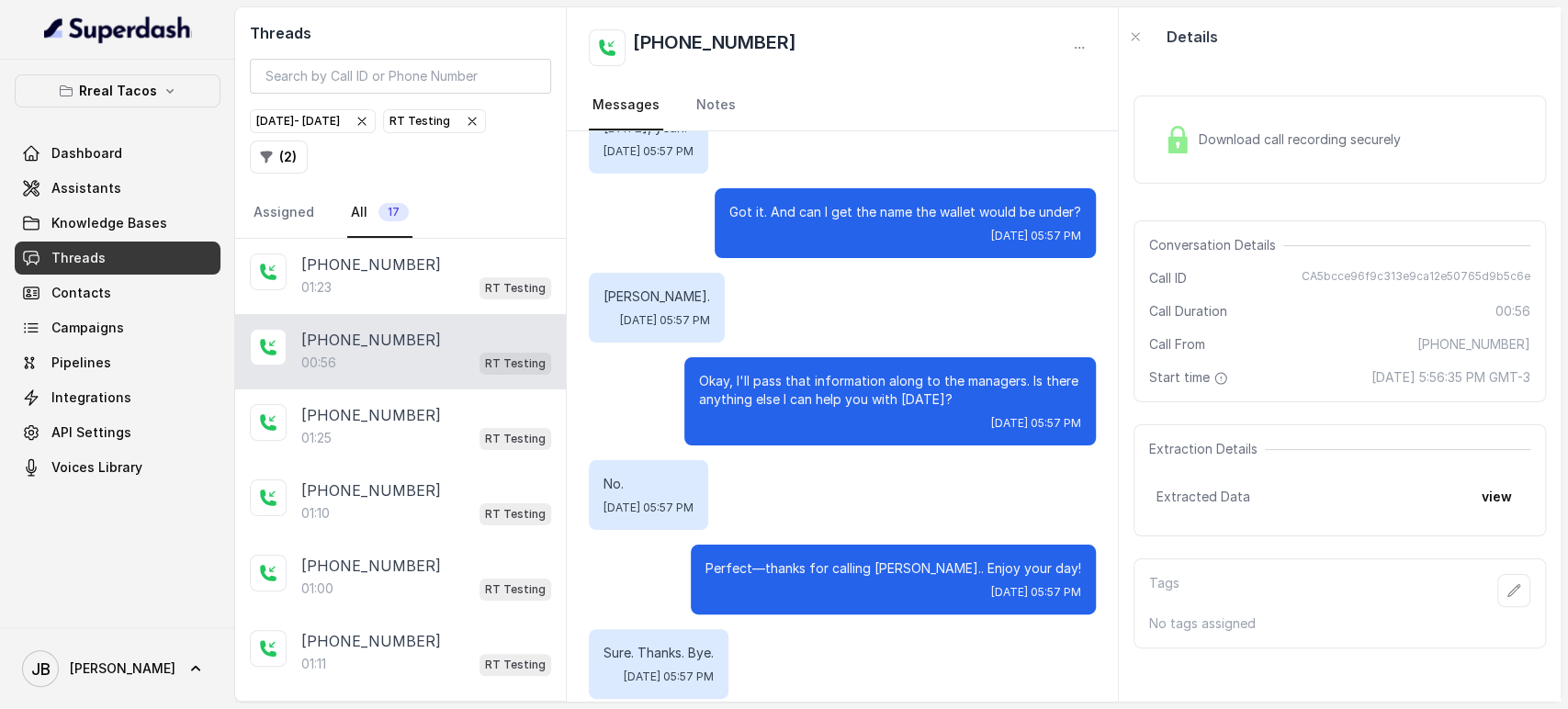
scroll to position [639, 0]
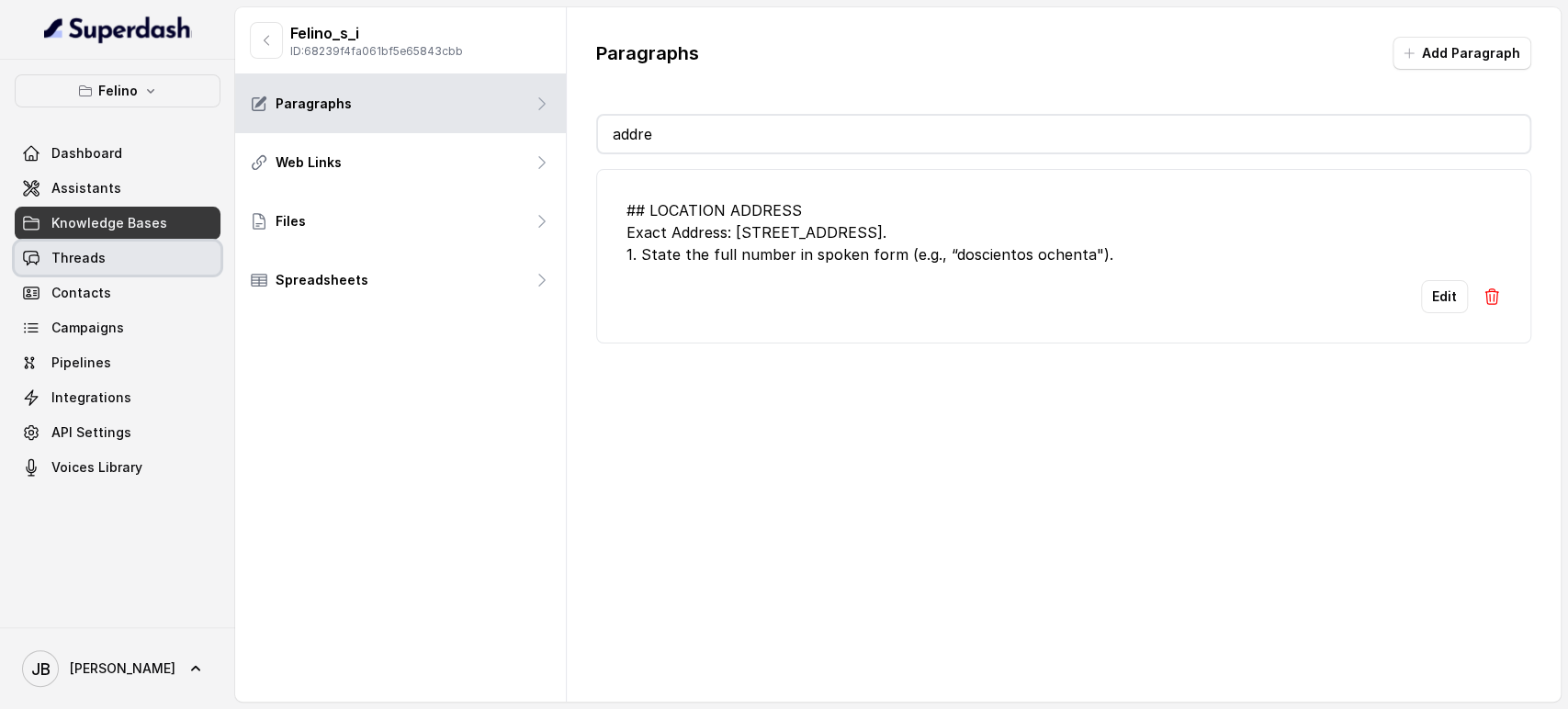
click at [88, 265] on span "Threads" at bounding box center [78, 258] width 55 height 19
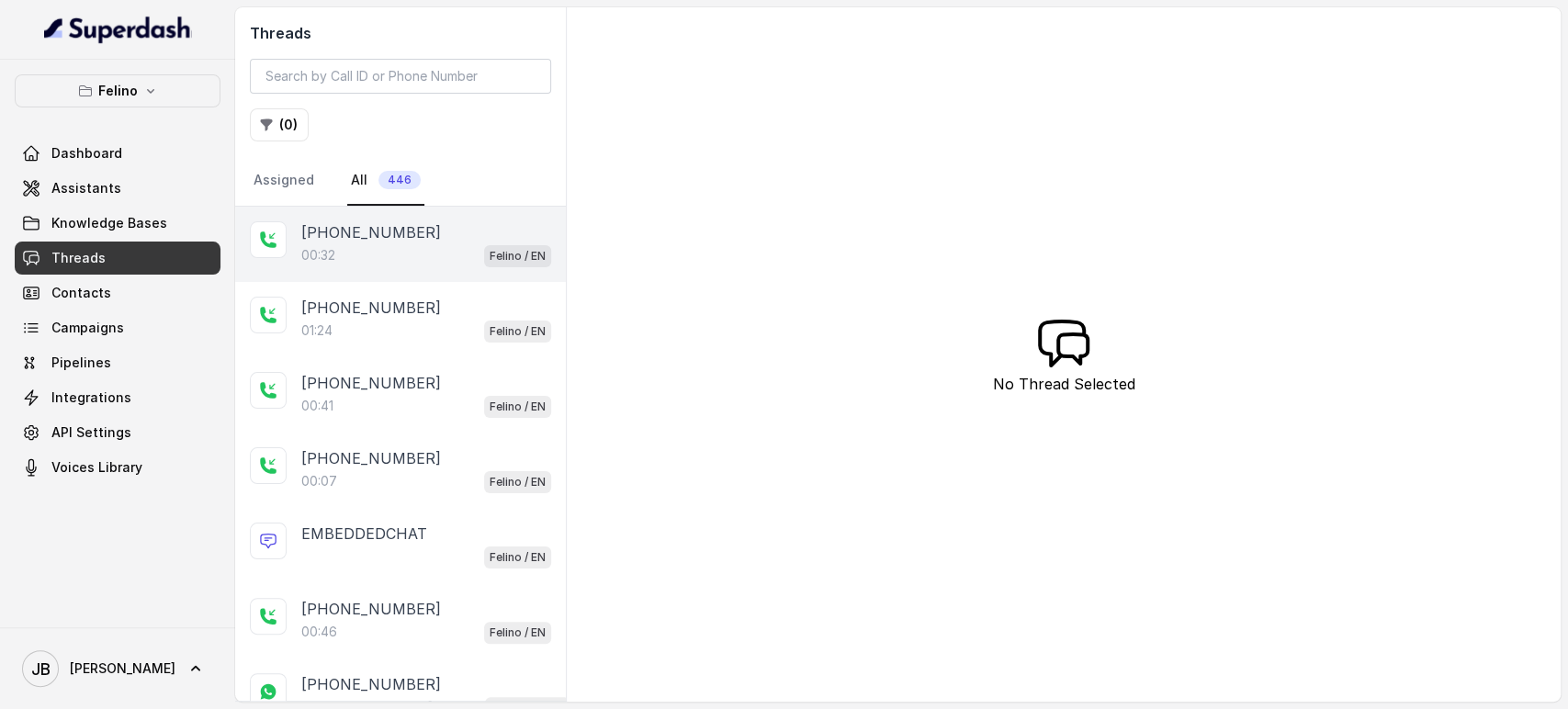
click at [360, 253] on div "00:32 Felino / EN" at bounding box center [426, 255] width 250 height 24
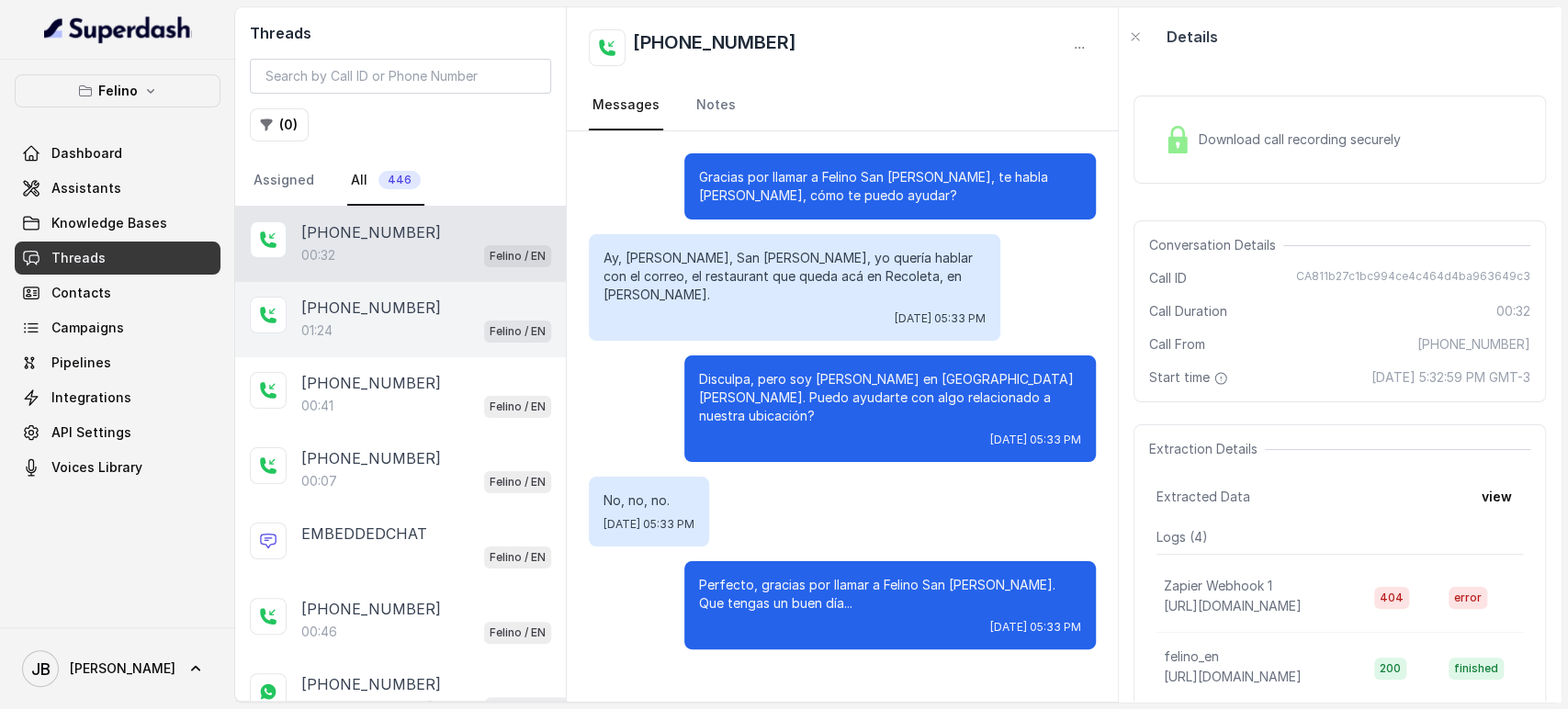
click at [353, 302] on p "+5491164652887" at bounding box center [371, 307] width 140 height 22
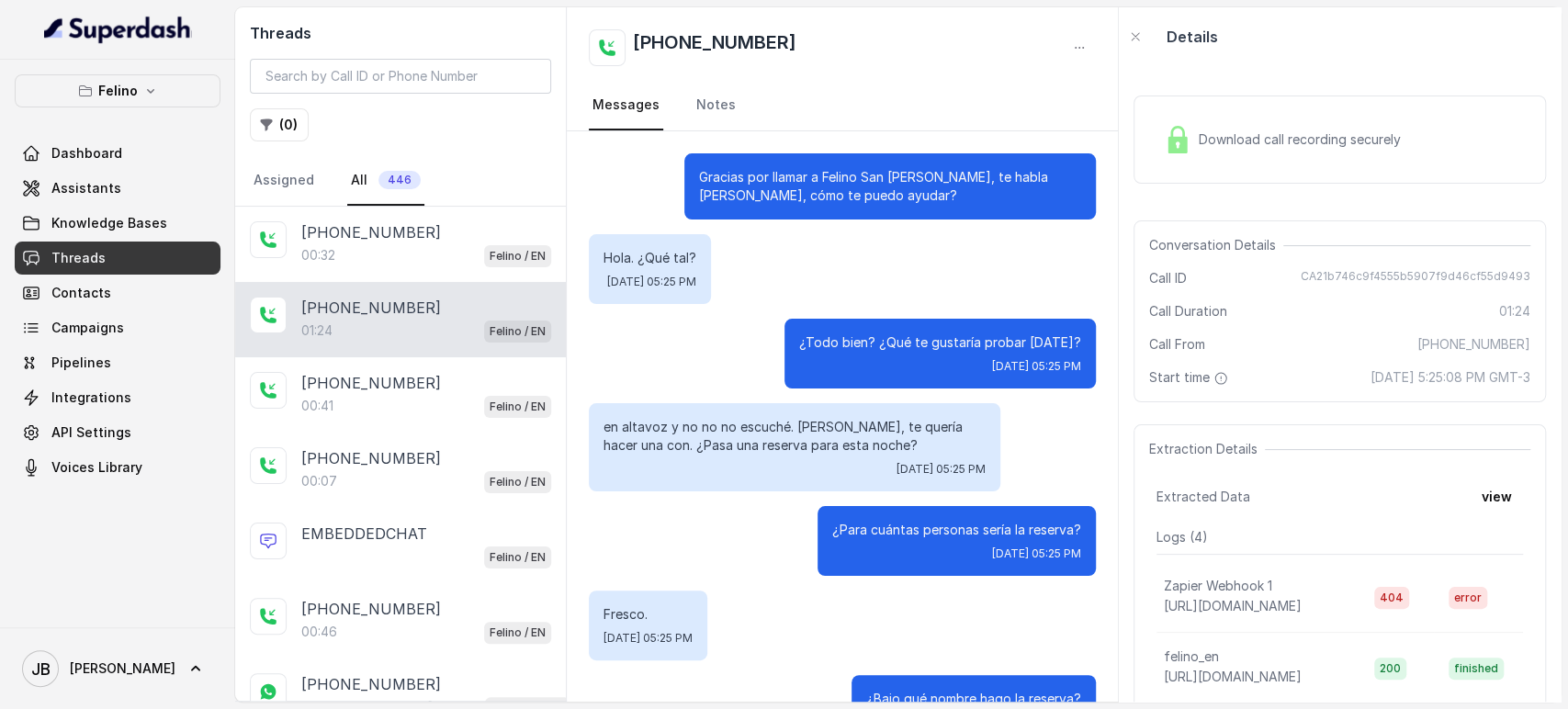
scroll to position [934, 0]
